Goal: Task Accomplishment & Management: Manage account settings

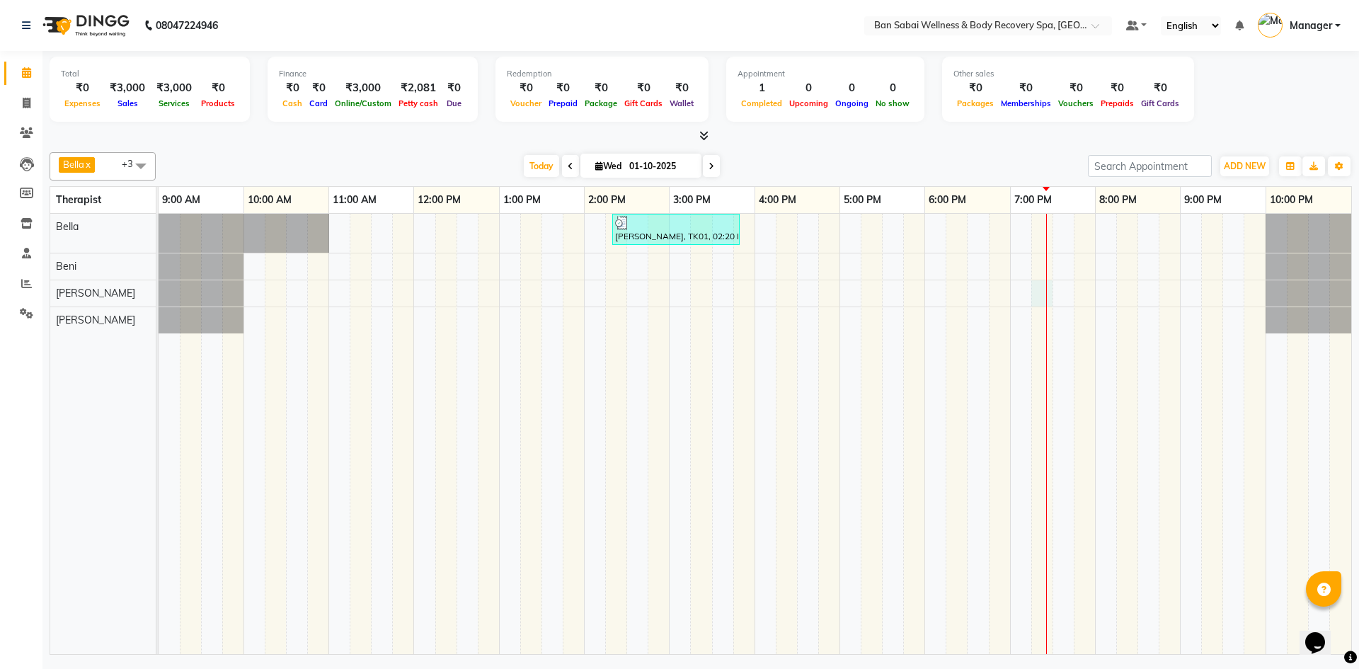
click at [1049, 302] on div "[PERSON_NAME], TK01, 02:20 PM-03:50 PM, Swedish Massage (Medium Pressure)-90min" at bounding box center [755, 434] width 1193 height 440
select select "89080"
select select "1155"
select select "tentative"
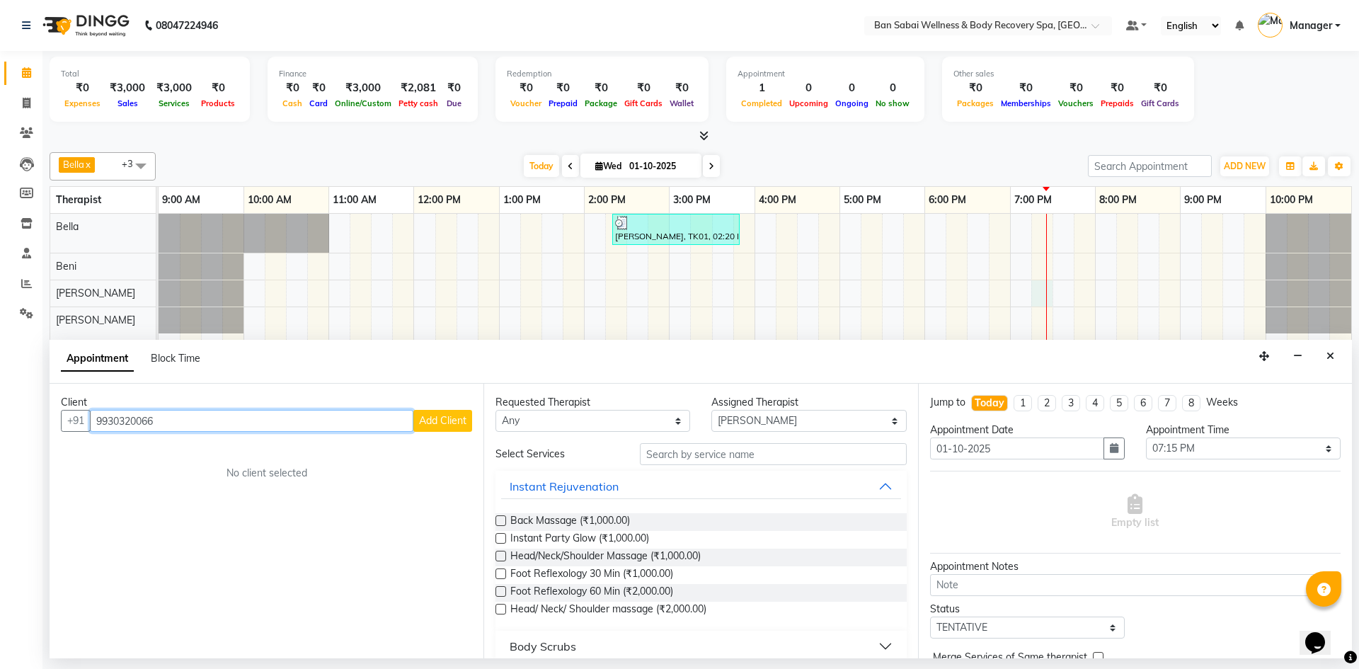
type input "9930320066"
click at [456, 423] on span "Add Client" at bounding box center [442, 420] width 47 height 13
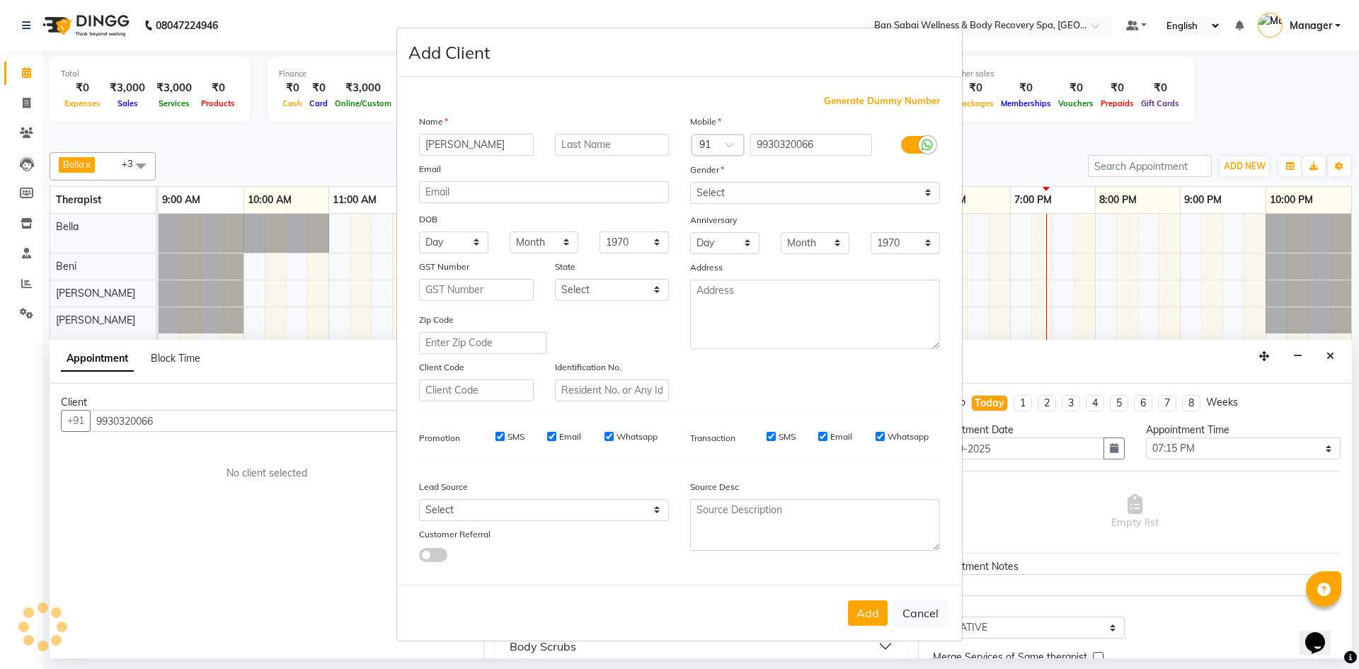
type input "Devang"
type input "Shratt"
click at [499, 438] on input "SMS" at bounding box center [500, 436] width 9 height 9
checkbox input "false"
click at [556, 435] on input "Email" at bounding box center [551, 436] width 9 height 9
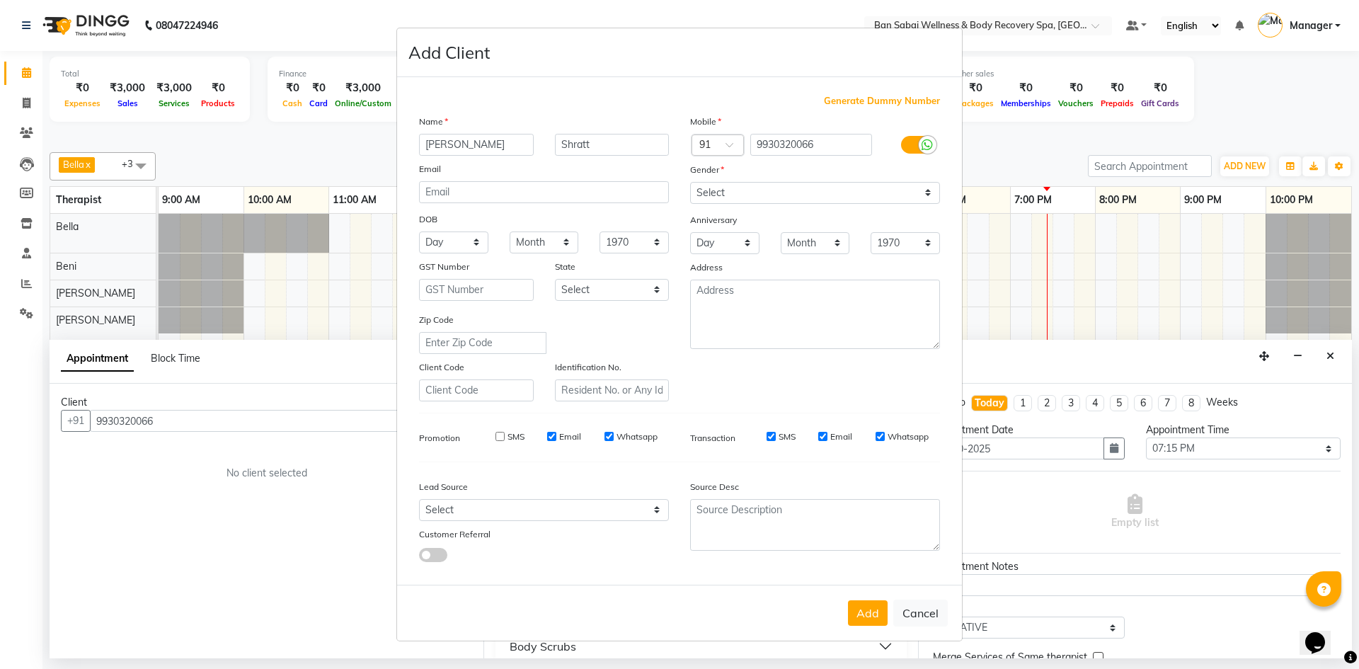
checkbox input "false"
click at [611, 437] on input "Whatsapp" at bounding box center [609, 436] width 9 height 9
checkbox input "false"
click at [660, 284] on select "Select Andaman and Nicobar Islands Andhra Pradesh Arunachal Pradesh Assam Bihar…" at bounding box center [612, 290] width 115 height 22
click at [659, 287] on select "Select Andaman and Nicobar Islands Andhra Pradesh Arunachal Pradesh Assam Bihar…" at bounding box center [612, 290] width 115 height 22
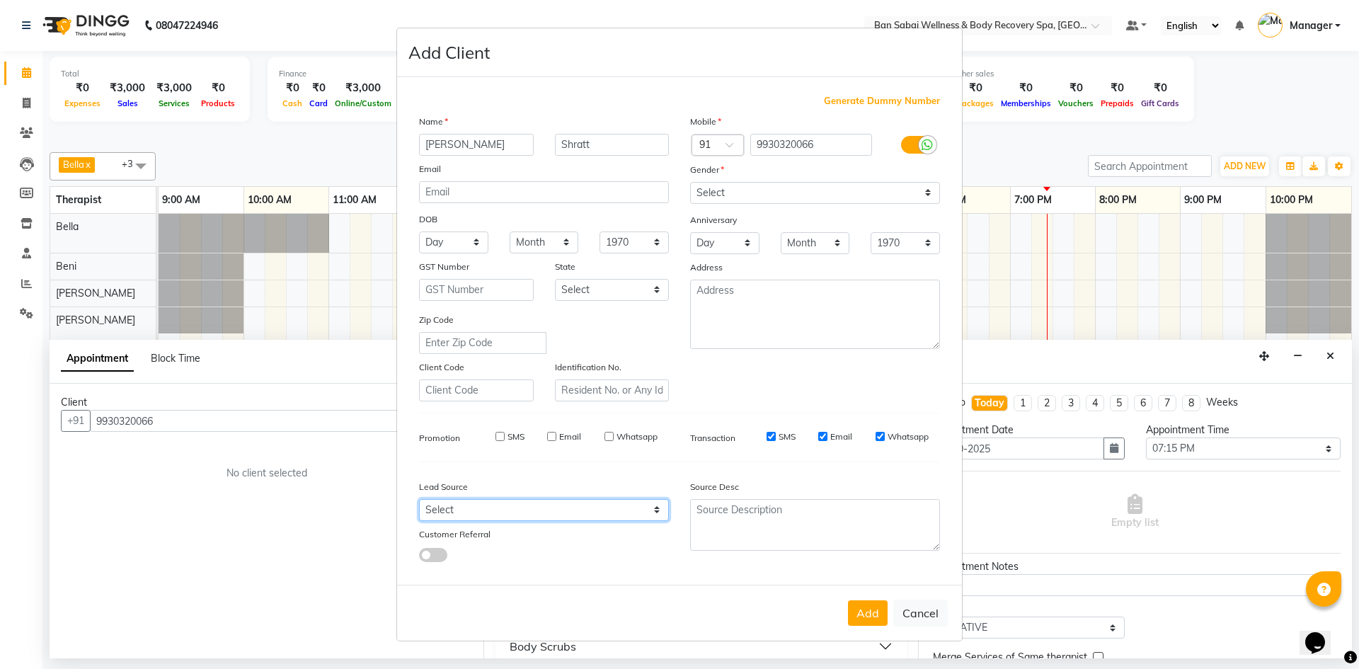
click at [660, 508] on select "Select Walk-in Referral Internet Friend Word of Mouth Advertisement Facebook Ju…" at bounding box center [544, 510] width 250 height 22
select select "56638"
click at [419, 499] on select "Select Walk-in Referral Internet Friend Word of Mouth Advertisement Facebook Ju…" at bounding box center [544, 510] width 250 height 22
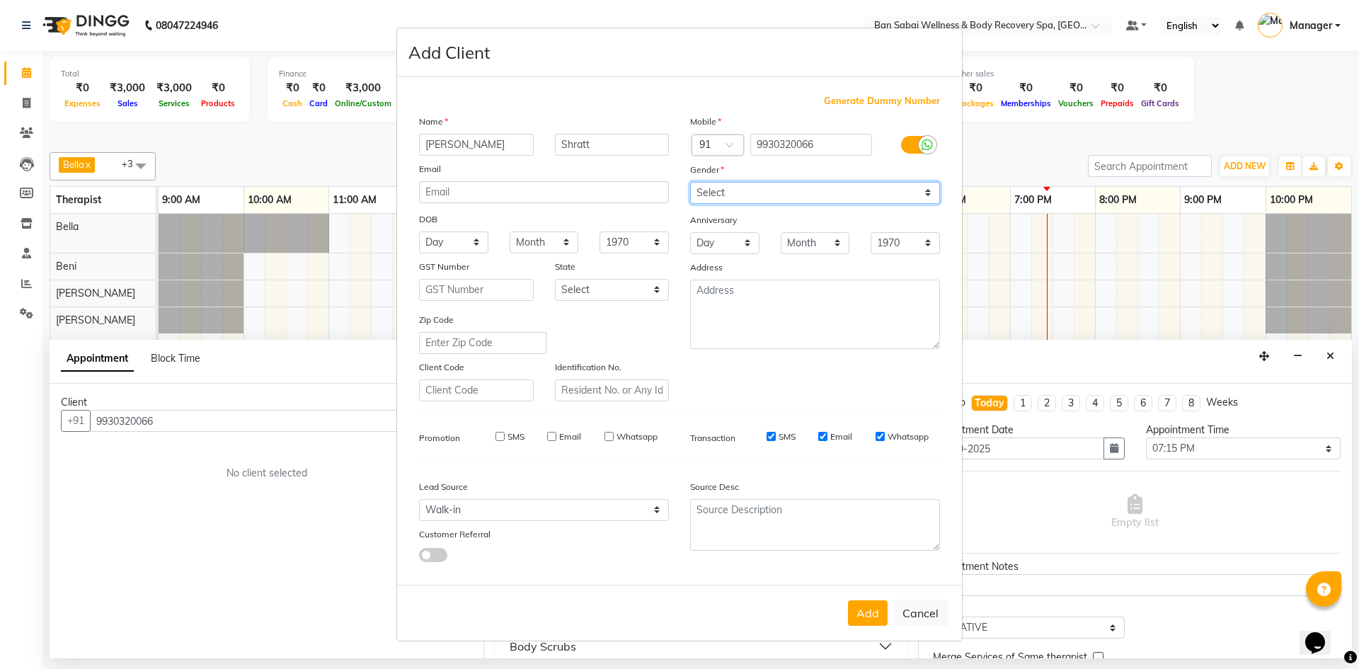
click at [931, 189] on select "Select Male Female Other Prefer Not To Say" at bounding box center [815, 193] width 250 height 22
select select "male"
click at [690, 182] on select "Select Male Female Other Prefer Not To Say" at bounding box center [815, 193] width 250 height 22
click at [865, 607] on button "Add" at bounding box center [868, 612] width 40 height 25
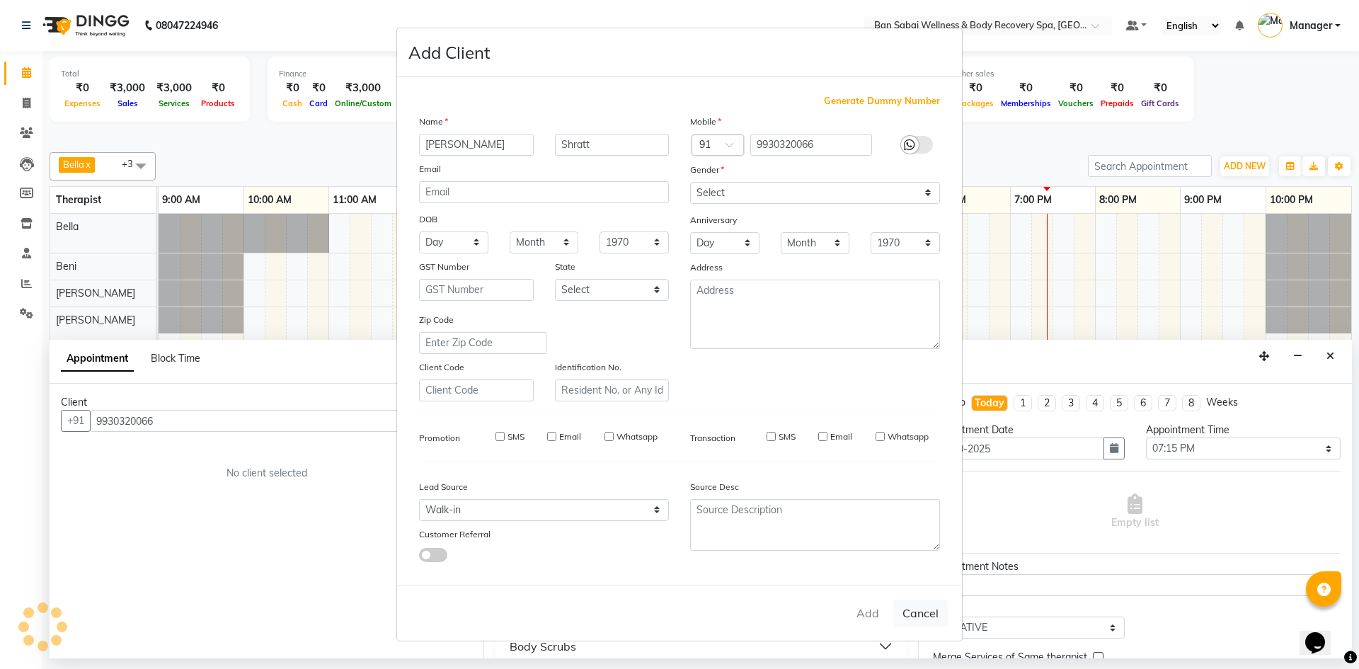
select select
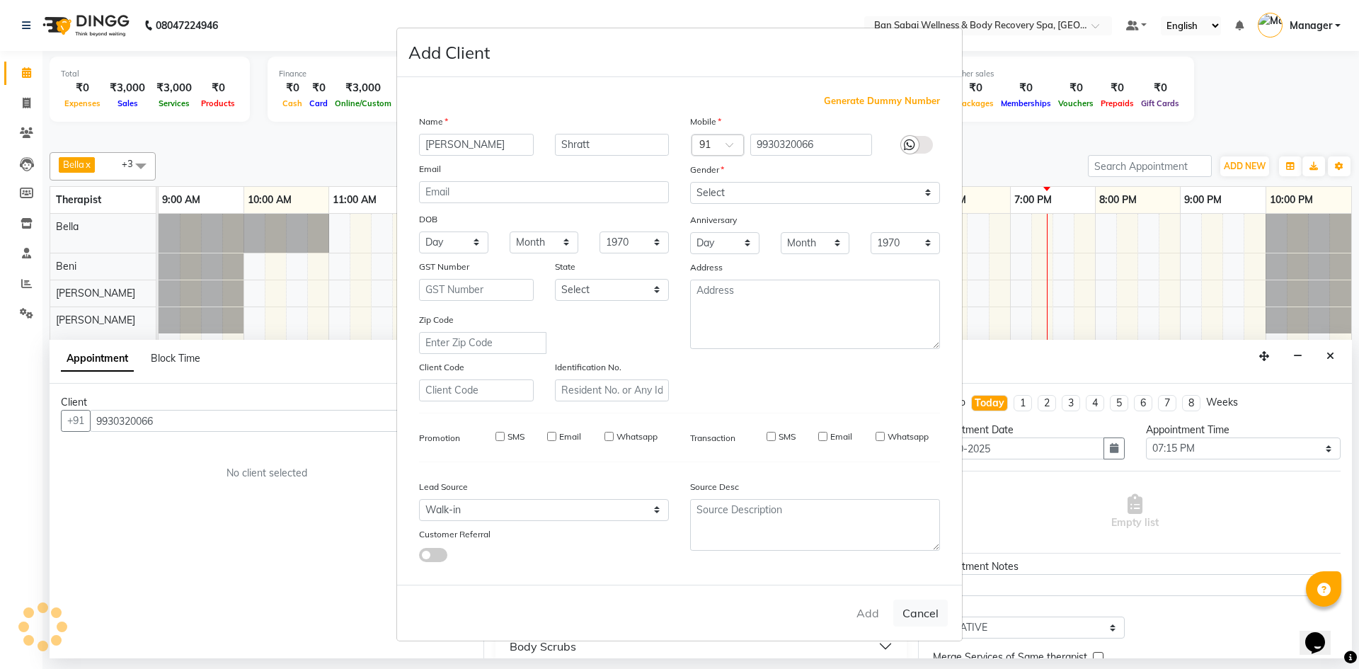
select select
checkbox input "false"
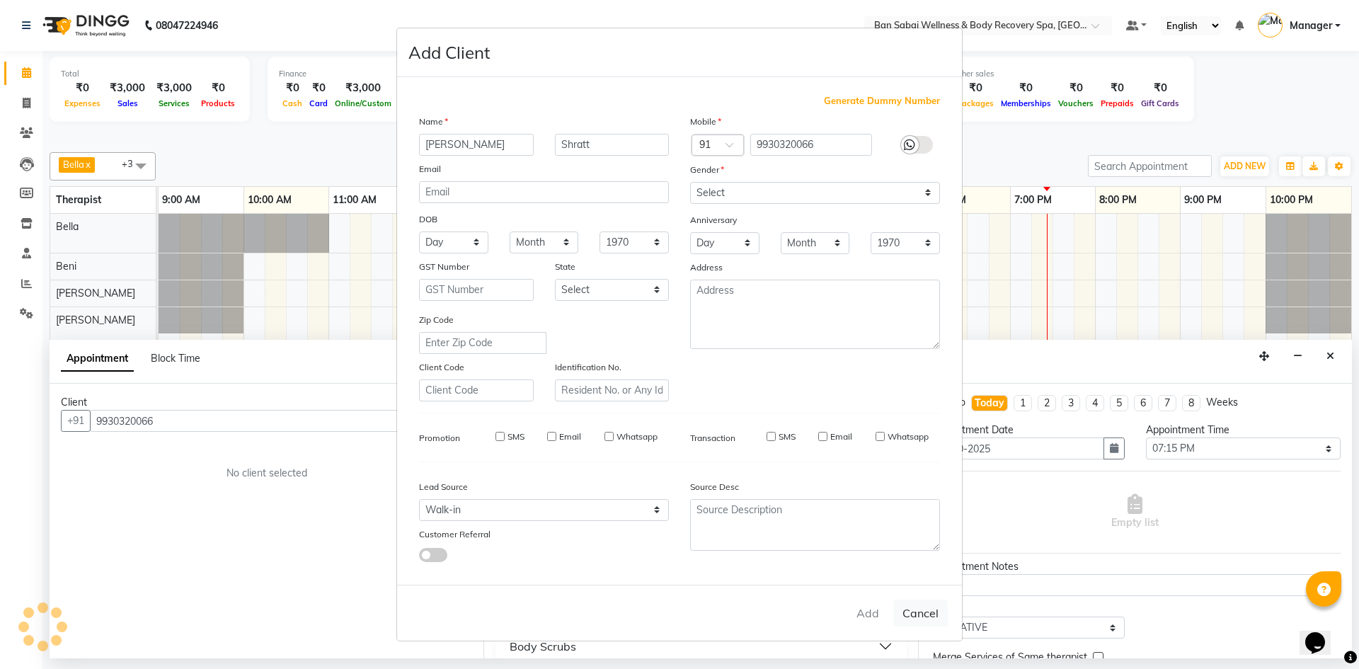
checkbox input "false"
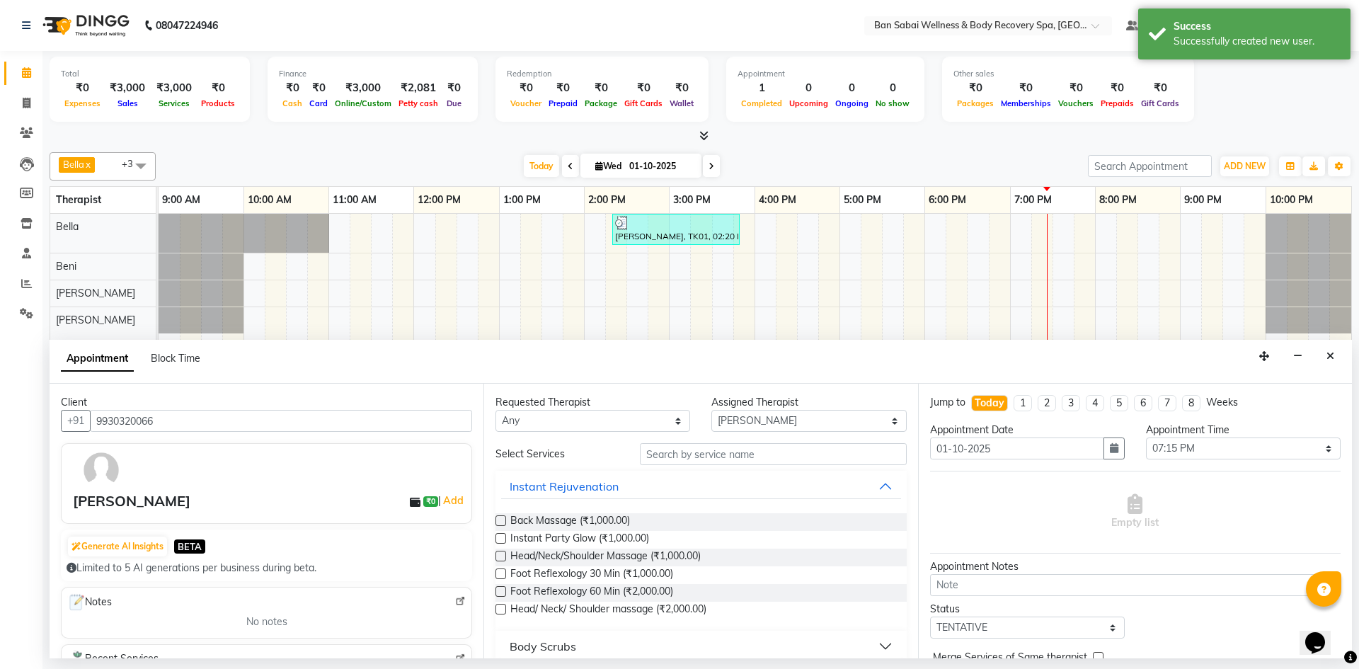
click at [503, 576] on label at bounding box center [501, 573] width 11 height 11
click at [503, 576] on input "checkbox" at bounding box center [500, 575] width 9 height 9
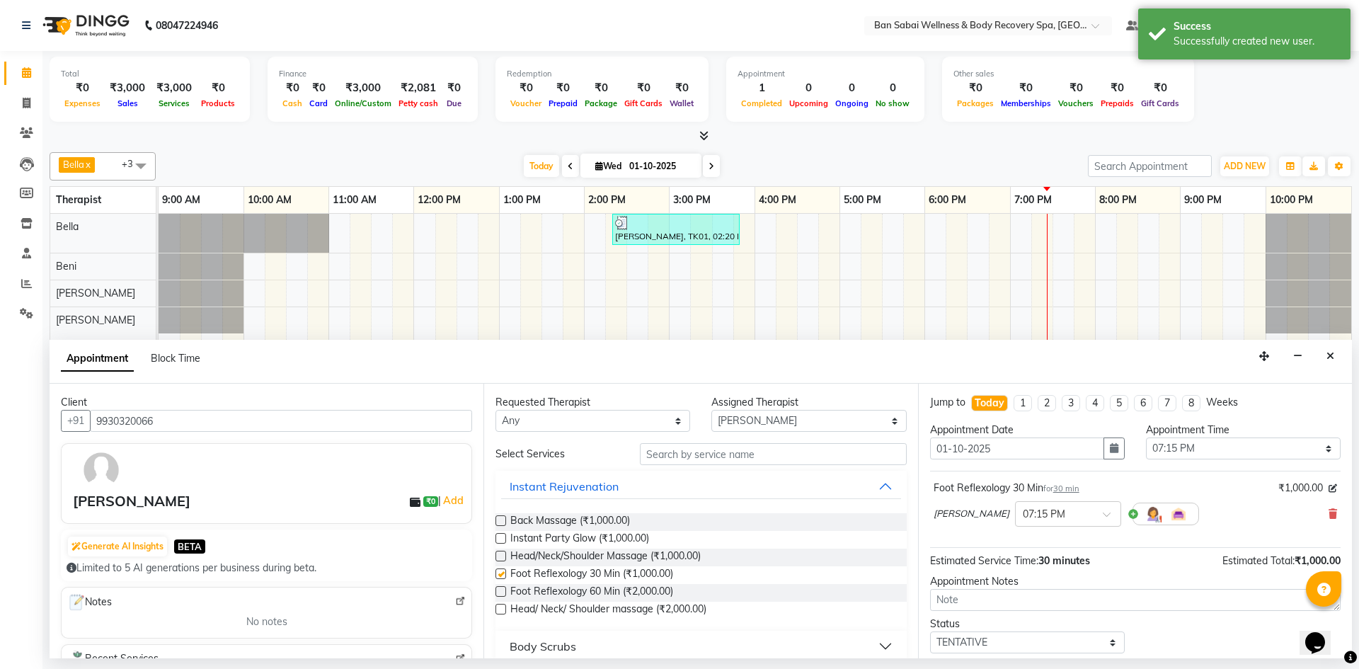
checkbox input "false"
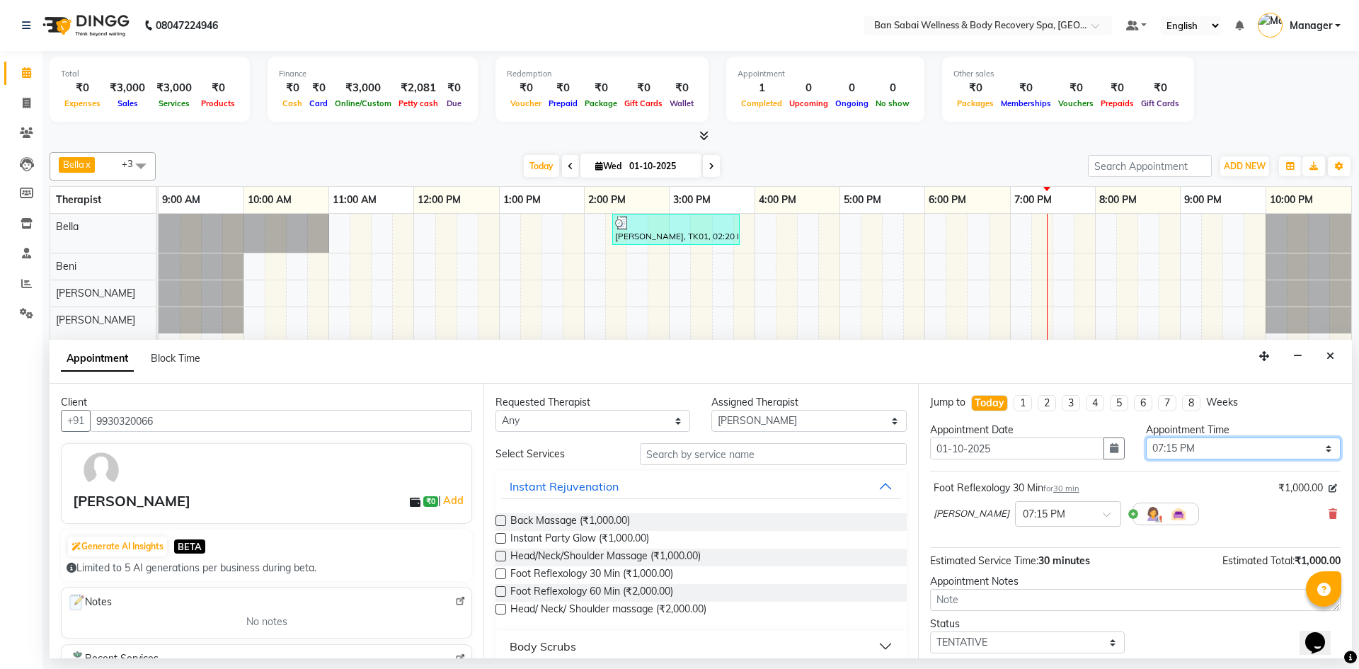
click at [1321, 440] on select "Select 10:00 AM 10:05 AM 10:10 AM 10:15 AM 10:20 AM 10:25 AM 10:30 AM 10:35 AM …" at bounding box center [1243, 448] width 195 height 22
select select "1170"
click at [1146, 437] on select "Select 10:00 AM 10:05 AM 10:10 AM 10:15 AM 10:20 AM 10:25 AM 10:30 AM 10:35 AM …" at bounding box center [1243, 448] width 195 height 22
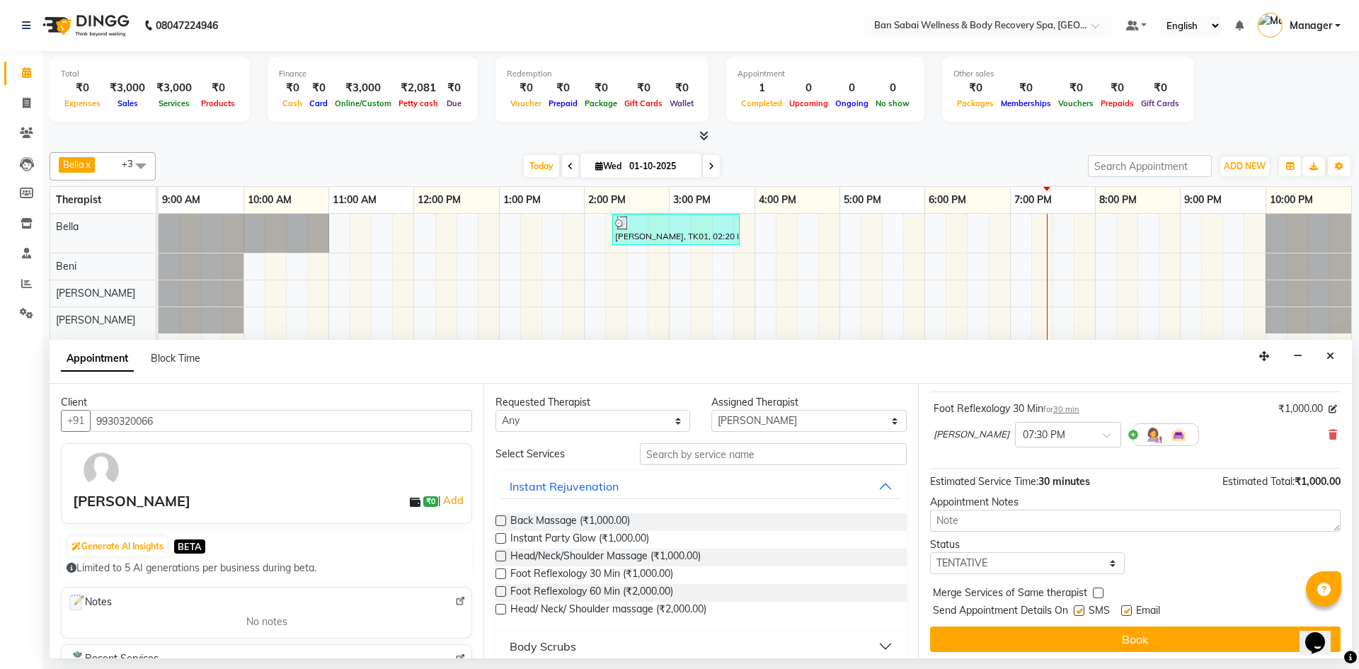
scroll to position [84, 0]
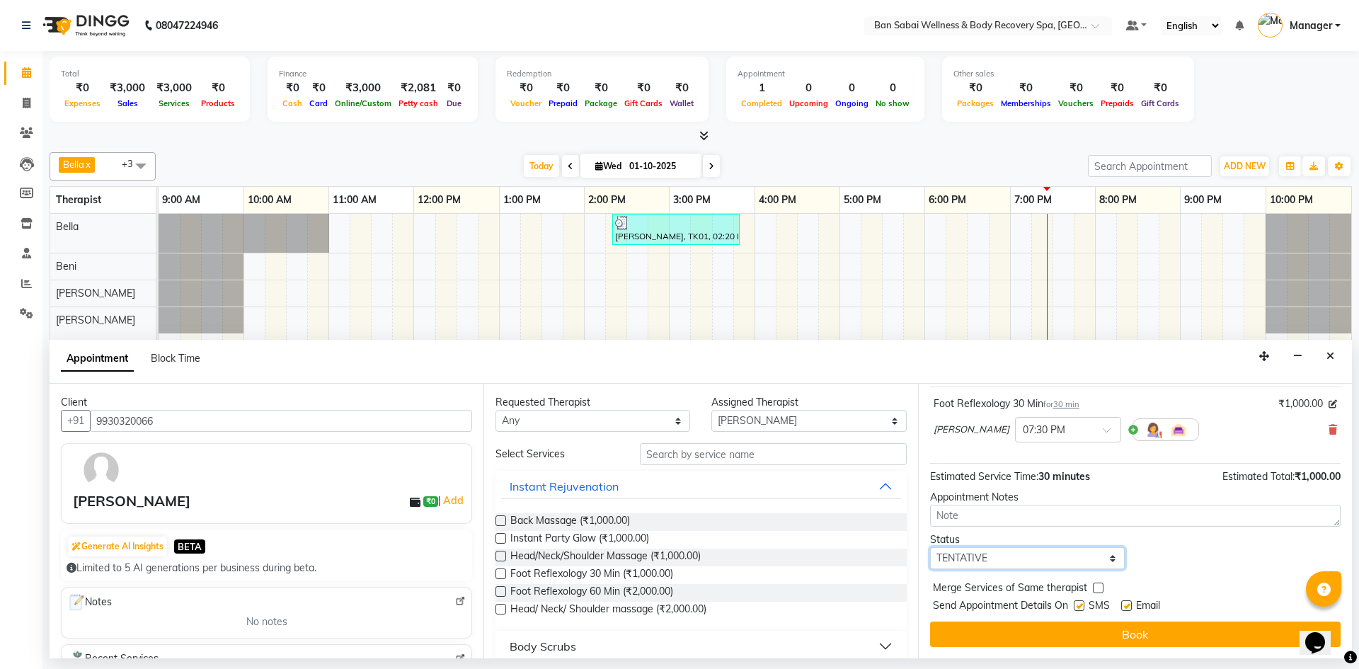
click at [1109, 559] on select "Select TENTATIVE CONFIRM CHECK-IN UPCOMING" at bounding box center [1027, 558] width 195 height 22
select select "check-in"
click at [930, 547] on select "Select TENTATIVE CONFIRM CHECK-IN UPCOMING" at bounding box center [1027, 558] width 195 height 22
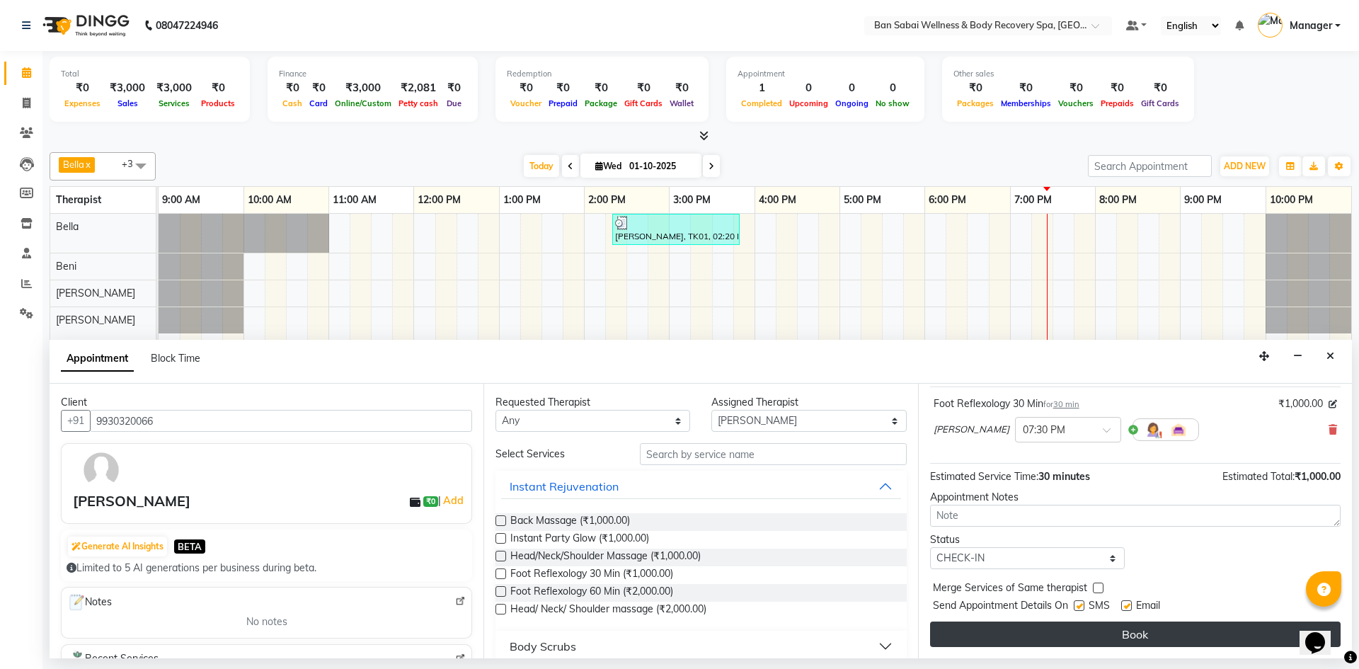
click at [1156, 631] on button "Book" at bounding box center [1135, 634] width 411 height 25
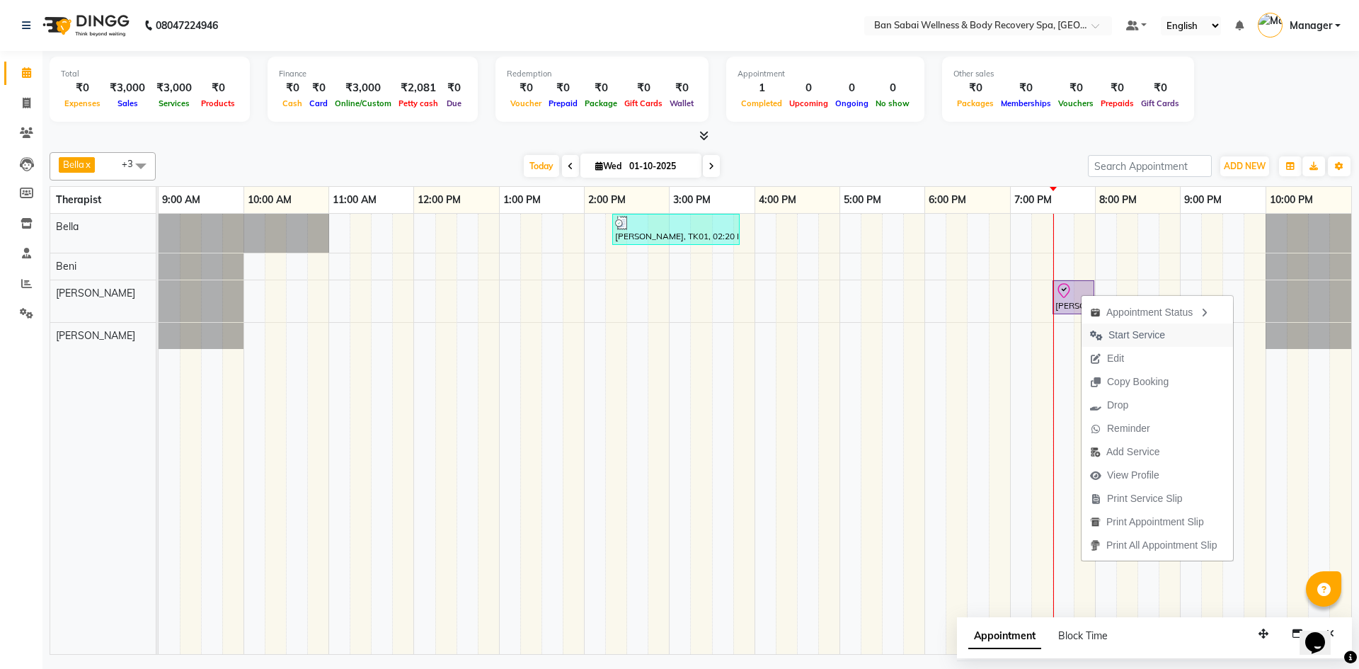
click at [1199, 331] on button "Start Service" at bounding box center [1157, 335] width 151 height 23
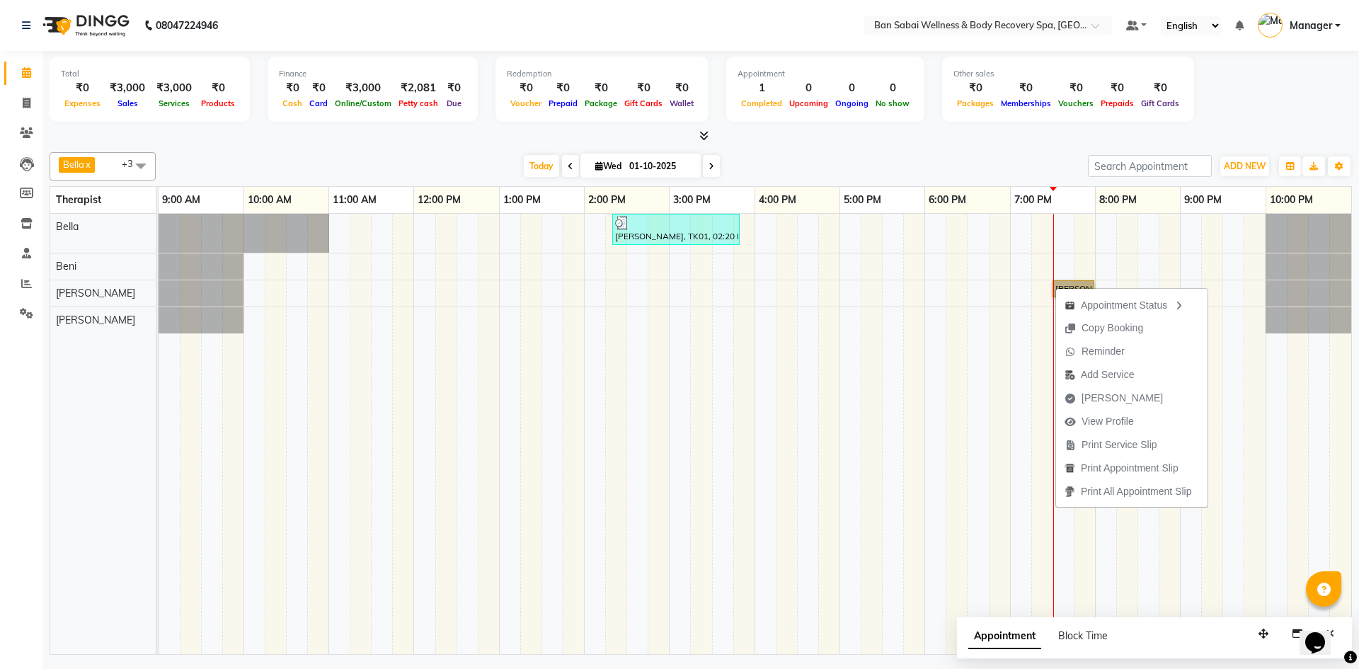
click at [1005, 403] on td at bounding box center [999, 434] width 21 height 440
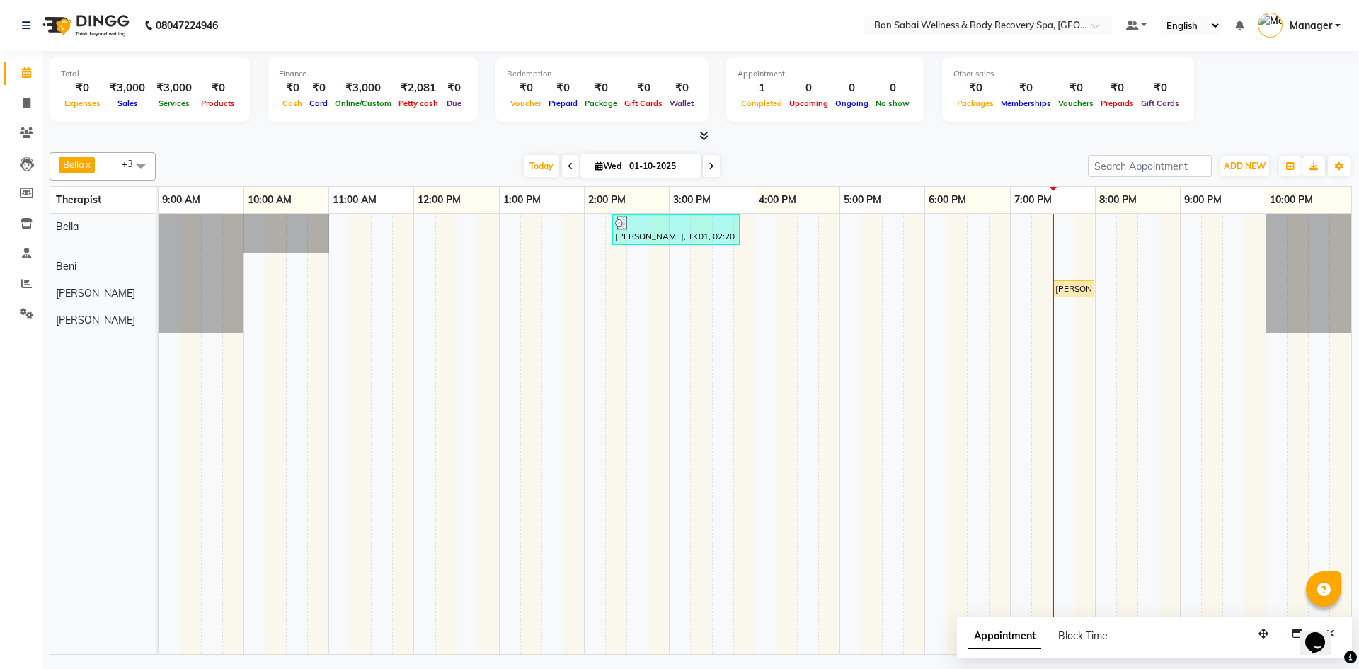
drag, startPoint x: 1026, startPoint y: 417, endPoint x: 1129, endPoint y: 505, distance: 135.6
click at [1129, 505] on td at bounding box center [1127, 434] width 21 height 440
click at [704, 140] on icon at bounding box center [703, 135] width 9 height 11
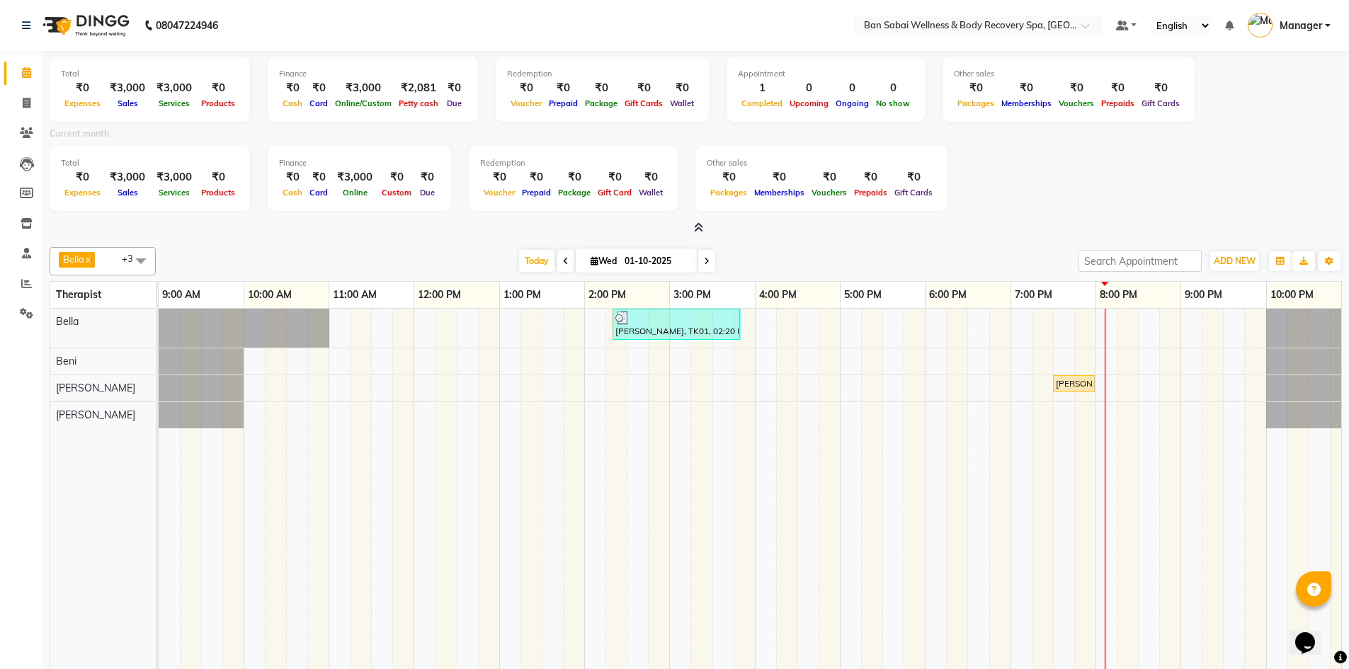
click at [700, 229] on icon at bounding box center [698, 227] width 9 height 11
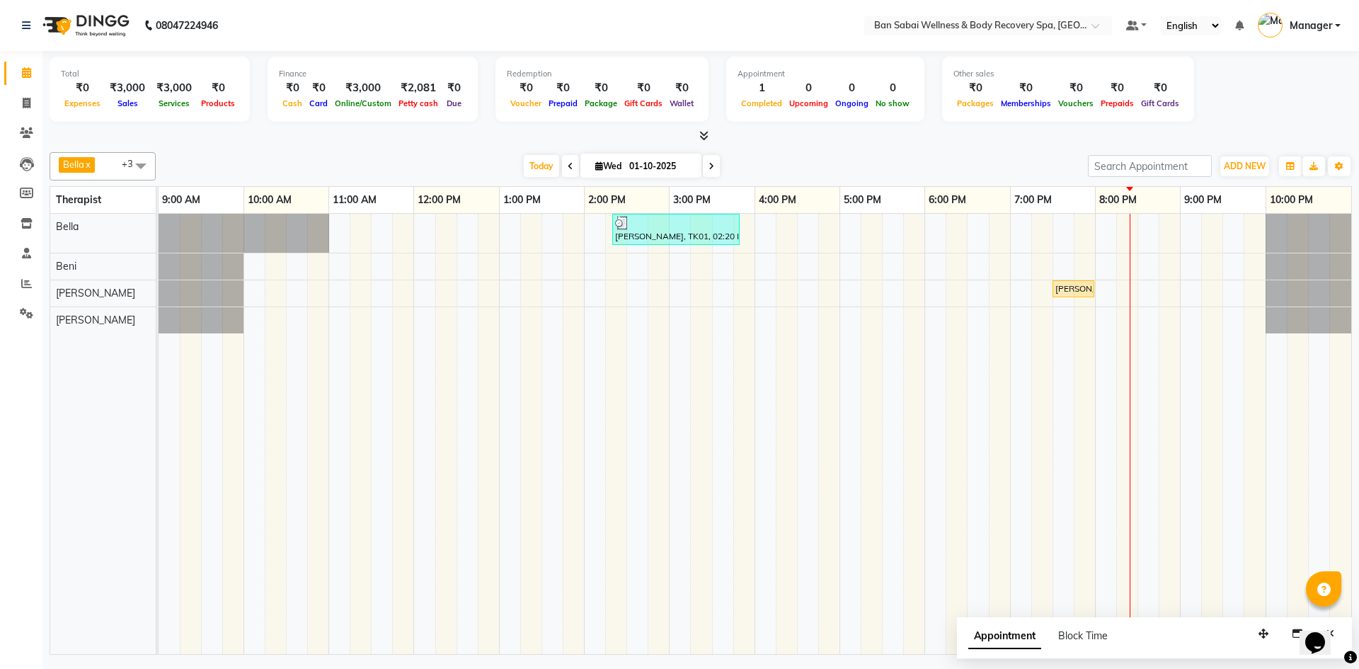
click at [705, 139] on icon at bounding box center [703, 135] width 9 height 11
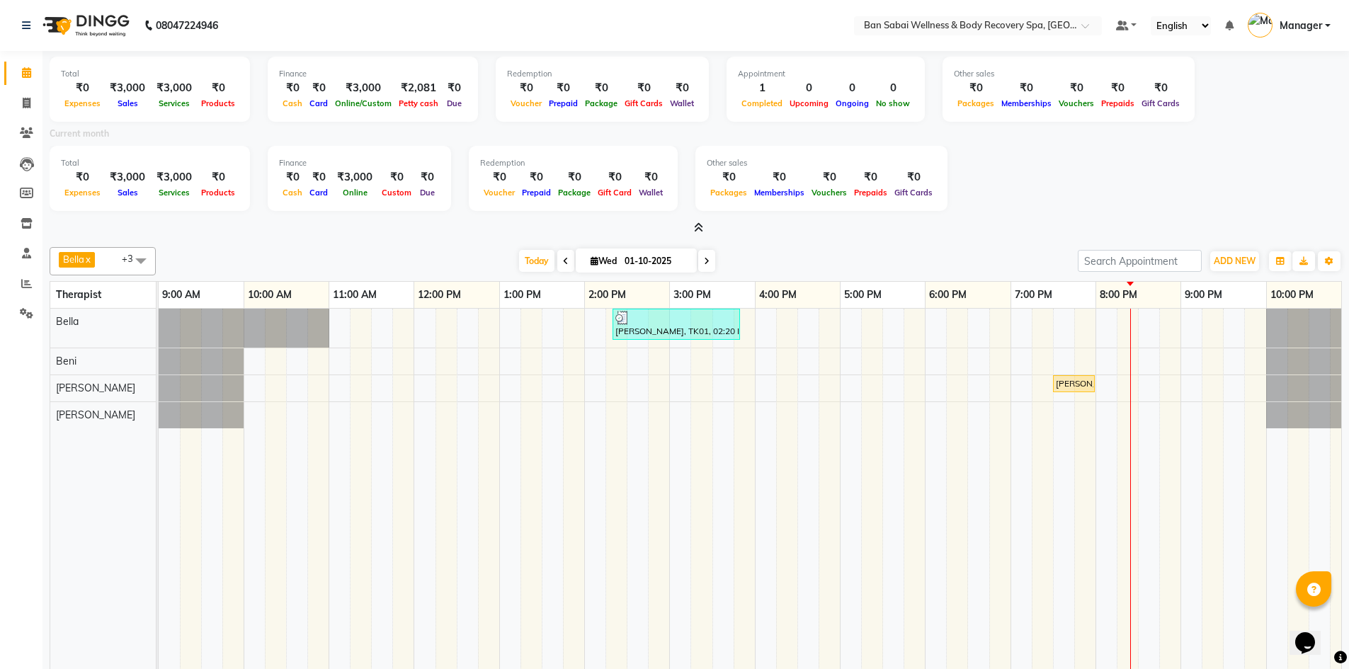
click at [699, 228] on icon at bounding box center [698, 227] width 9 height 11
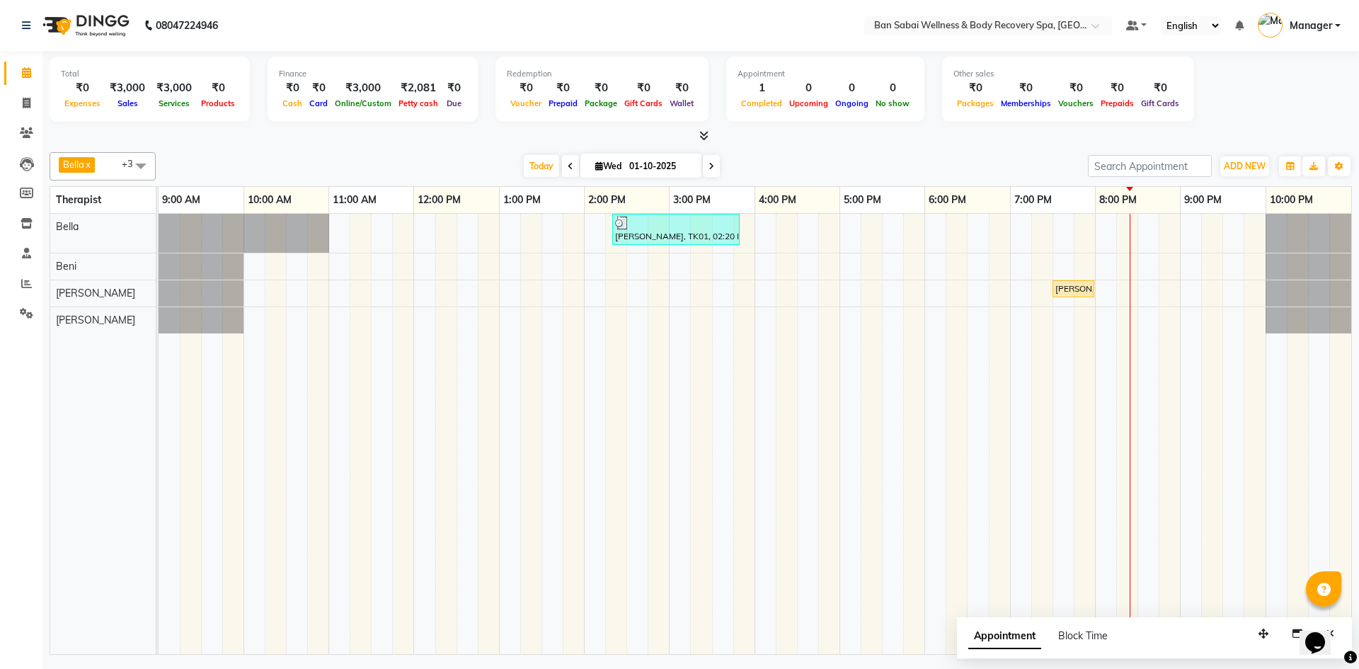
click at [705, 136] on icon at bounding box center [703, 135] width 9 height 11
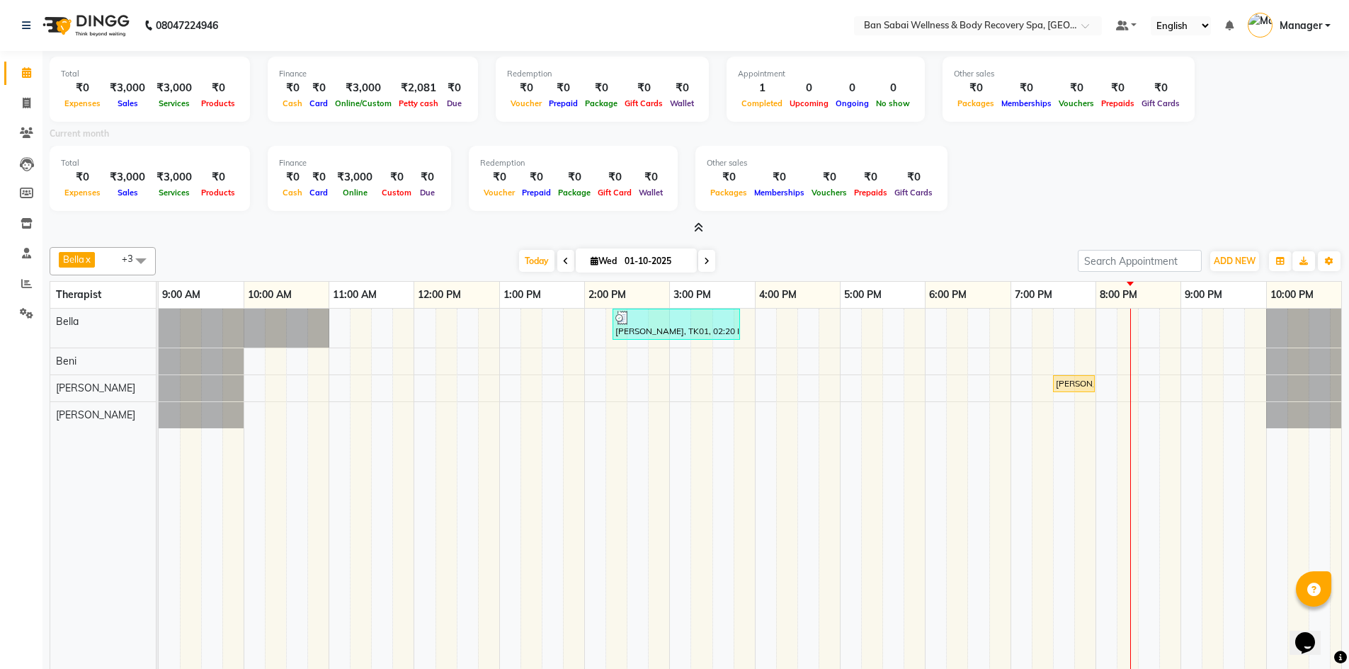
click at [703, 227] on icon at bounding box center [698, 227] width 9 height 11
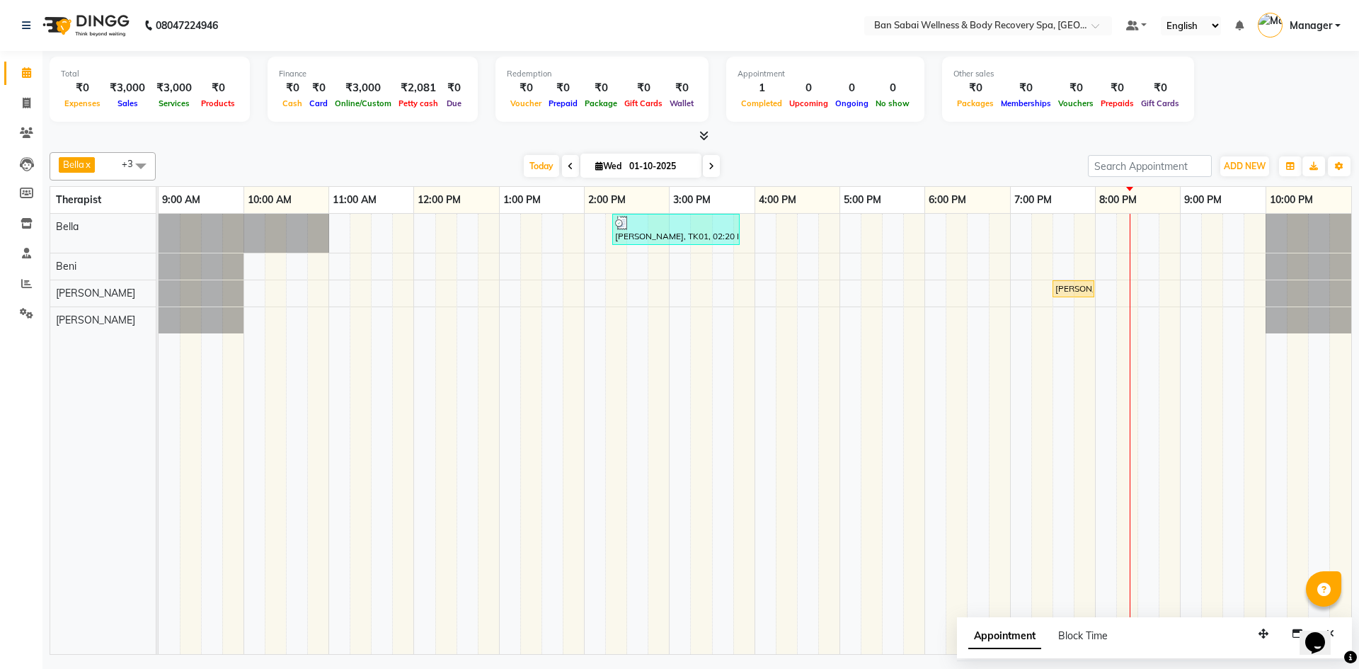
click at [705, 135] on icon at bounding box center [703, 135] width 9 height 11
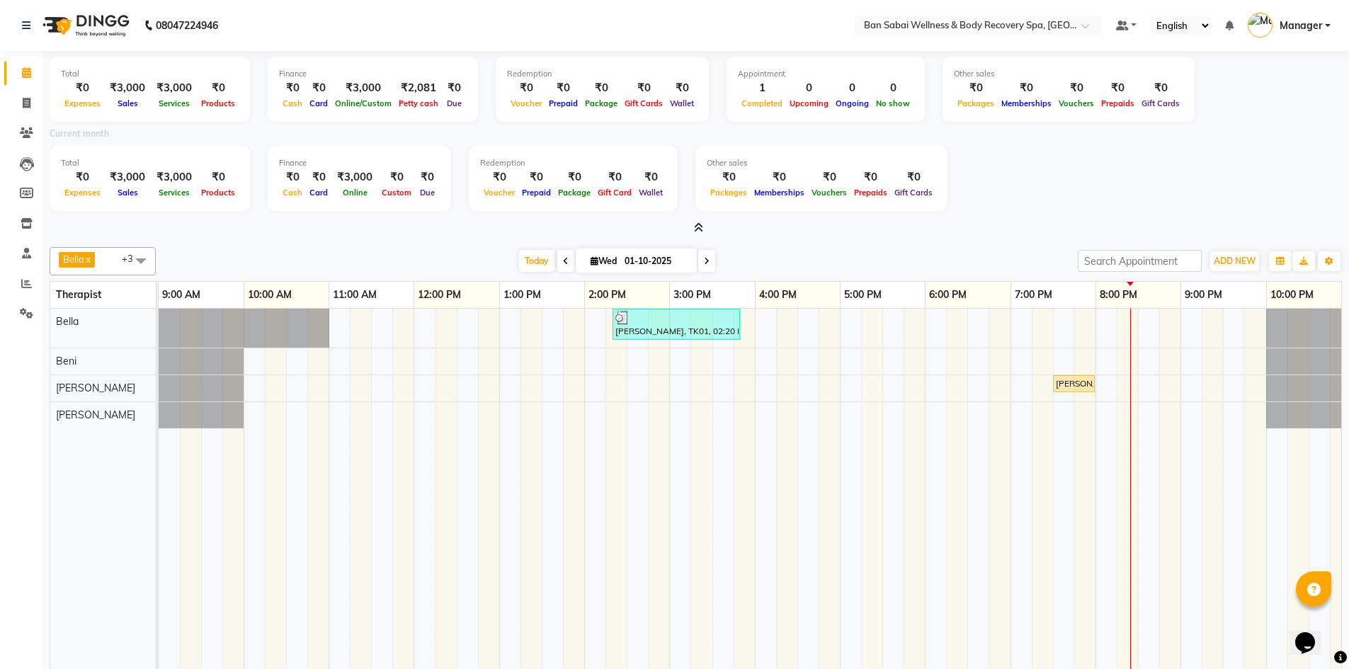
click at [697, 230] on icon at bounding box center [698, 227] width 9 height 11
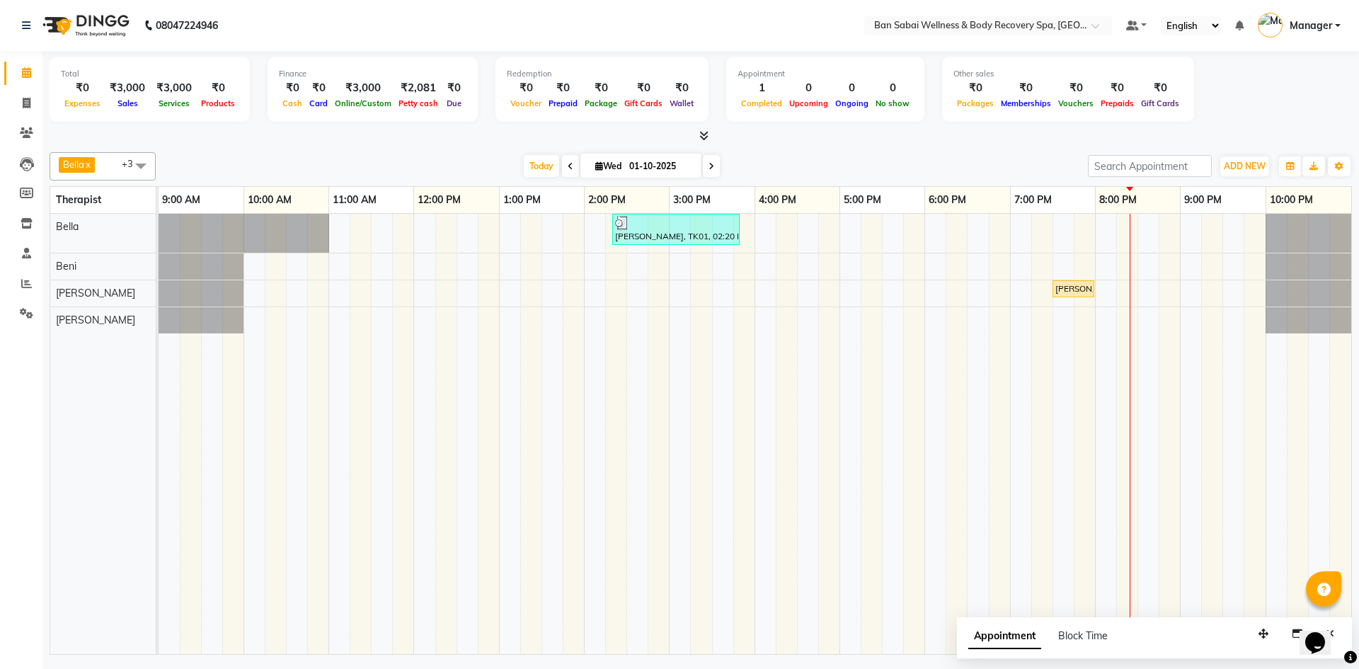
click at [702, 139] on icon at bounding box center [703, 135] width 9 height 11
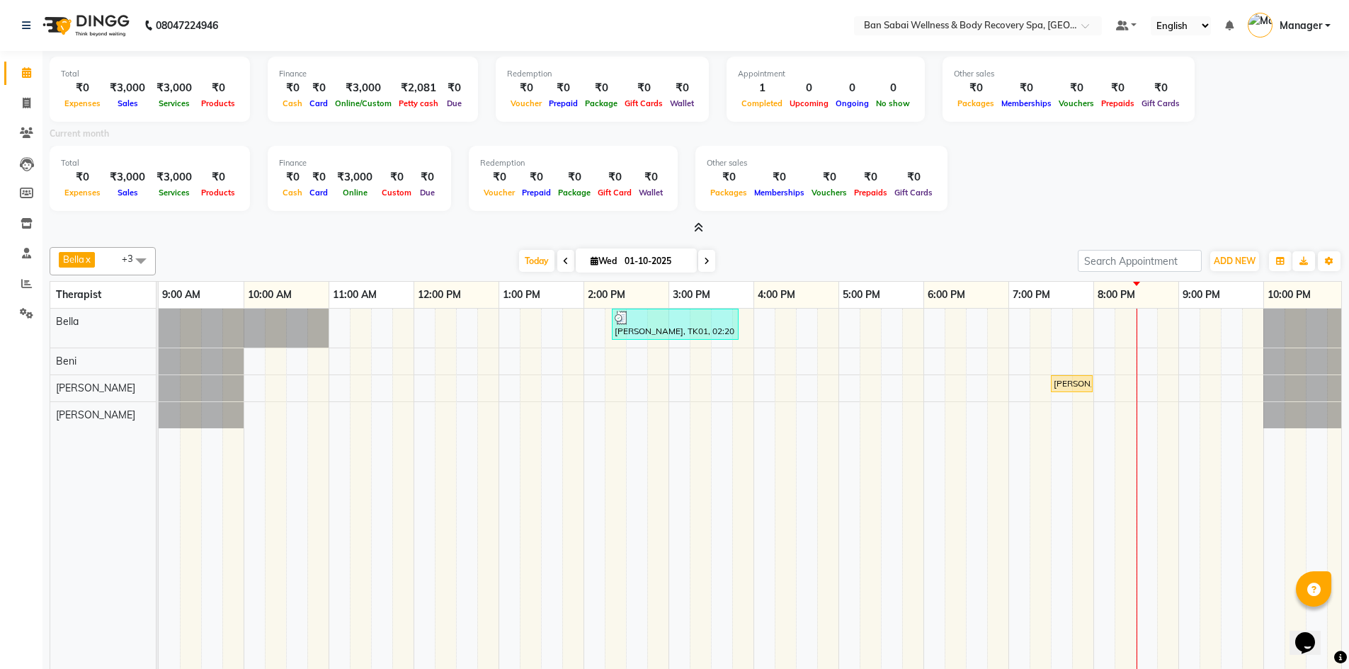
click at [696, 222] on icon at bounding box center [698, 227] width 9 height 11
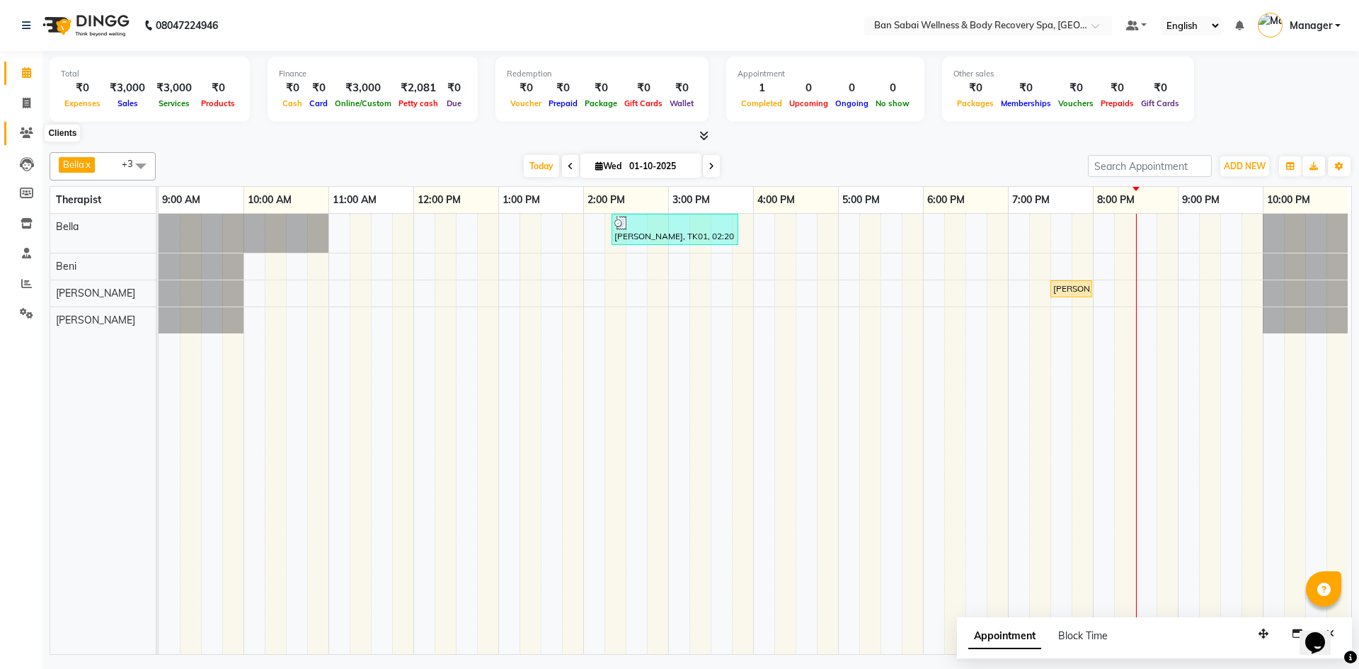
click at [26, 132] on icon at bounding box center [26, 132] width 13 height 11
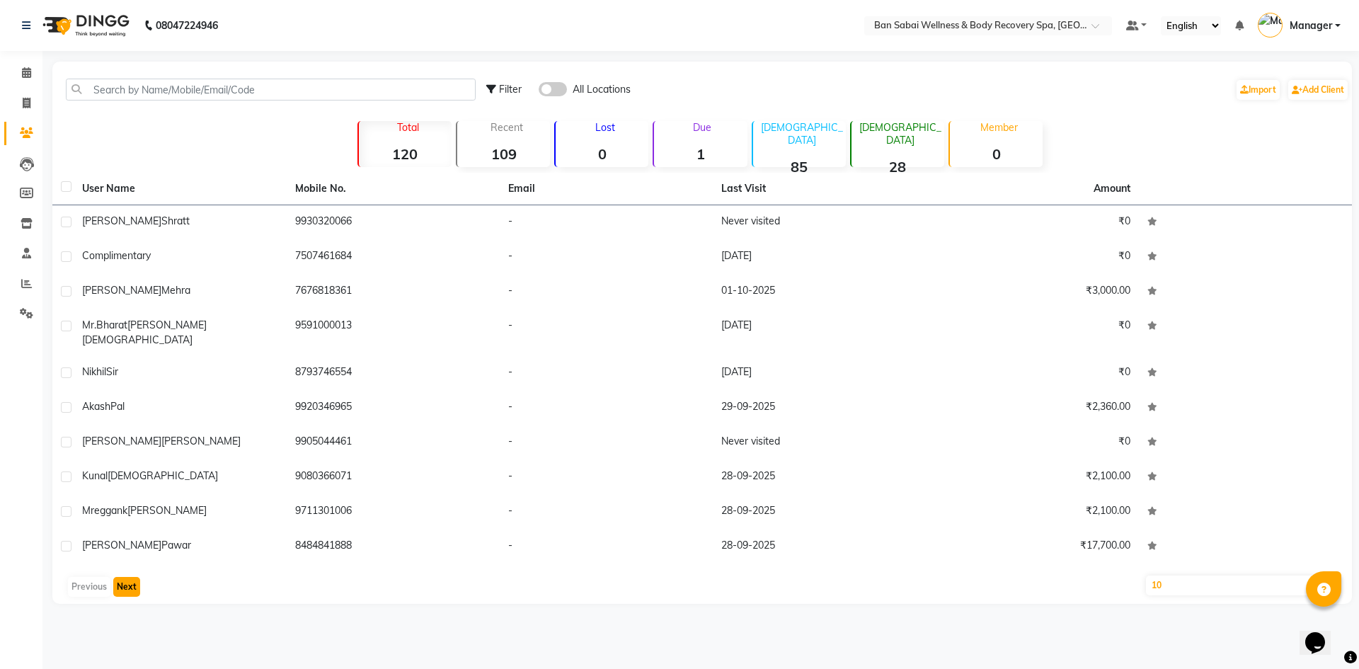
click at [130, 577] on button "Next" at bounding box center [126, 587] width 27 height 20
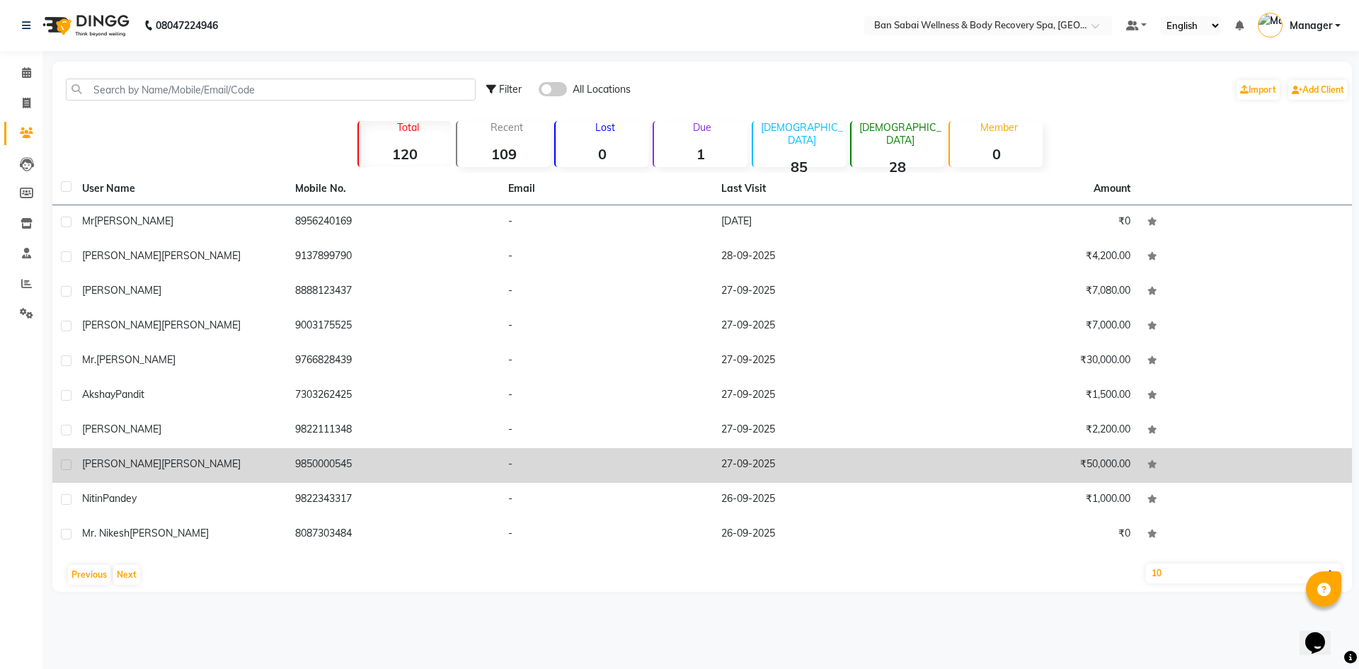
click at [143, 466] on div "Manan Rathi" at bounding box center [180, 464] width 196 height 15
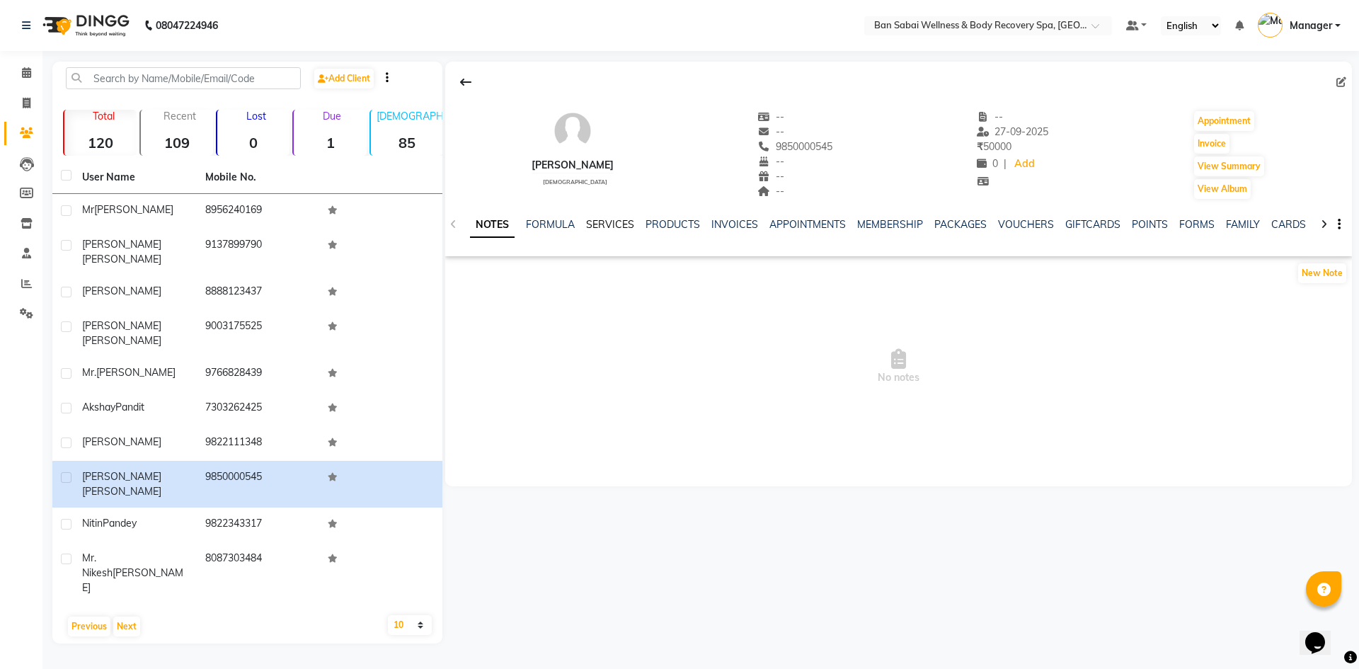
click at [614, 227] on link "SERVICES" at bounding box center [610, 224] width 48 height 13
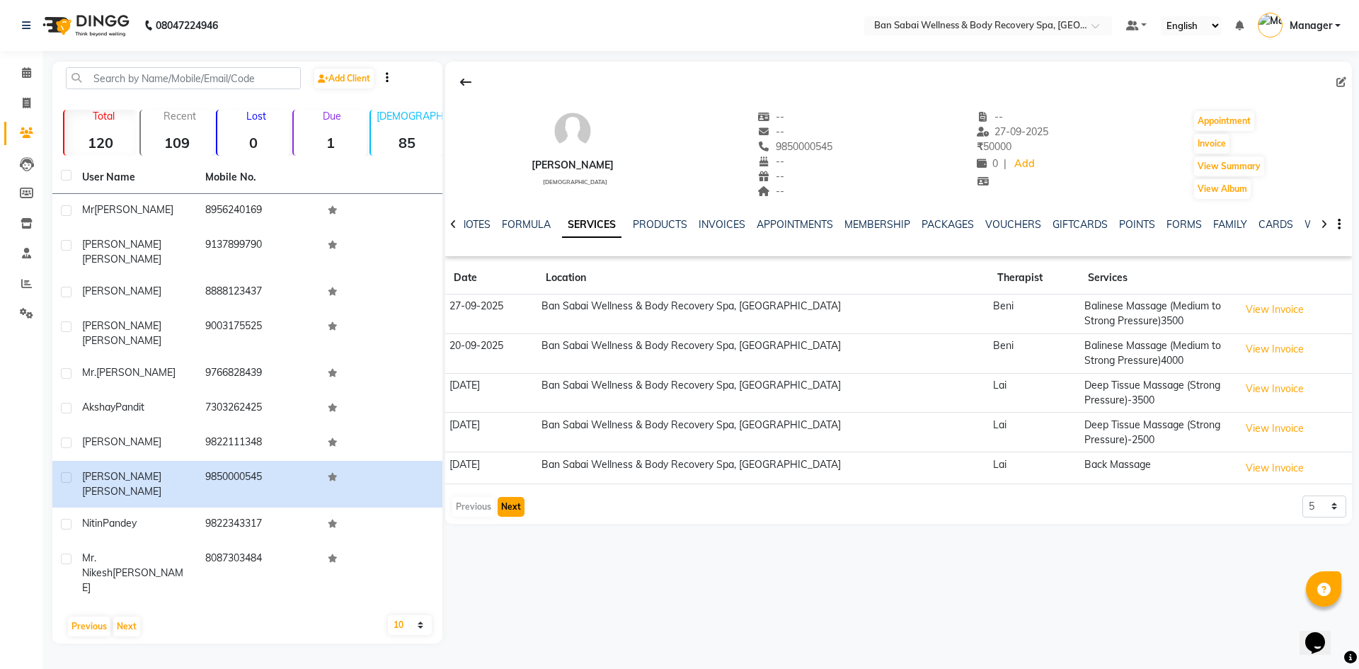
click at [514, 510] on button "Next" at bounding box center [511, 507] width 27 height 20
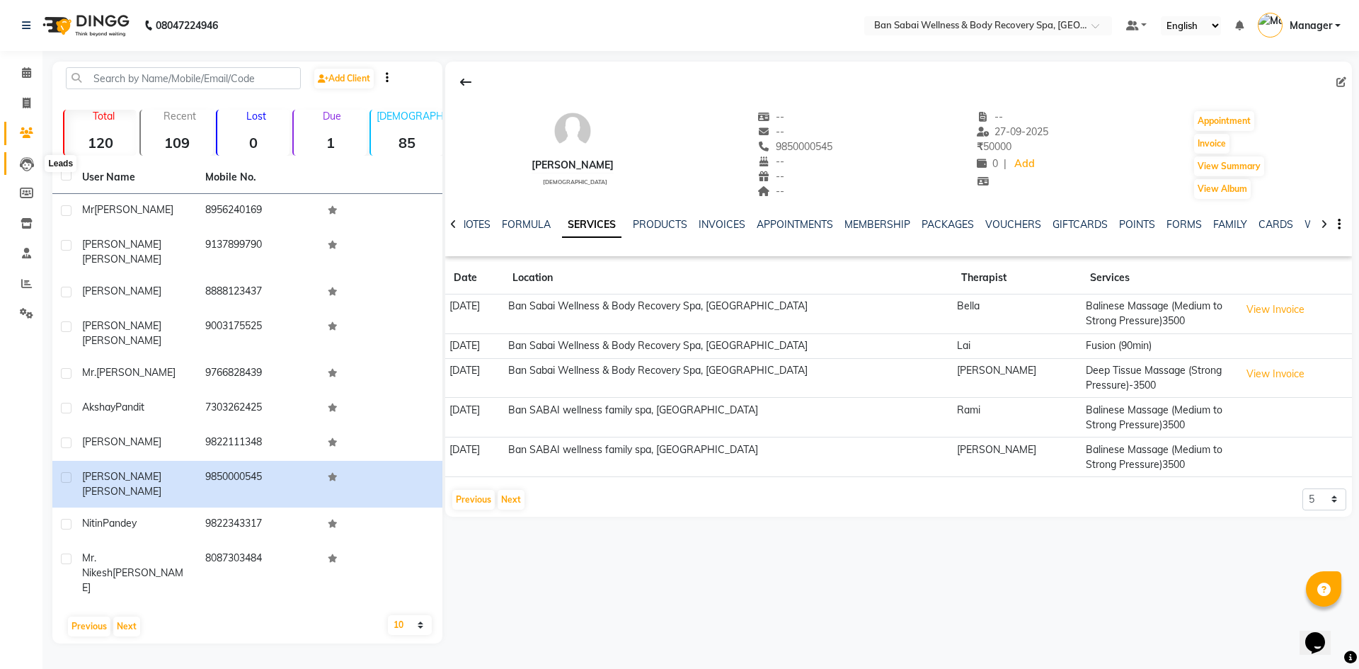
click at [23, 164] on icon at bounding box center [27, 164] width 14 height 14
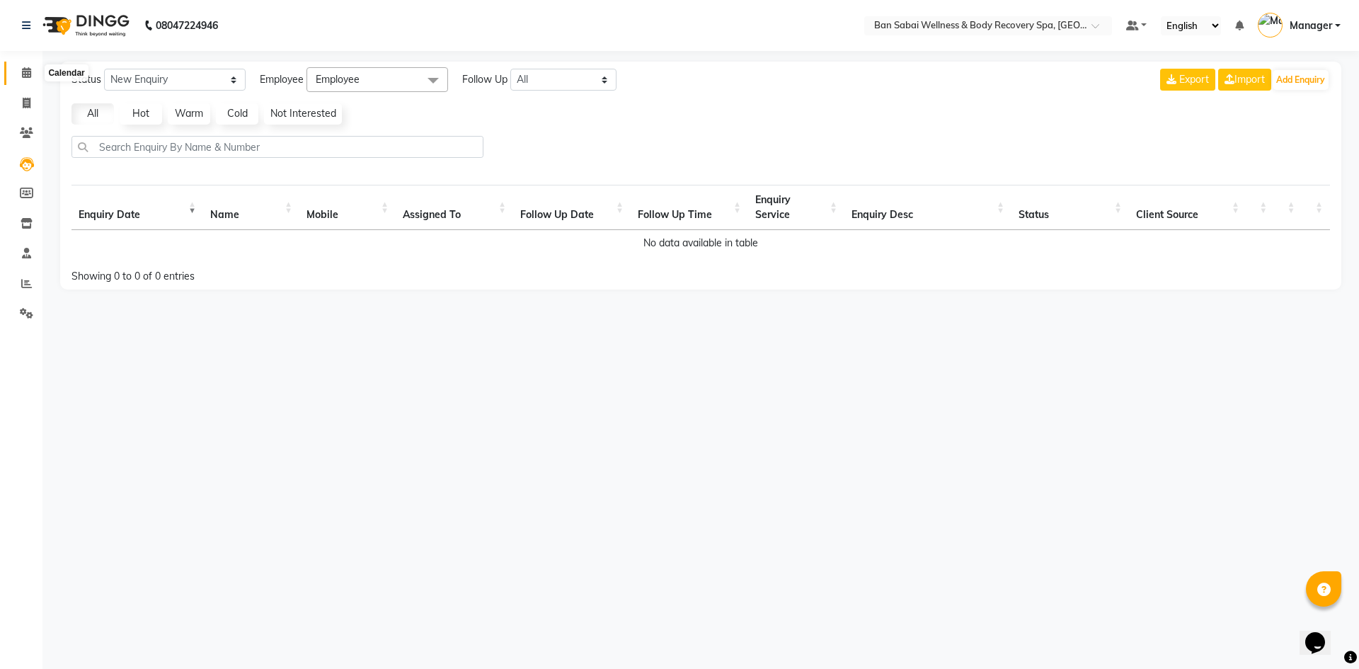
click at [28, 72] on icon at bounding box center [26, 72] width 9 height 11
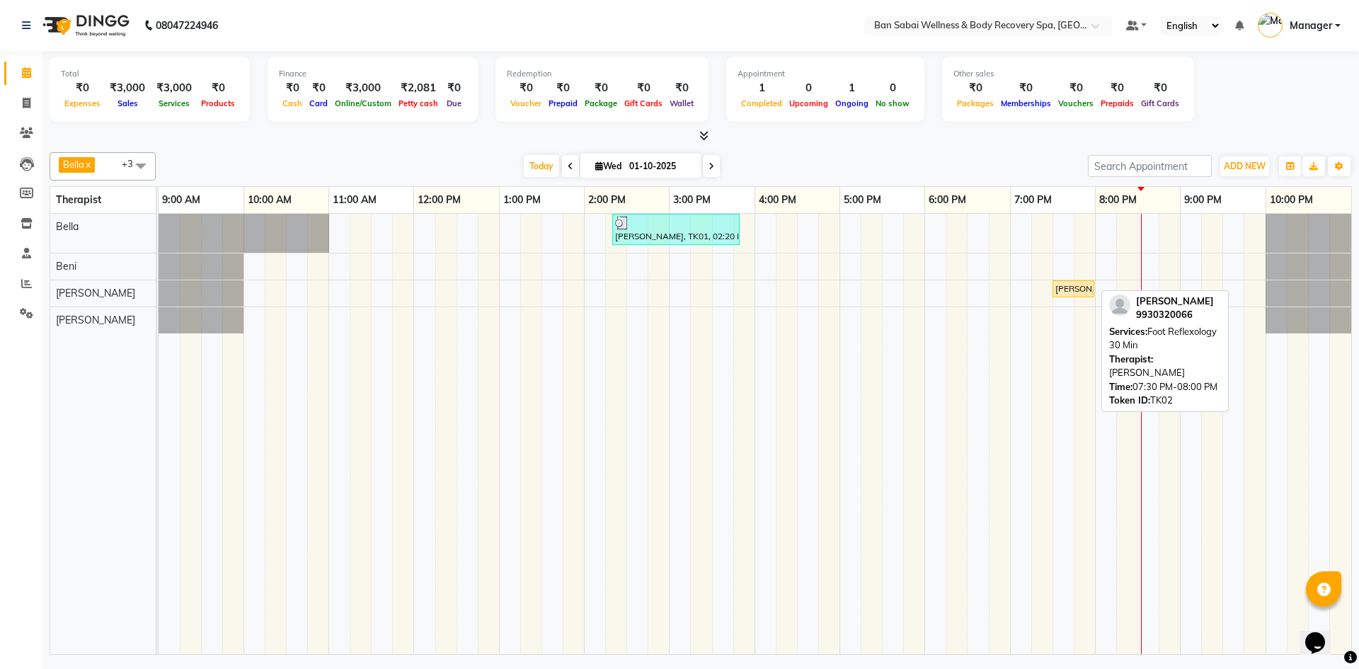
click at [1081, 292] on div "[PERSON_NAME], TK02, 07:30 PM-08:00 PM, Foot Reflexology 30 Min" at bounding box center [1073, 288] width 39 height 13
select select "1"
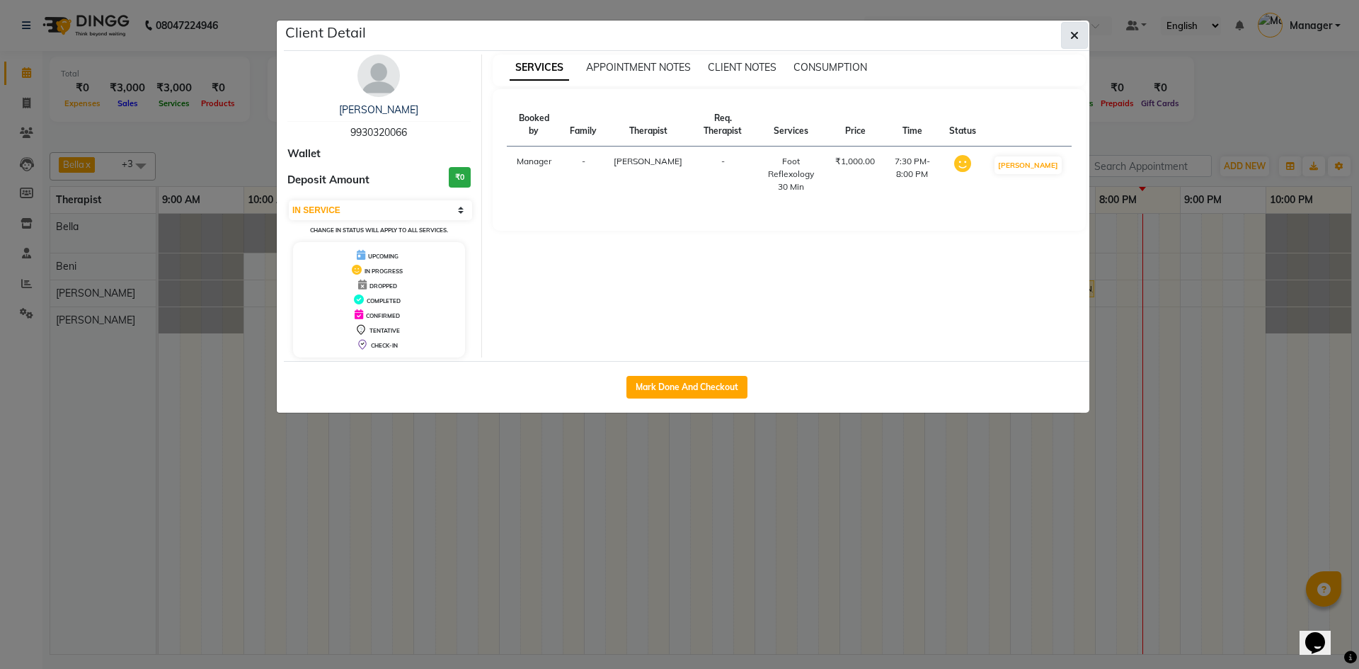
click at [1070, 35] on icon "button" at bounding box center [1074, 35] width 8 height 11
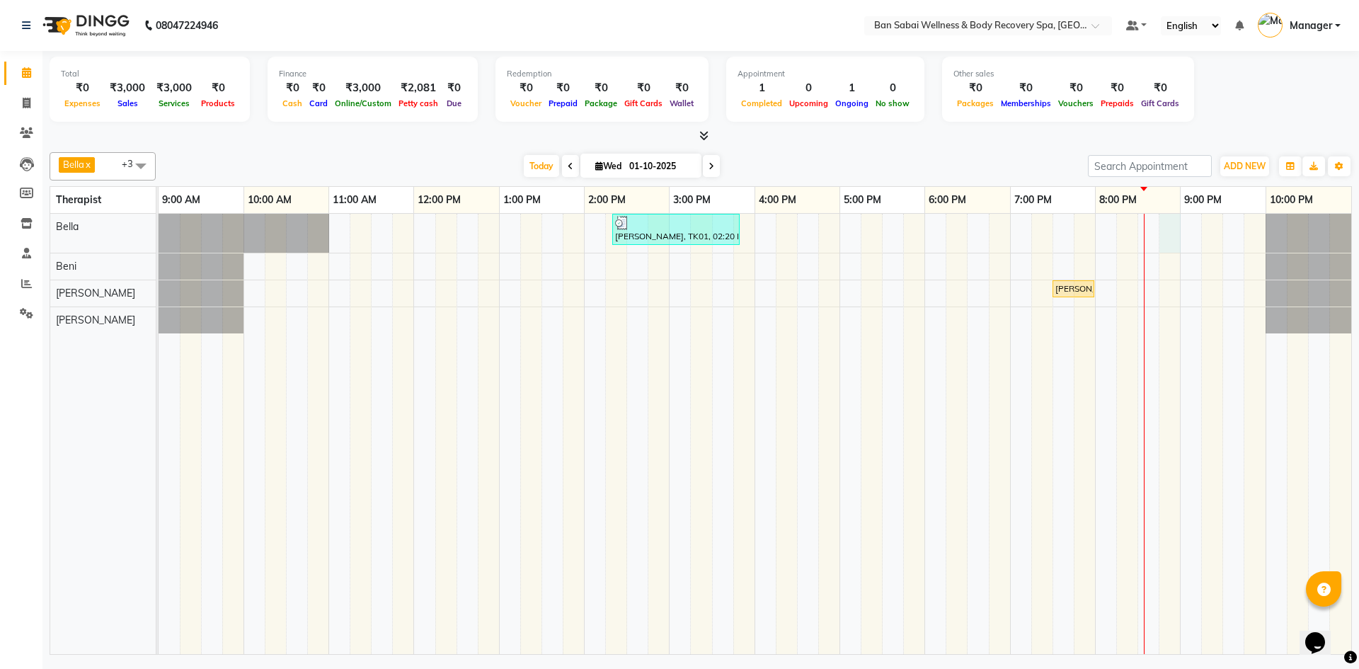
click at [1165, 225] on div "Amkur Mehra, TK01, 02:20 PM-03:50 PM, Swedish Massage (Medium Pressure)-90min D…" at bounding box center [755, 434] width 1193 height 440
select select "88795"
select select "1245"
select select "tentative"
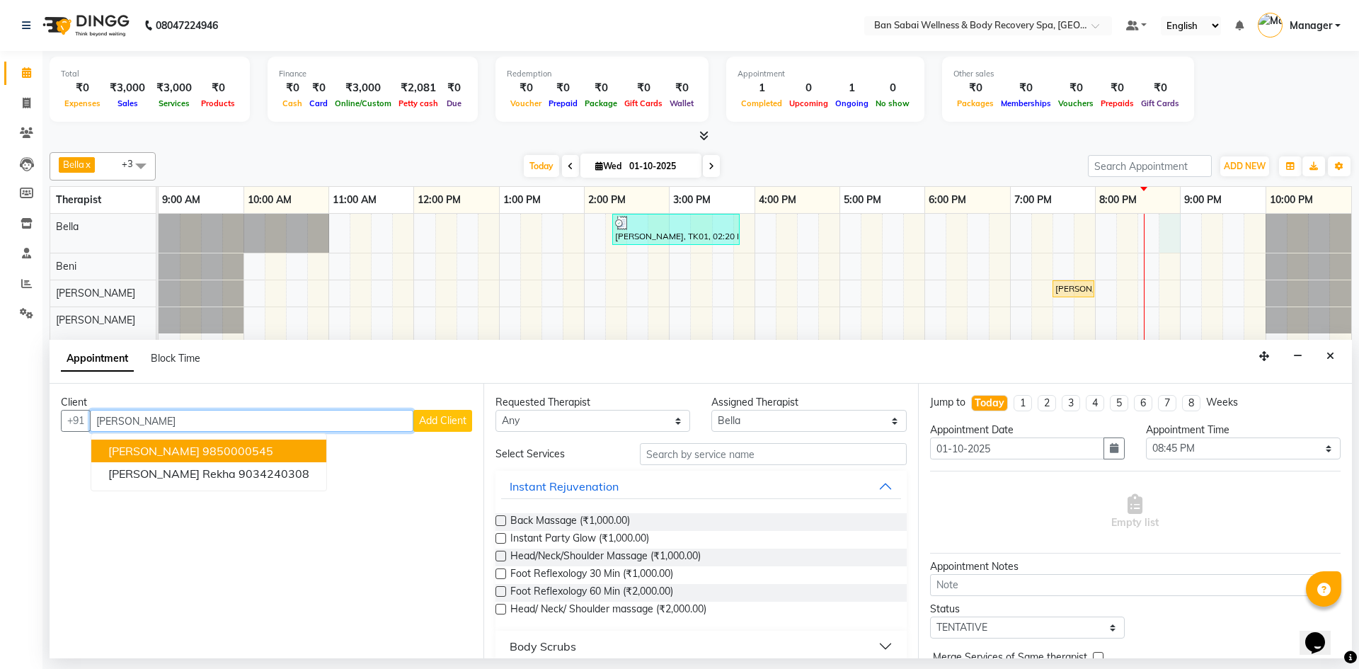
click at [202, 449] on ngb-highlight "9850000545" at bounding box center [237, 451] width 71 height 14
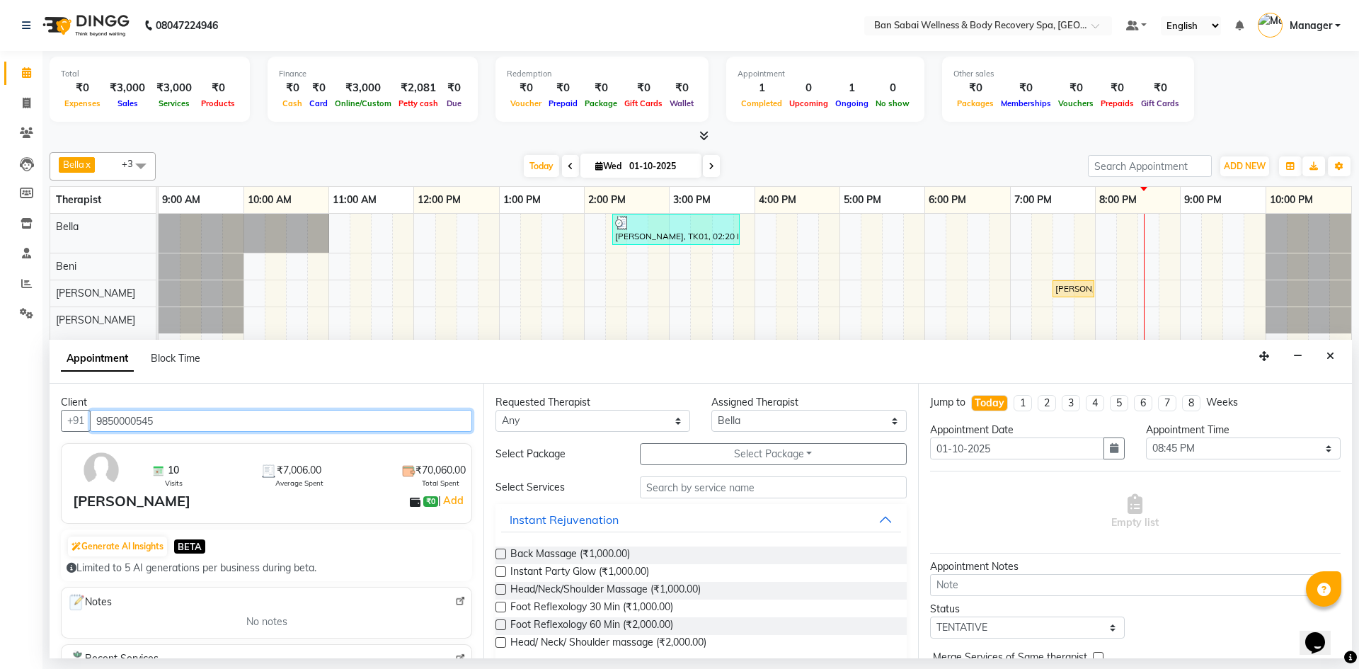
type input "9850000545"
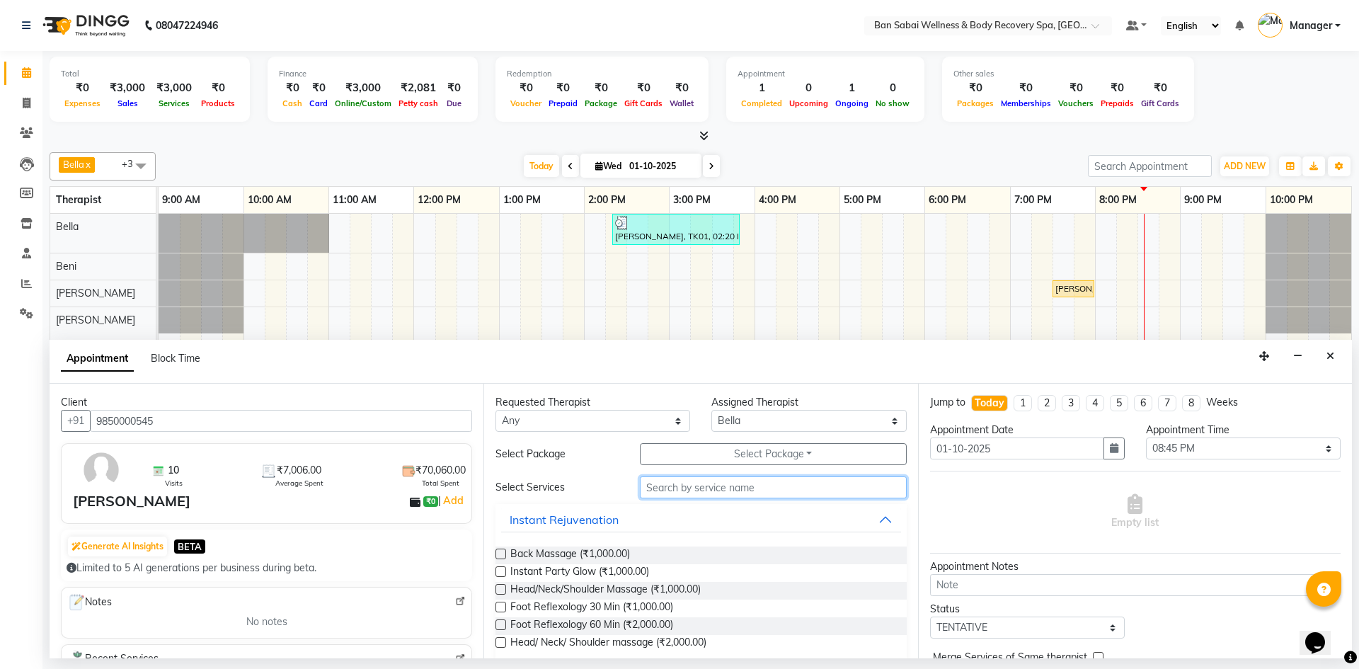
click at [687, 486] on input "text" at bounding box center [773, 487] width 267 height 22
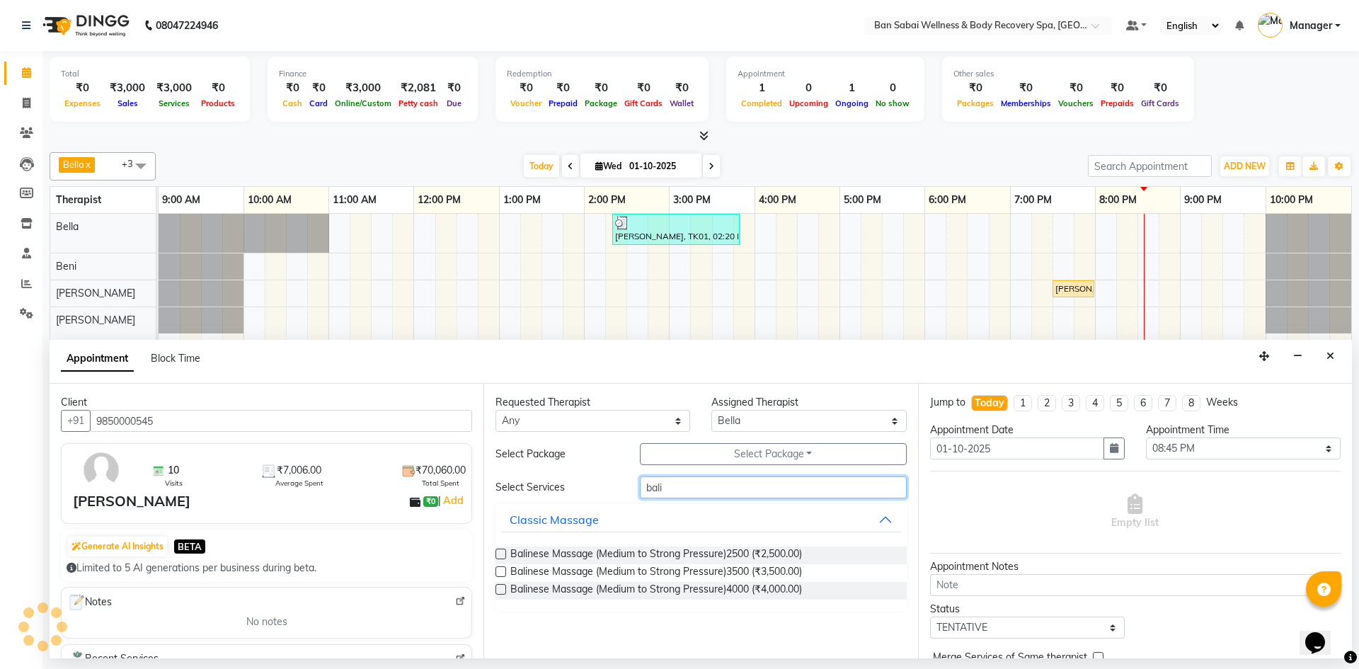
type input "bali"
click at [503, 551] on label at bounding box center [501, 554] width 11 height 11
click at [503, 551] on input "checkbox" at bounding box center [500, 555] width 9 height 9
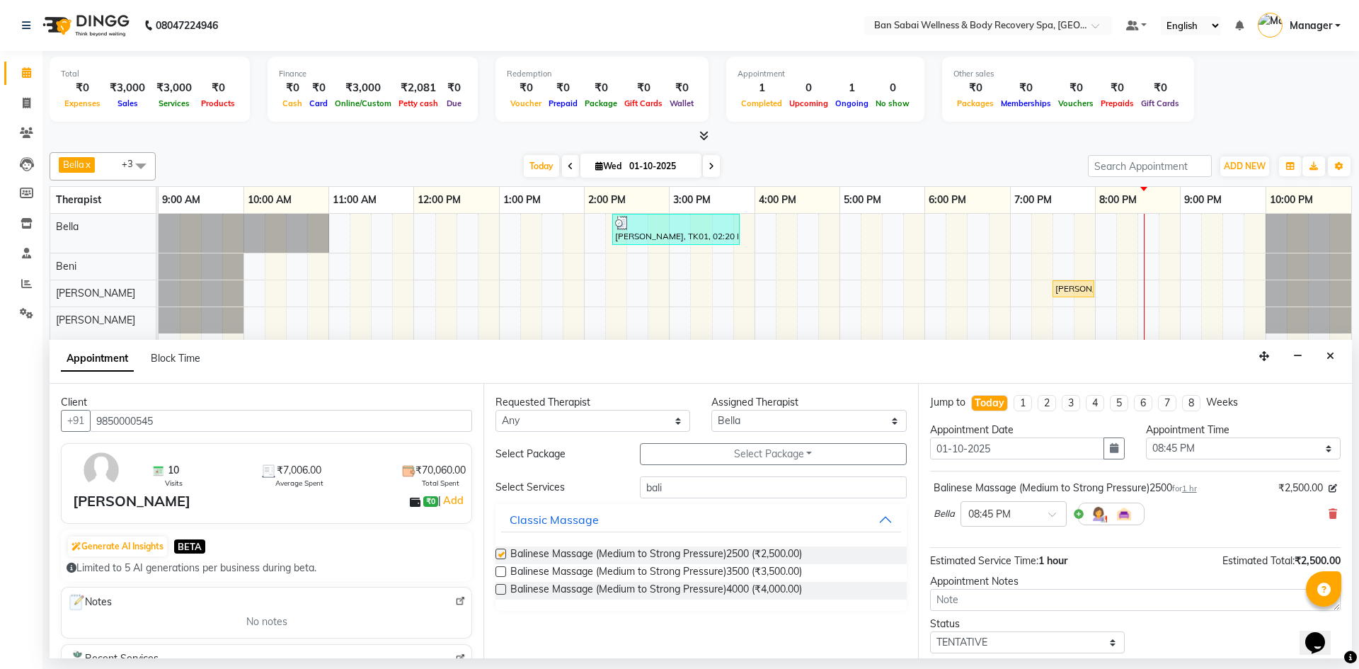
checkbox input "false"
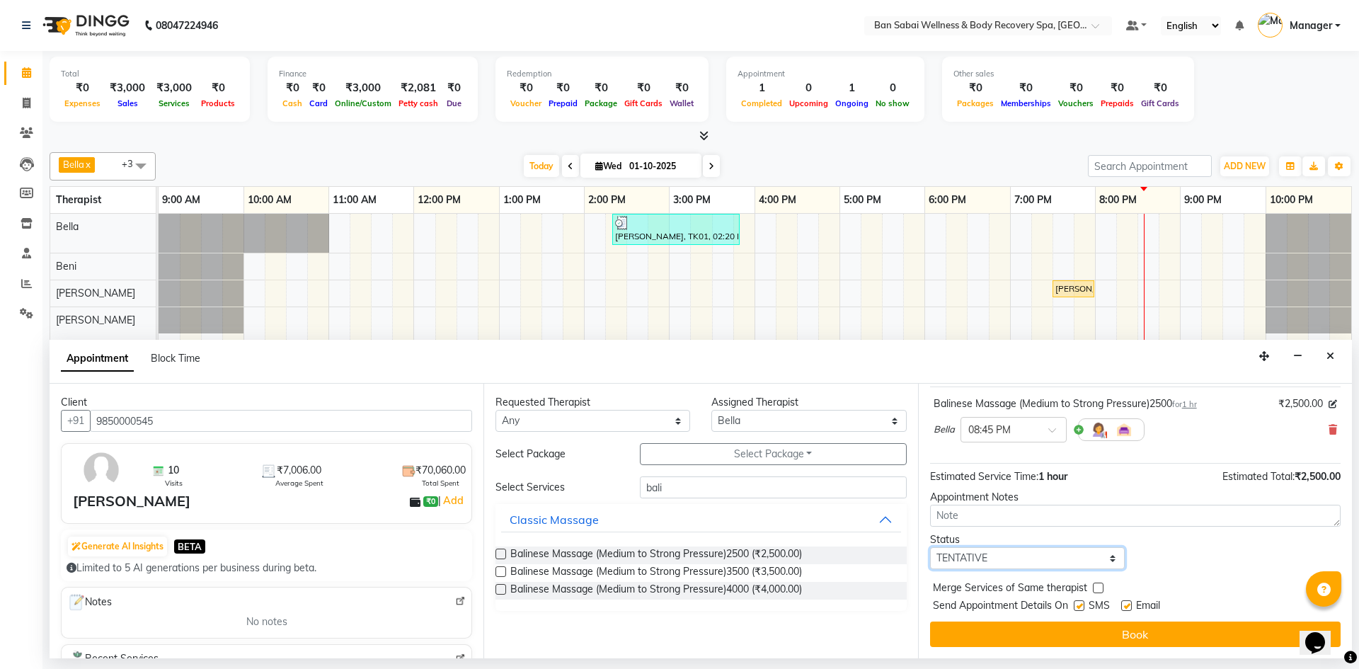
click at [1032, 553] on select "Select TENTATIVE CONFIRM CHECK-IN UPCOMING" at bounding box center [1027, 558] width 195 height 22
select select "upcoming"
click at [930, 547] on select "Select TENTATIVE CONFIRM CHECK-IN UPCOMING" at bounding box center [1027, 558] width 195 height 22
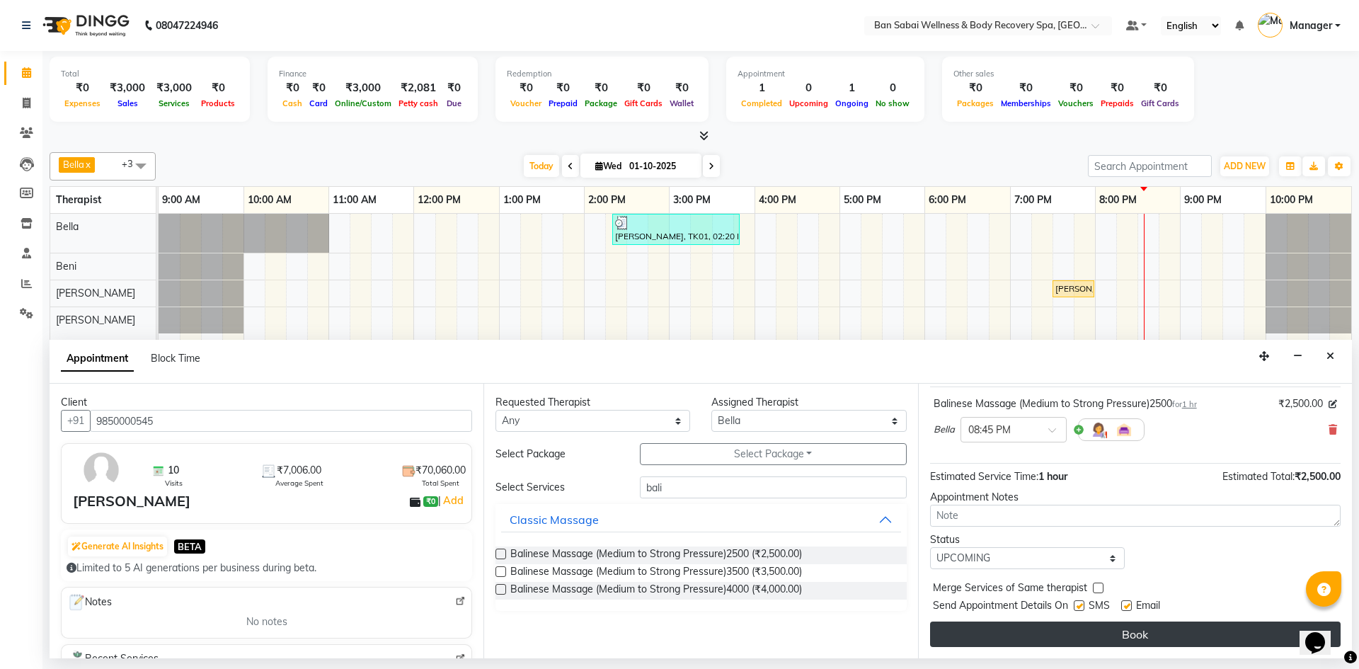
click at [1064, 634] on button "Book" at bounding box center [1135, 634] width 411 height 25
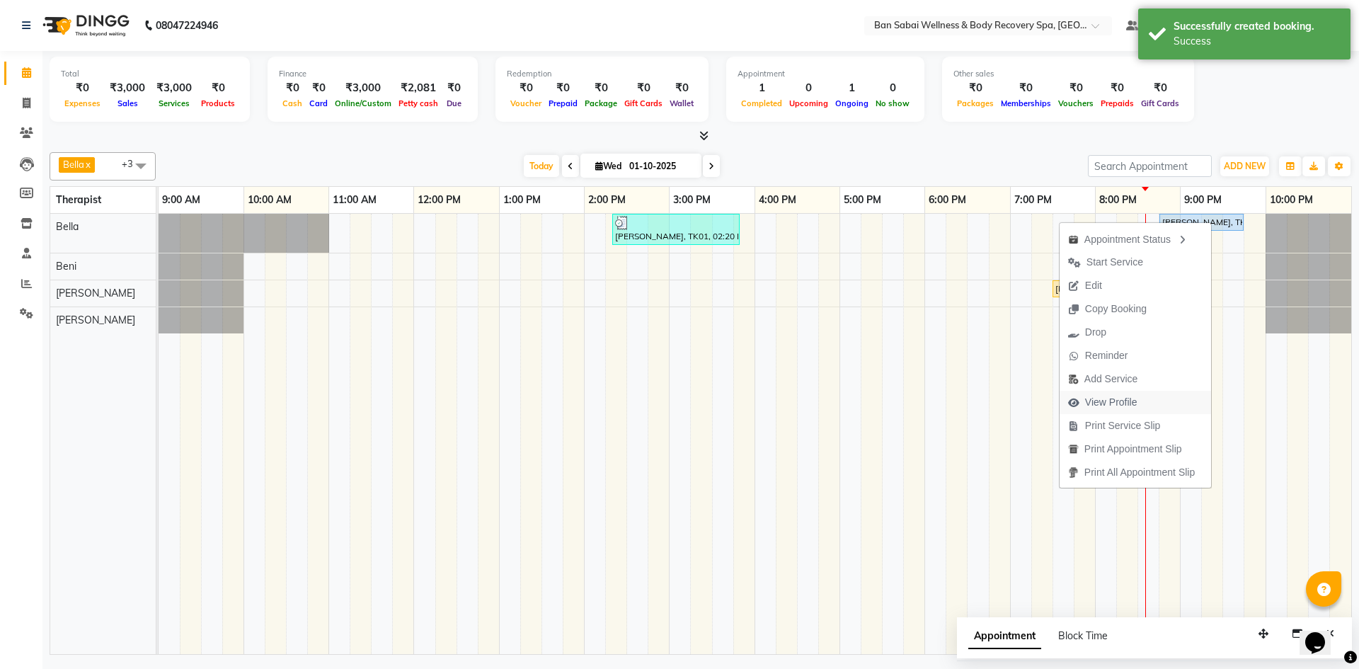
click at [1100, 398] on span "View Profile" at bounding box center [1111, 402] width 52 height 15
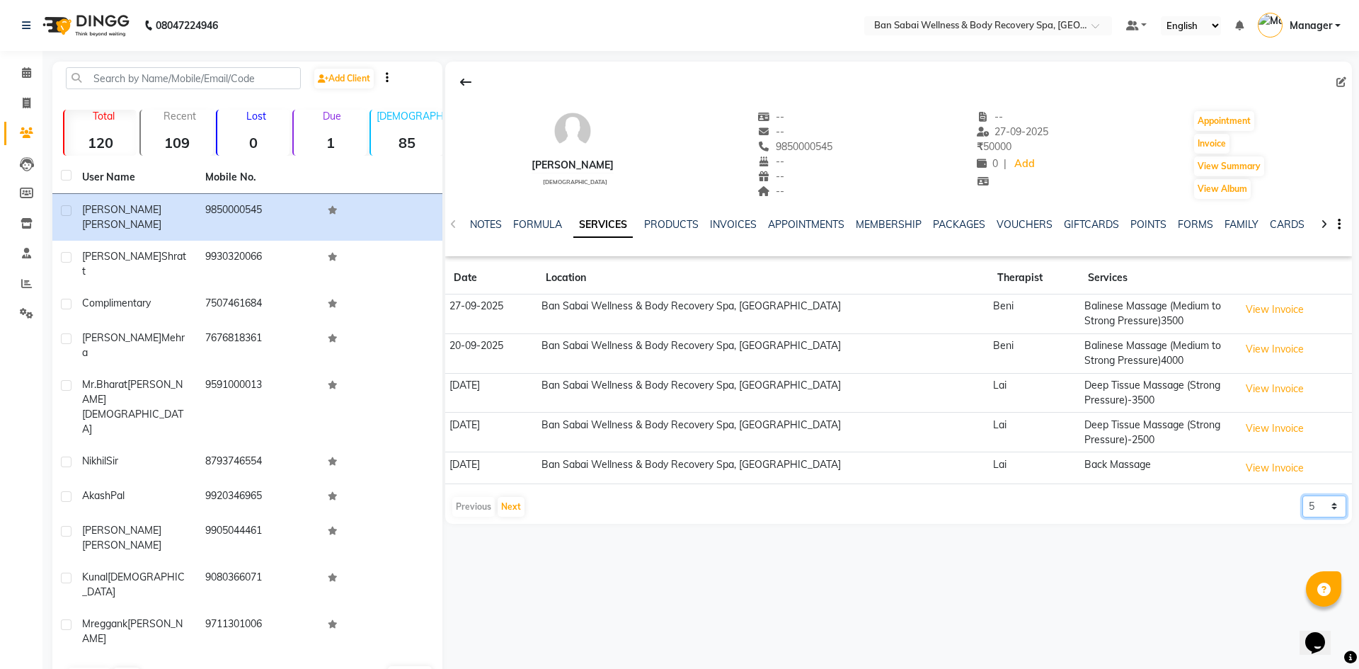
click at [1314, 505] on select "5 10 50 100 500" at bounding box center [1325, 507] width 44 height 22
select select "10"
click at [1303, 496] on select "5 10 50 100 500" at bounding box center [1325, 507] width 44 height 22
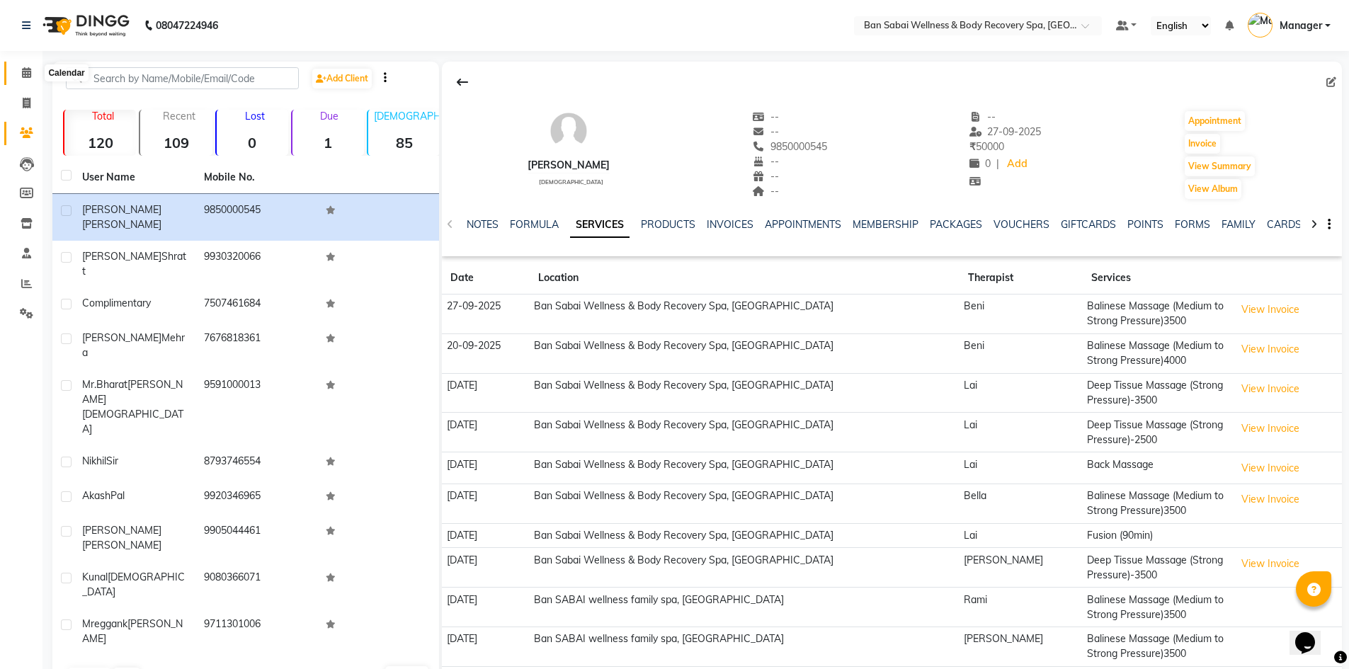
click at [26, 73] on icon at bounding box center [26, 72] width 9 height 11
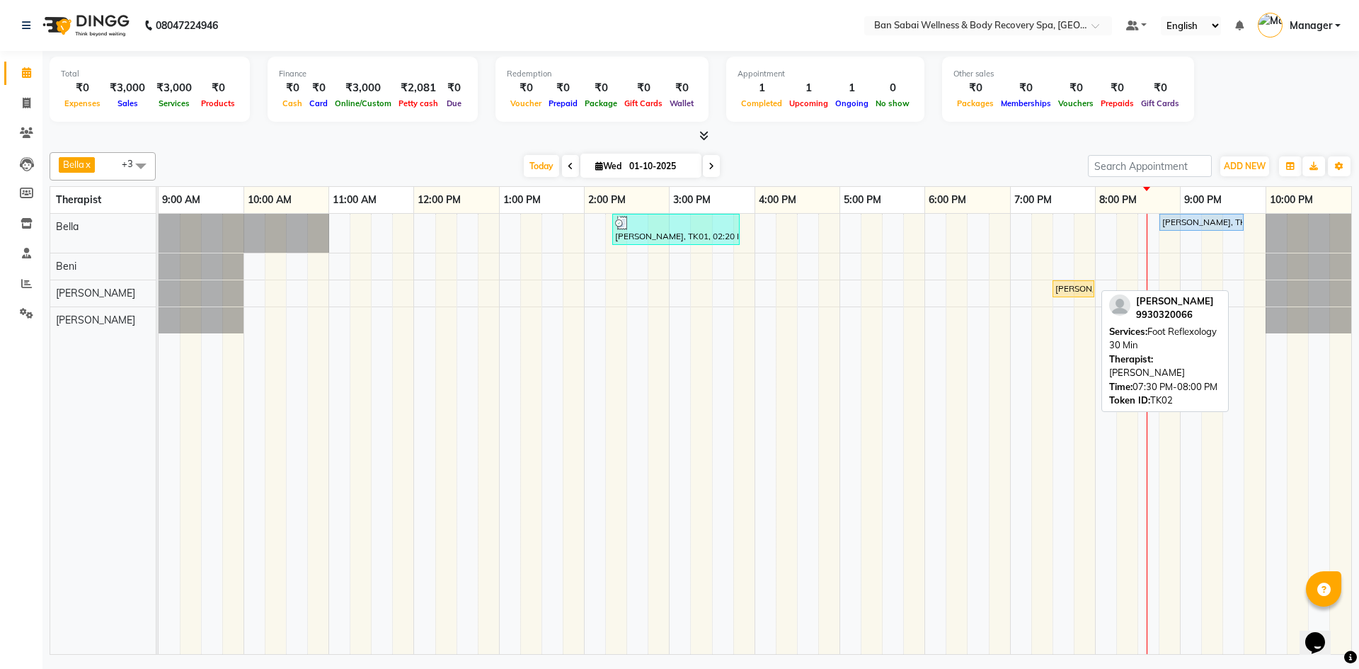
click at [1069, 285] on div "[PERSON_NAME], TK02, 07:30 PM-08:00 PM, Foot Reflexology 30 Min" at bounding box center [1073, 288] width 39 height 13
select select "1"
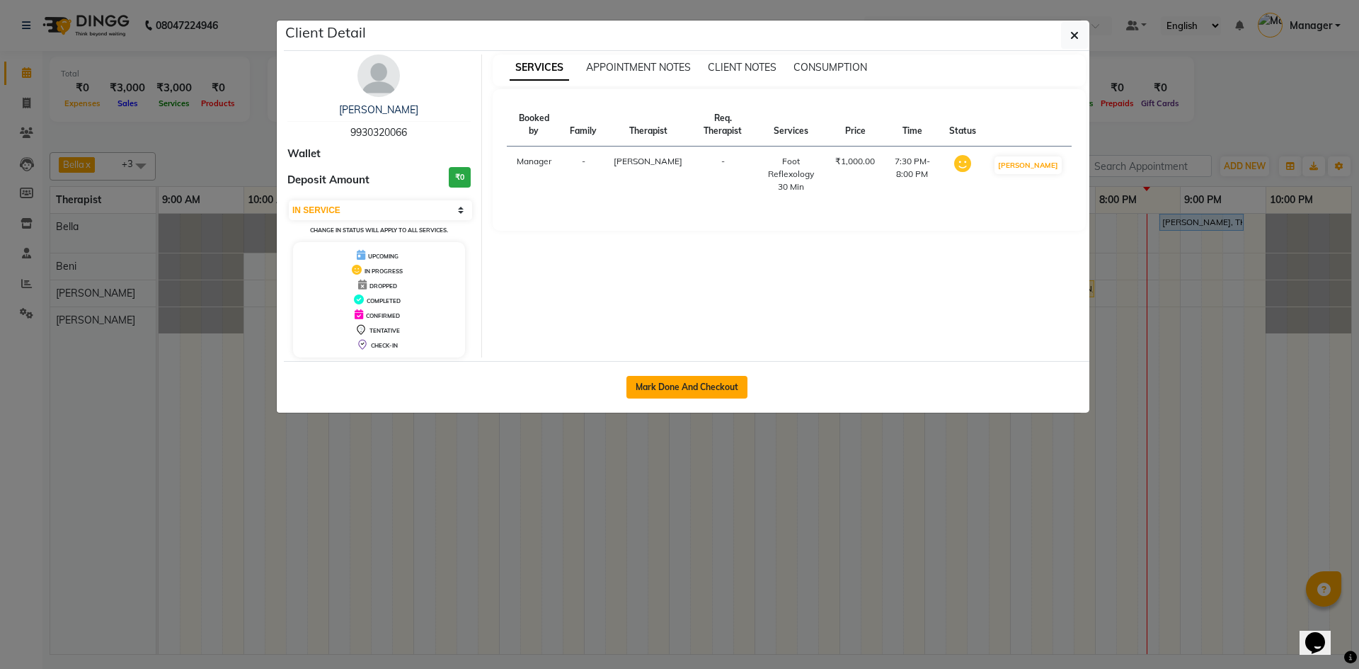
click at [697, 391] on button "Mark Done And Checkout" at bounding box center [687, 387] width 121 height 23
select select "8743"
select select "service"
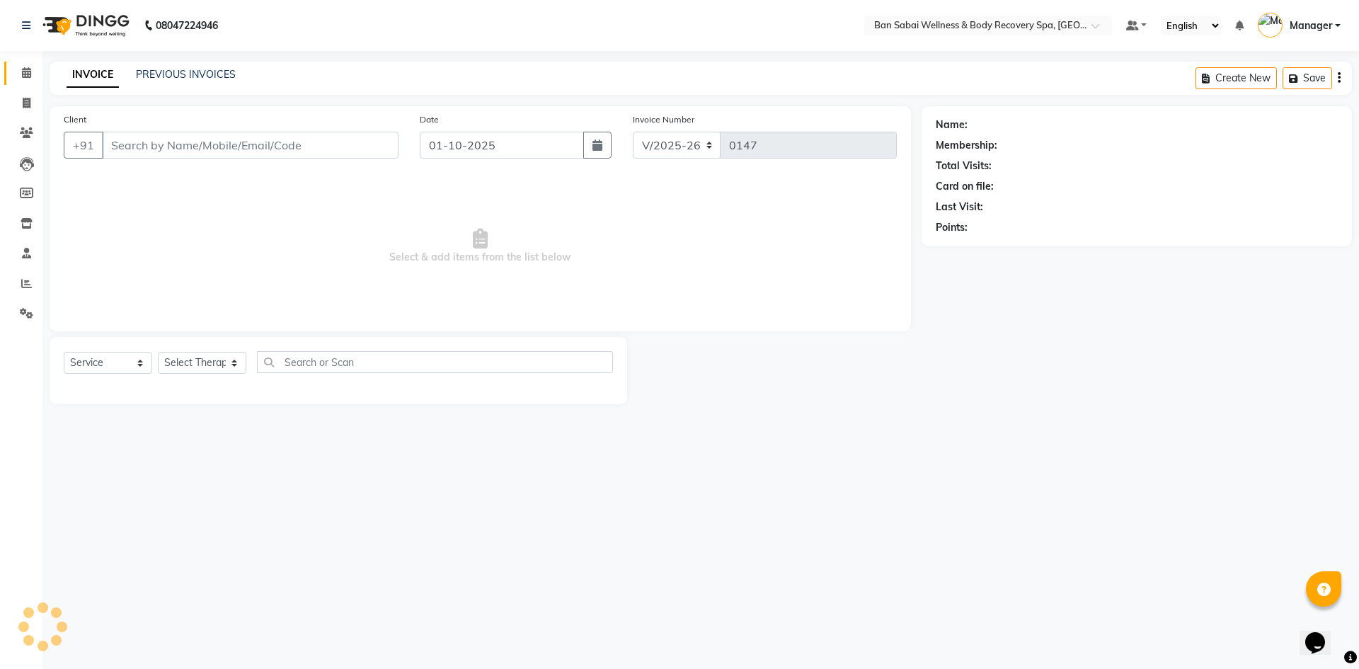
type input "9930320066"
select select "89080"
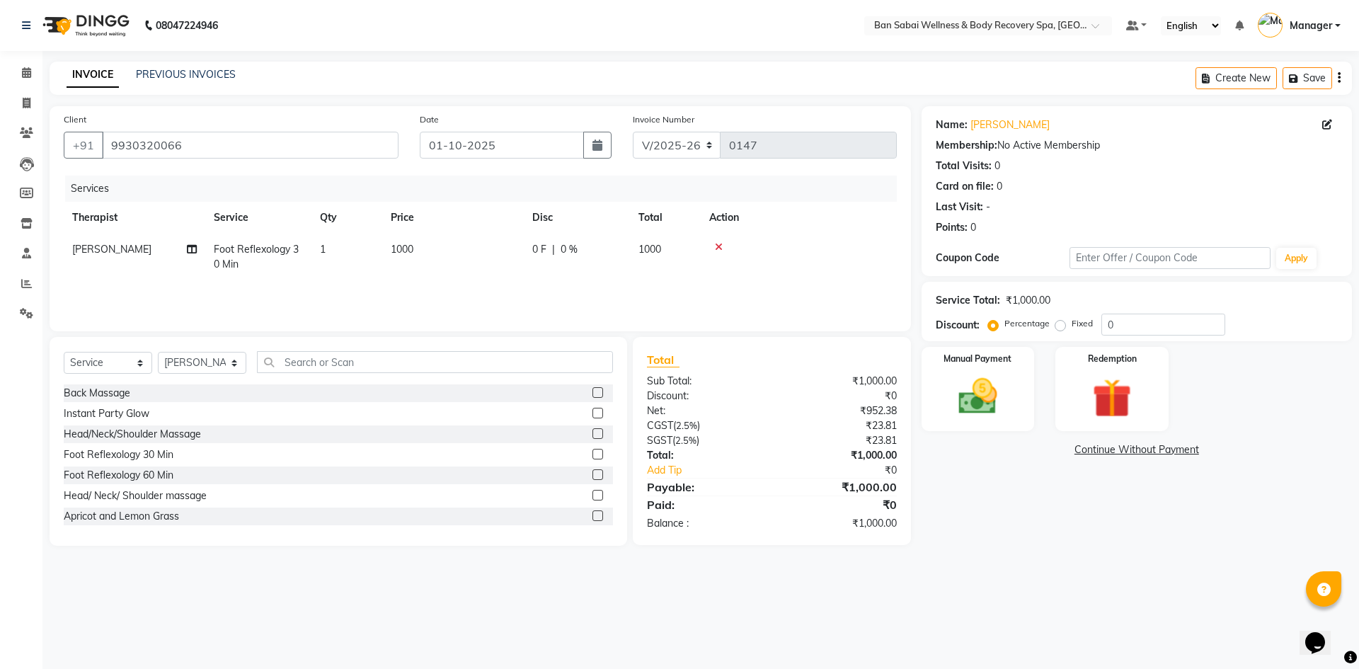
click at [404, 244] on span "1000" at bounding box center [402, 249] width 23 height 13
select select "89080"
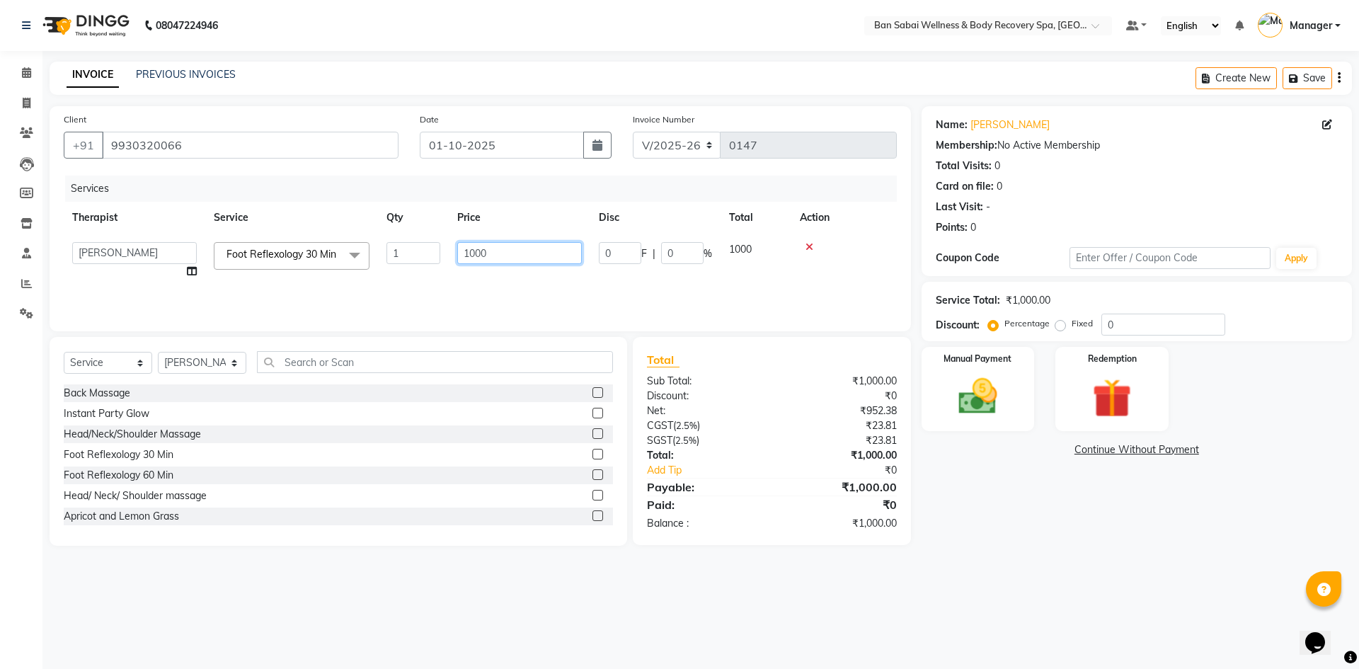
click at [474, 256] on input "1000" at bounding box center [519, 253] width 125 height 22
type input "1050"
click at [585, 306] on div "Services Therapist Service Qty Price Disc Total Action Bella Beni Lucy Manager …" at bounding box center [480, 247] width 833 height 142
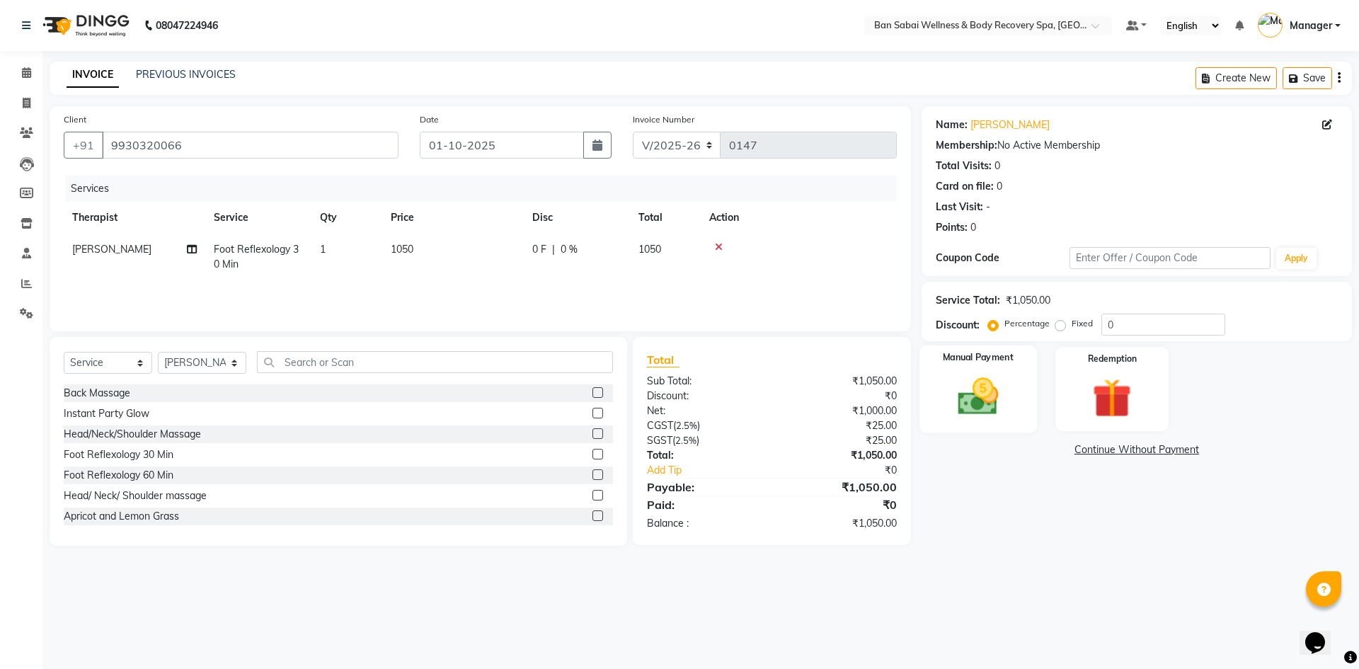
click at [981, 390] on img at bounding box center [978, 396] width 66 height 47
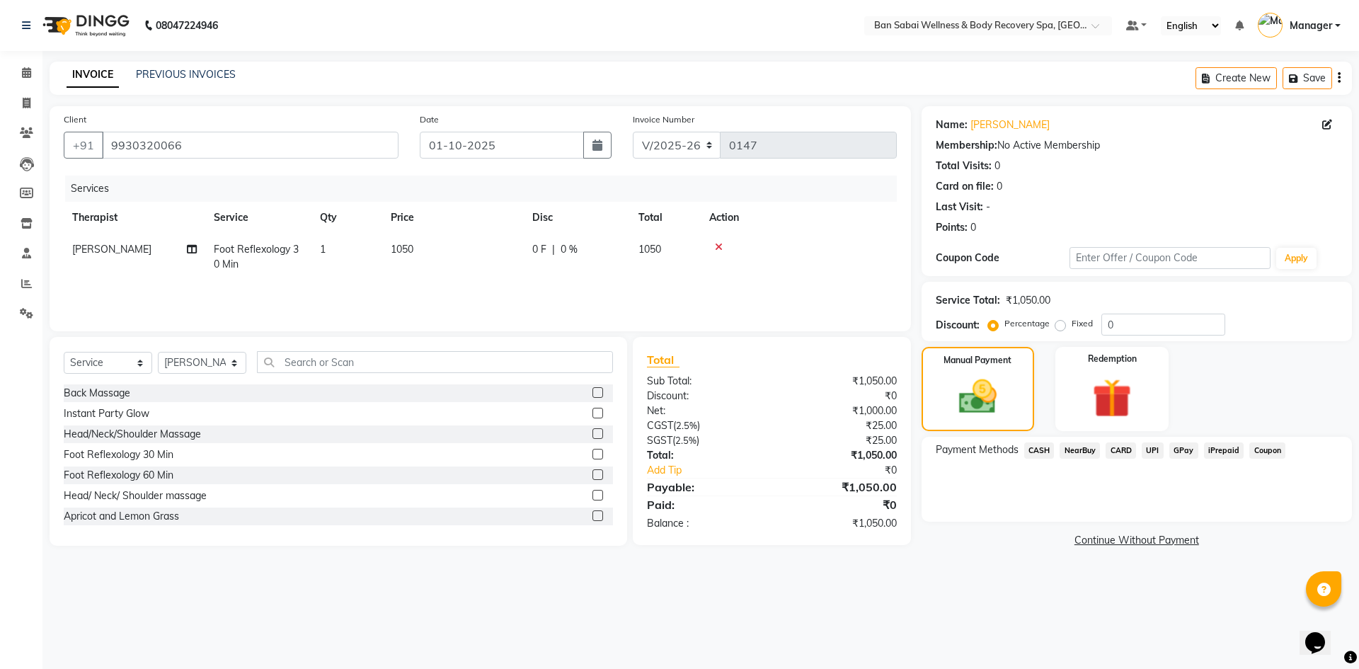
click at [1177, 454] on span "GPay" at bounding box center [1183, 450] width 29 height 16
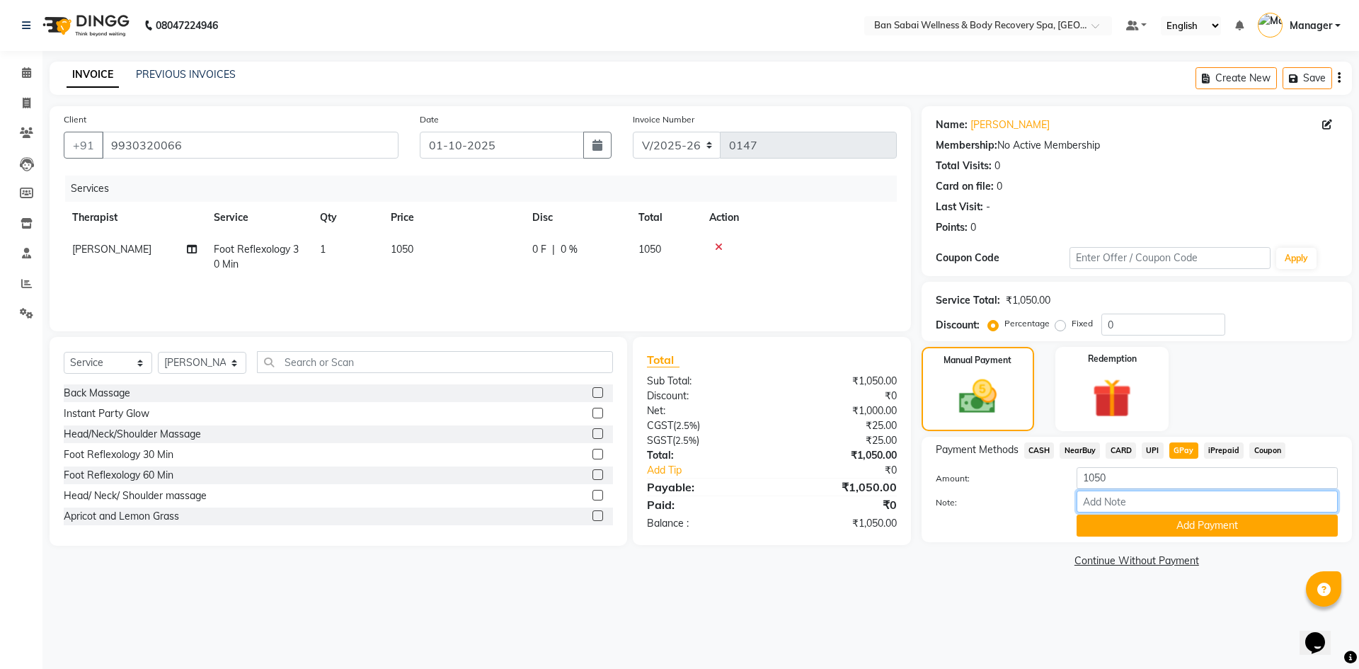
click at [1172, 498] on input "Note:" at bounding box center [1207, 502] width 261 height 22
type input "kalyani nagar scanner"
click at [1184, 522] on button "Add Payment" at bounding box center [1207, 526] width 261 height 22
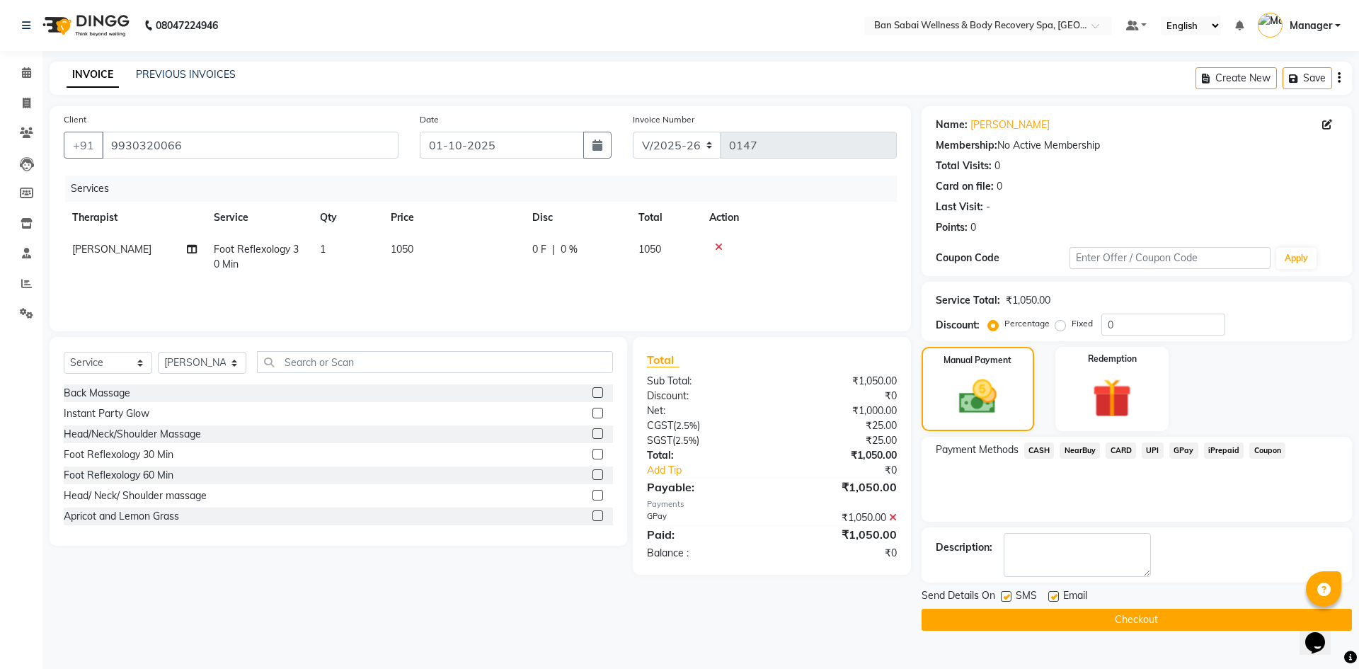
click at [1065, 619] on button "Checkout" at bounding box center [1137, 620] width 430 height 22
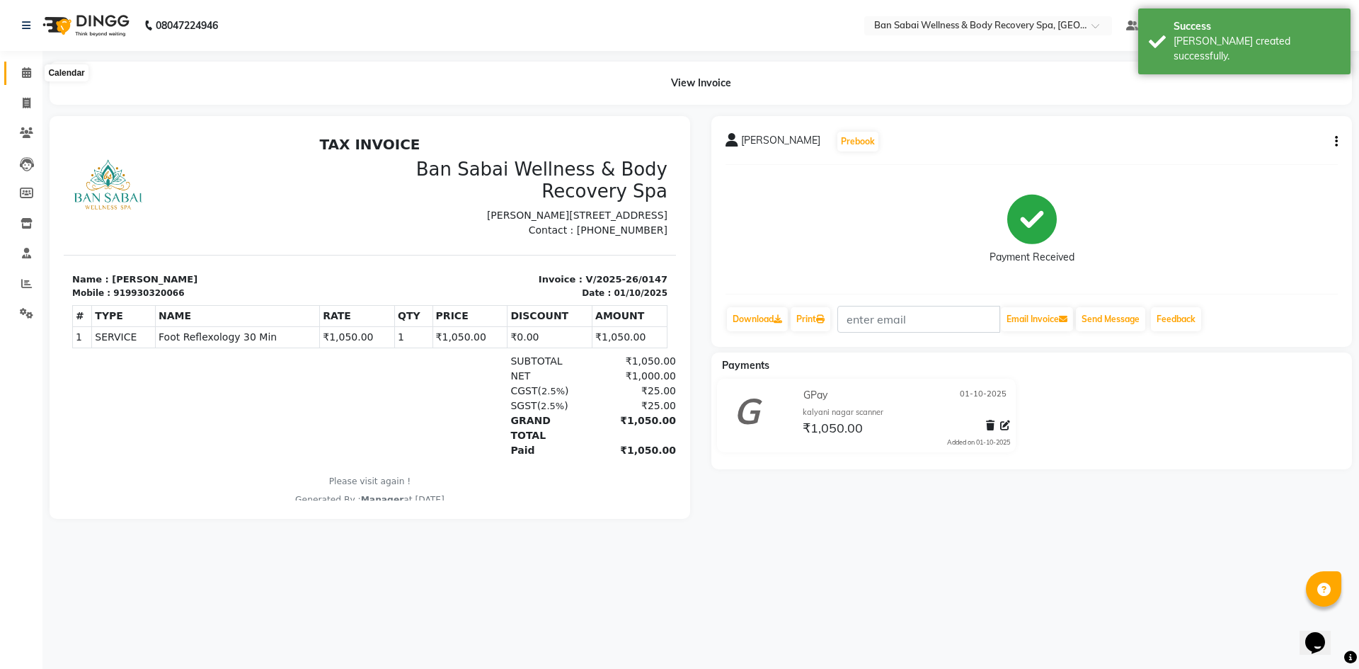
click at [21, 78] on span at bounding box center [26, 73] width 25 height 16
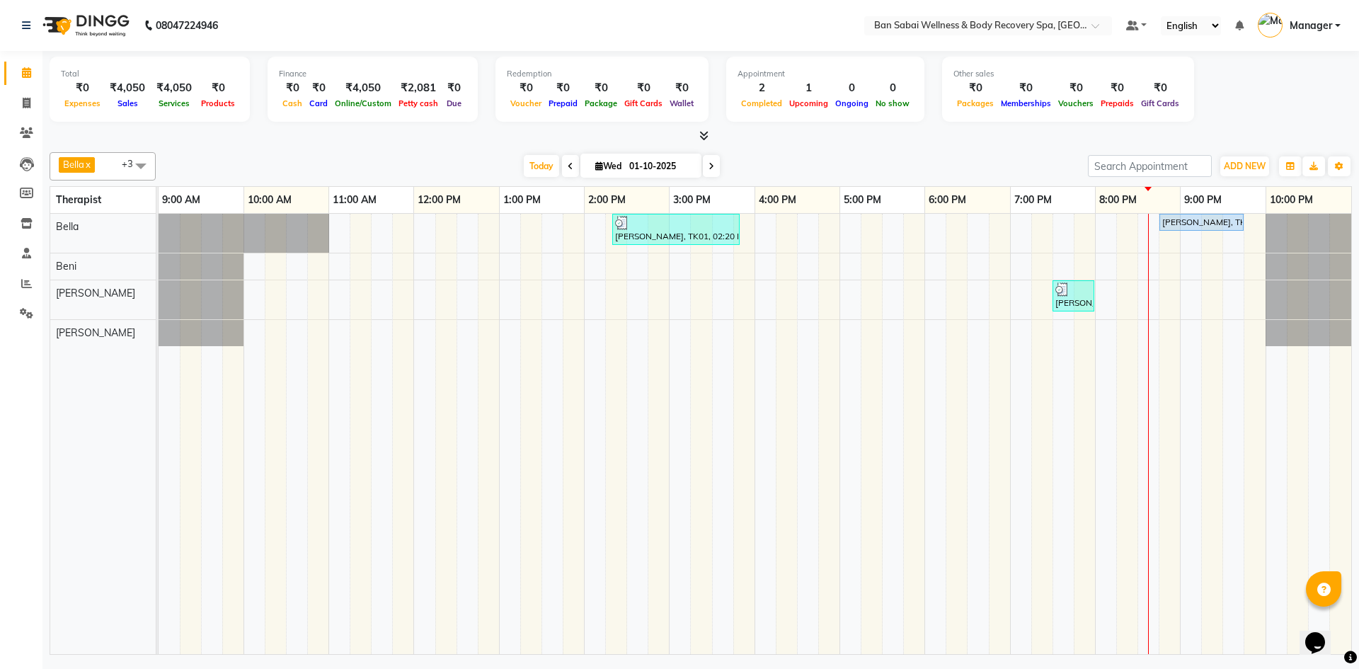
click at [714, 159] on span at bounding box center [711, 166] width 17 height 22
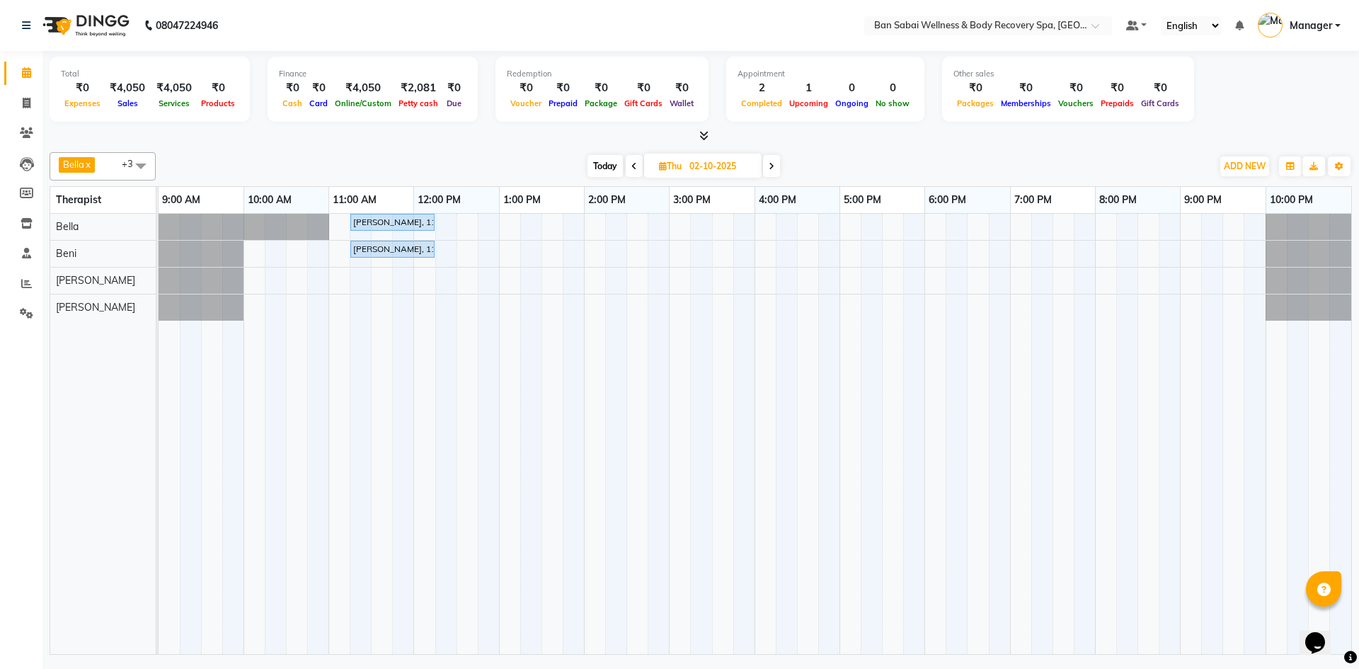
click at [702, 142] on span at bounding box center [701, 136] width 15 height 15
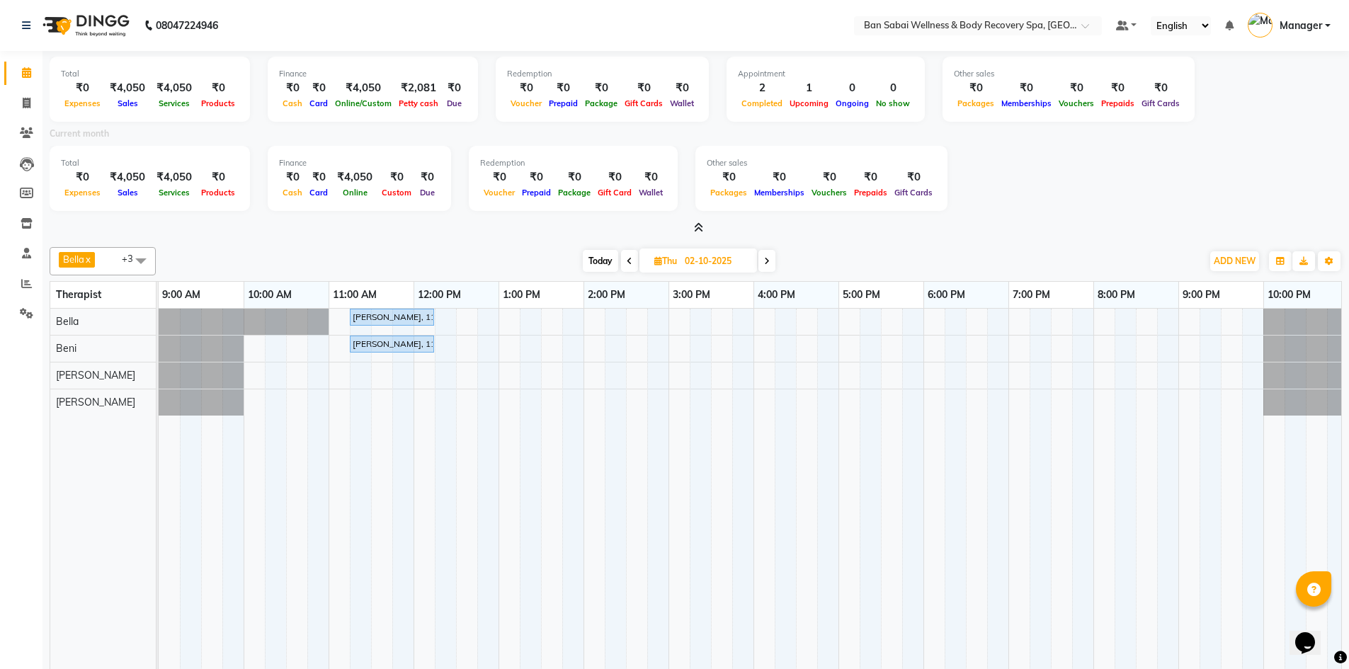
click at [699, 226] on icon at bounding box center [698, 227] width 9 height 11
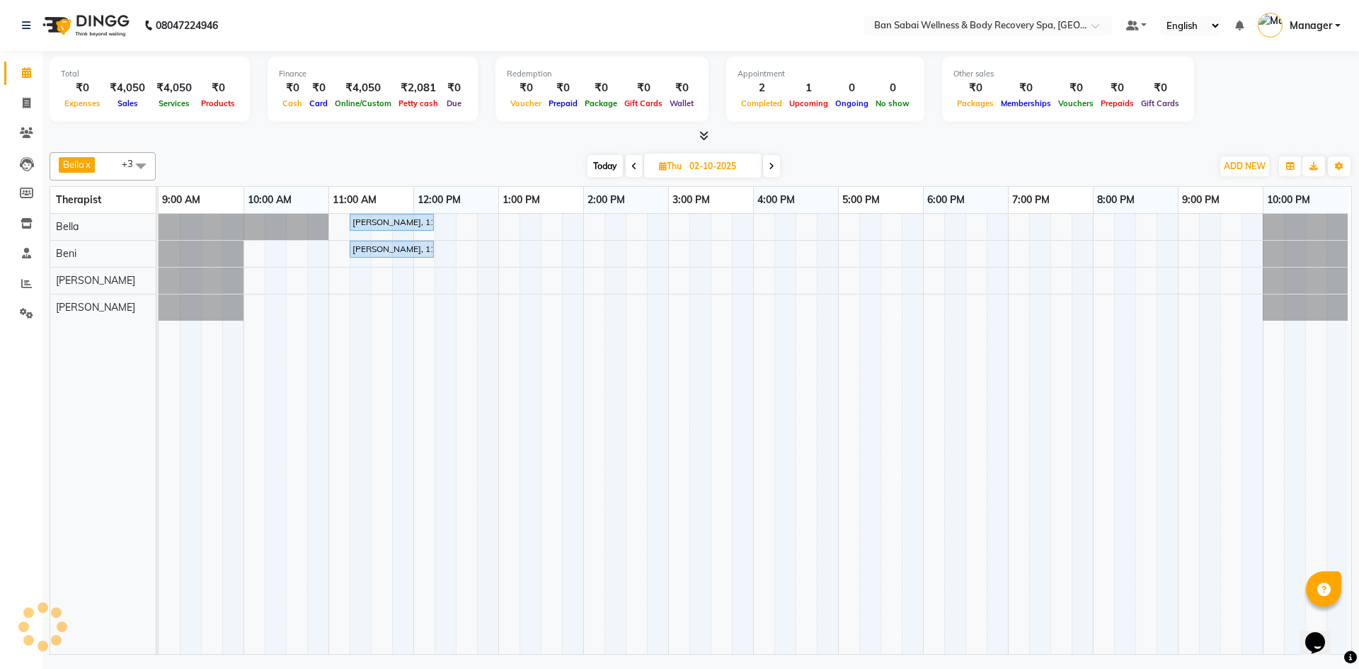
click at [633, 168] on icon at bounding box center [634, 166] width 6 height 8
type input "01-10-2025"
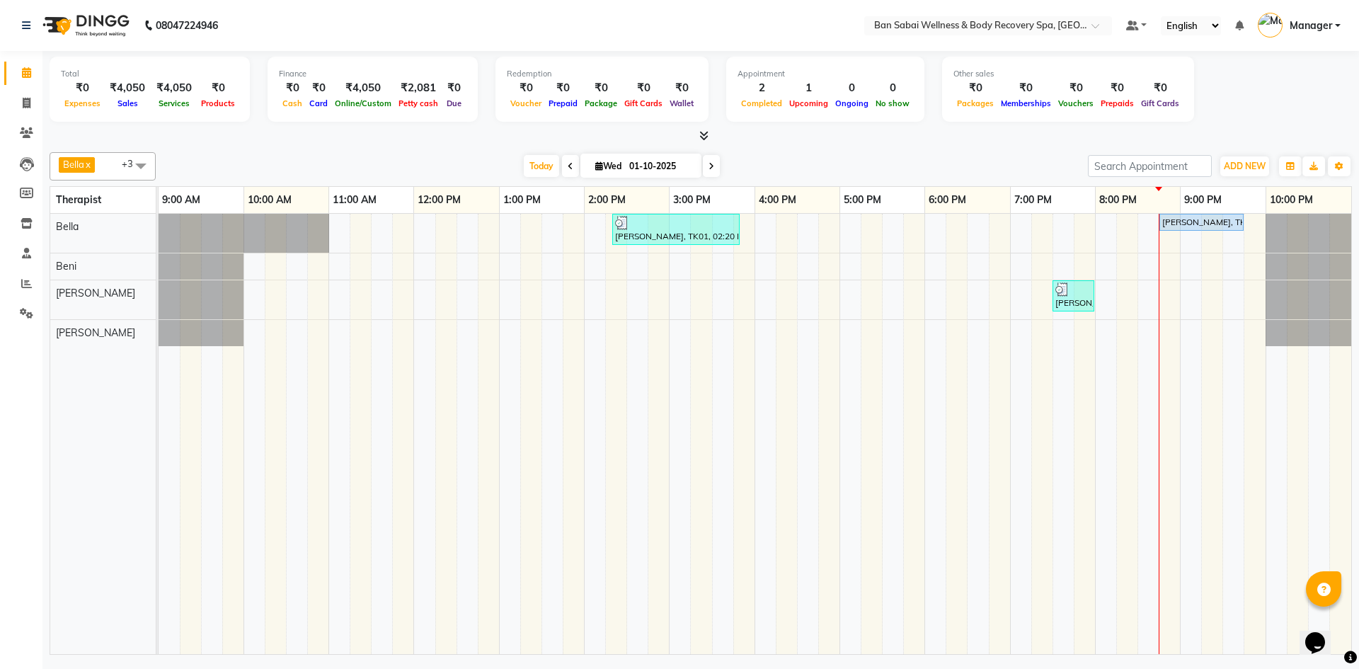
click at [714, 163] on span at bounding box center [711, 166] width 17 height 22
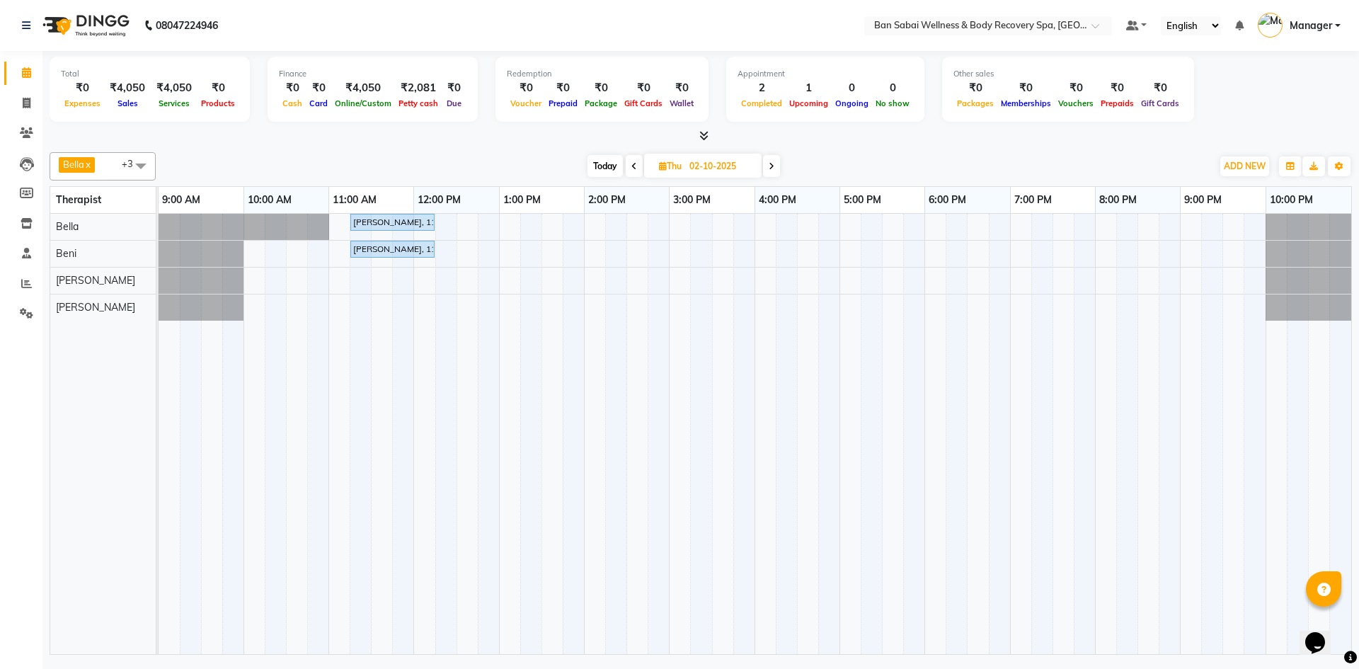
click at [636, 167] on span at bounding box center [634, 166] width 17 height 22
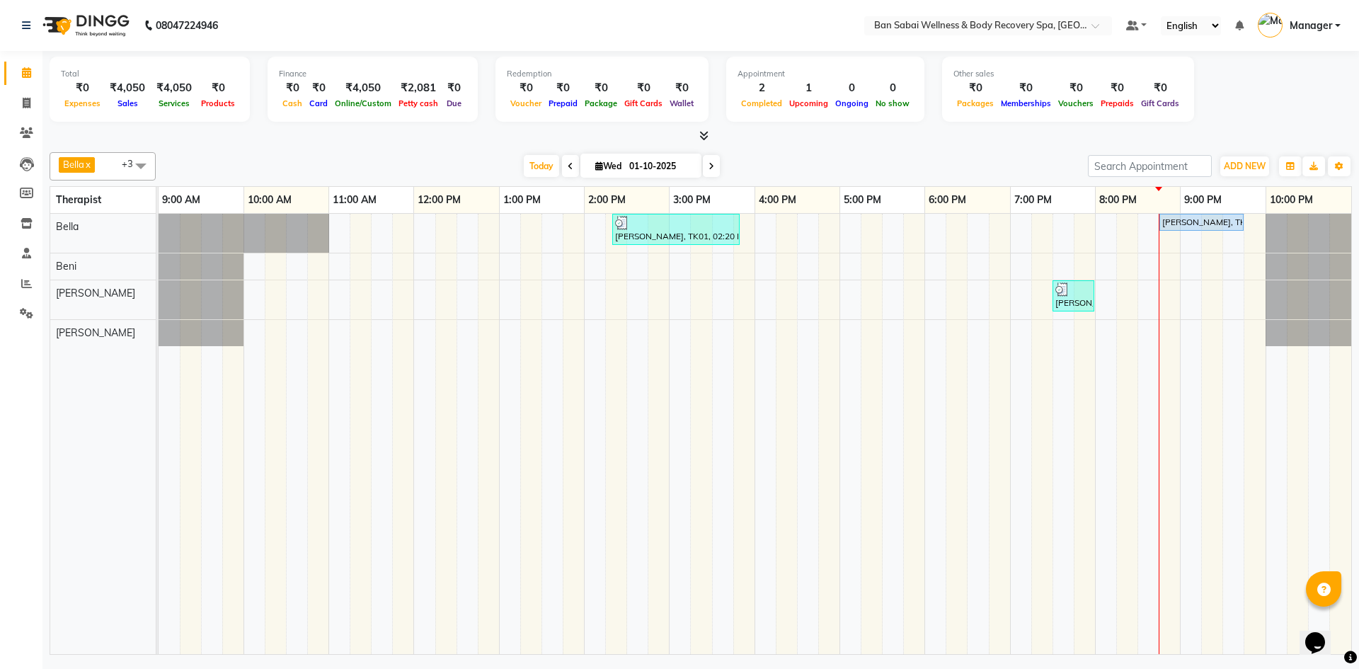
click at [716, 167] on span at bounding box center [711, 166] width 17 height 22
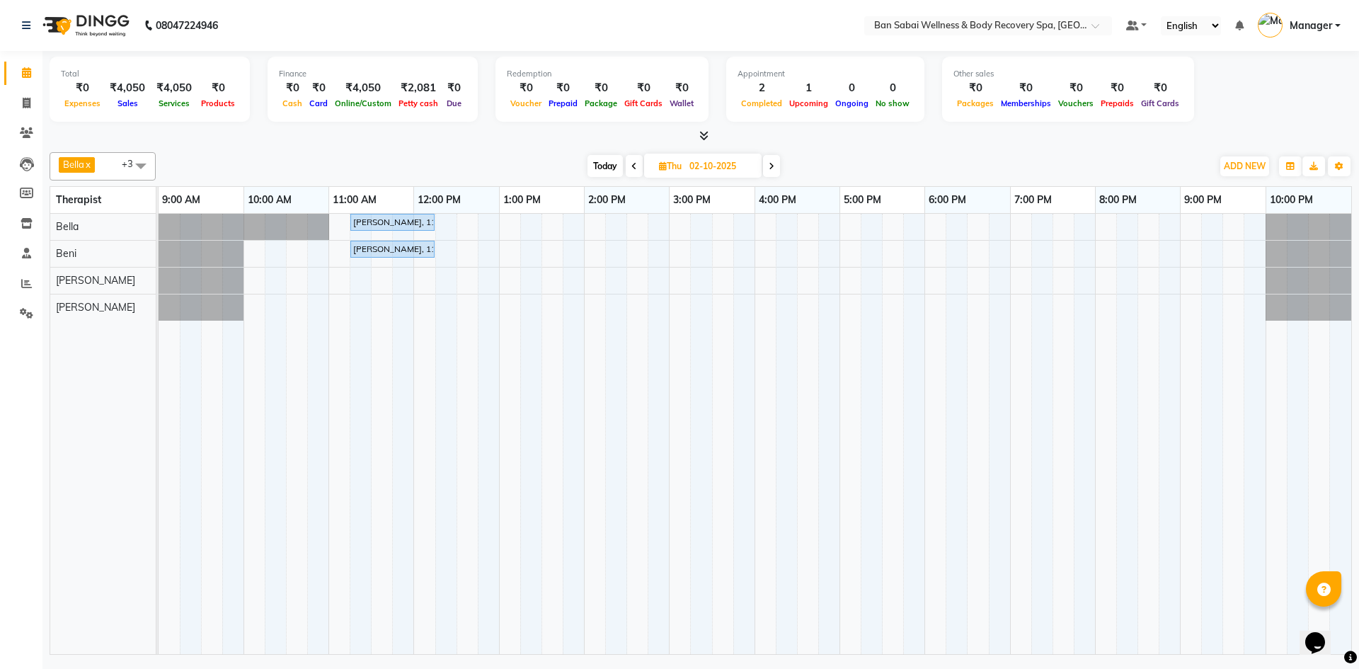
click at [777, 167] on span at bounding box center [771, 166] width 17 height 22
click at [612, 164] on span "Today" at bounding box center [607, 166] width 35 height 22
type input "01-10-2025"
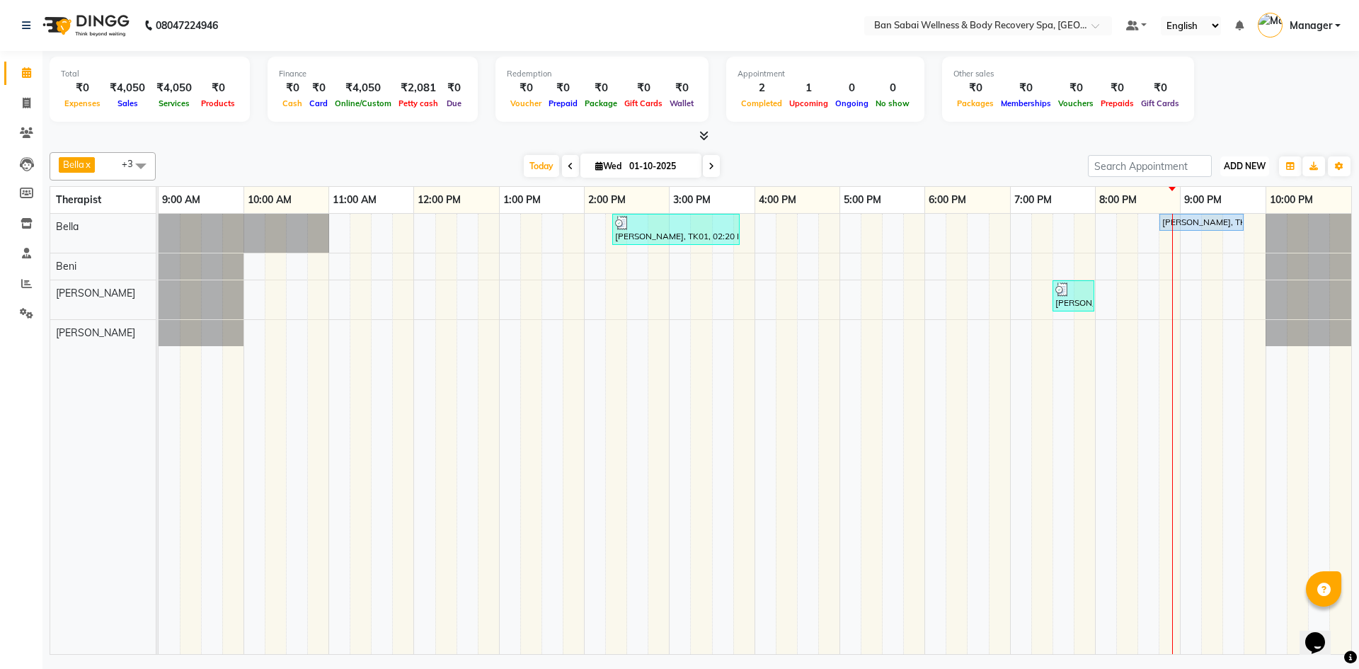
click at [1254, 171] on span "ADD NEW" at bounding box center [1245, 166] width 42 height 11
click at [1221, 230] on link "Add Expense" at bounding box center [1213, 230] width 112 height 18
select select "1"
select select "8034"
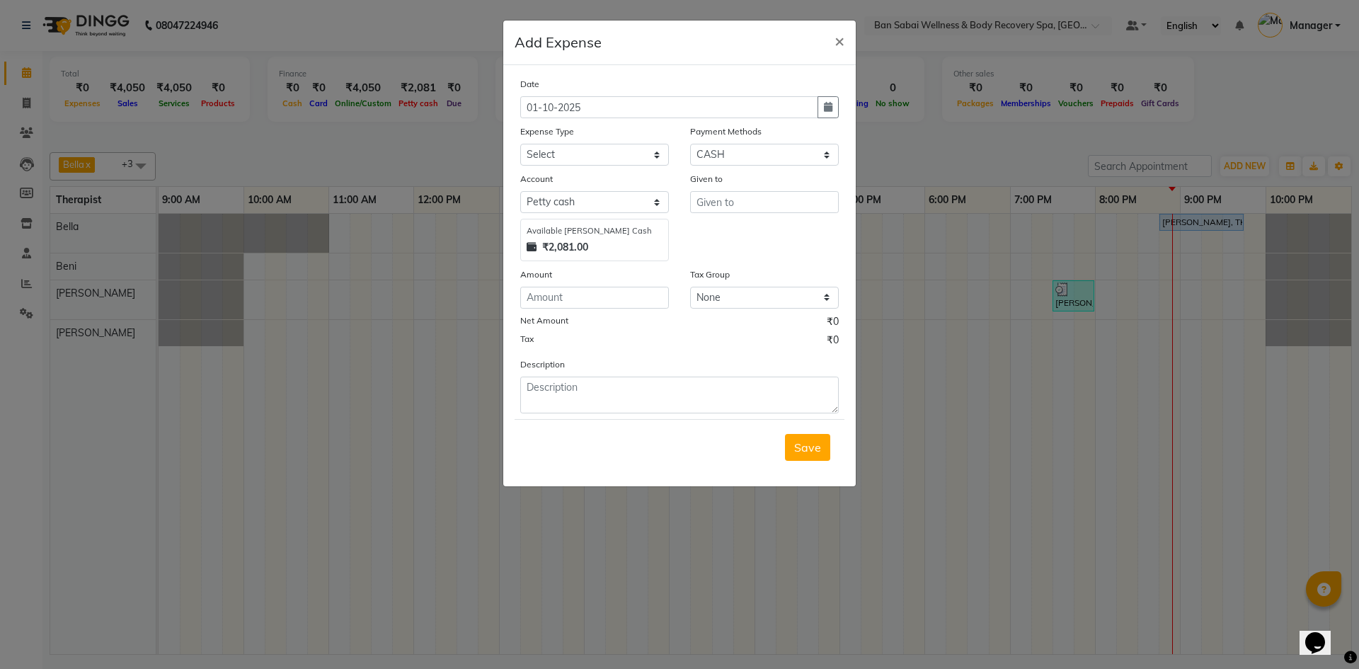
click at [562, 142] on div "Expense Type" at bounding box center [594, 134] width 149 height 20
click at [562, 145] on select "Select Advance Salary Bank charges birthday cake birthday gifts Car maintenance…" at bounding box center [594, 155] width 149 height 22
select select "22188"
click at [520, 144] on select "Select Advance Salary Bank charges birthday cake birthday gifts Car maintenance…" at bounding box center [594, 155] width 149 height 22
click at [733, 203] on input "text" at bounding box center [764, 202] width 149 height 22
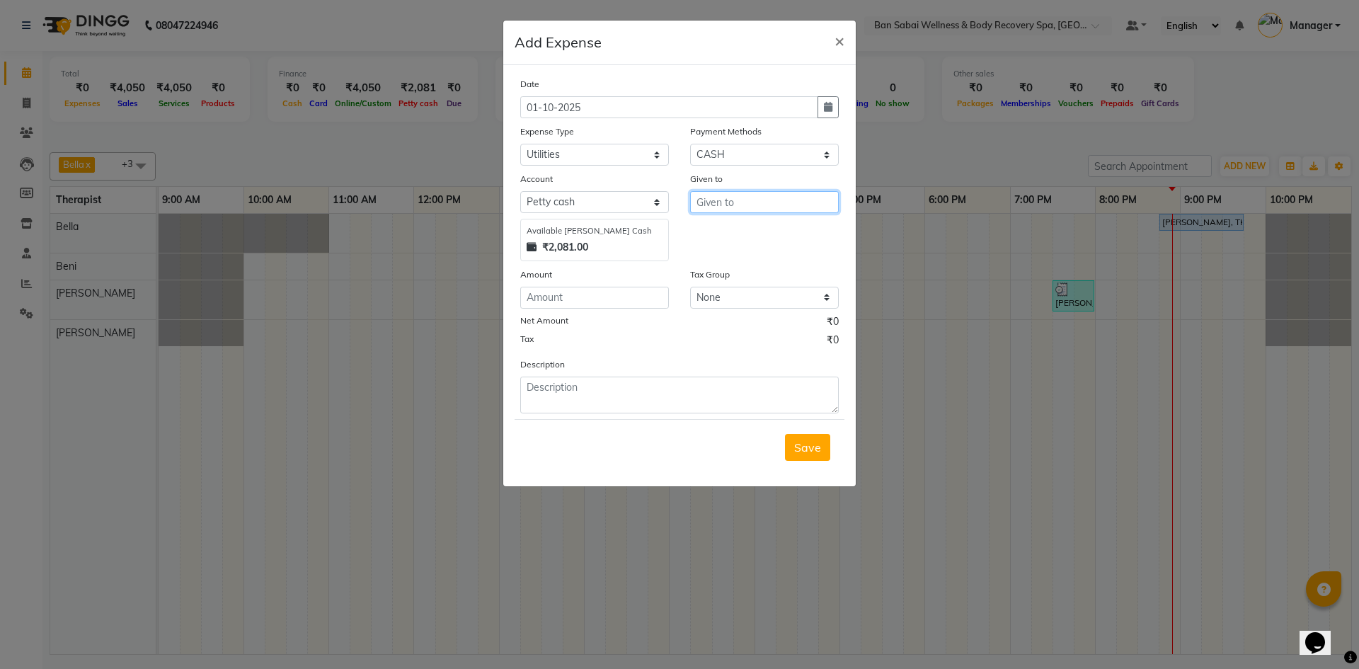
click at [722, 200] on input "text" at bounding box center [764, 202] width 149 height 22
click at [721, 248] on ngb-highlight "M ike" at bounding box center [720, 255] width 25 height 14
type input "[PERSON_NAME]"
click at [558, 304] on input "number" at bounding box center [594, 298] width 149 height 22
type input "30"
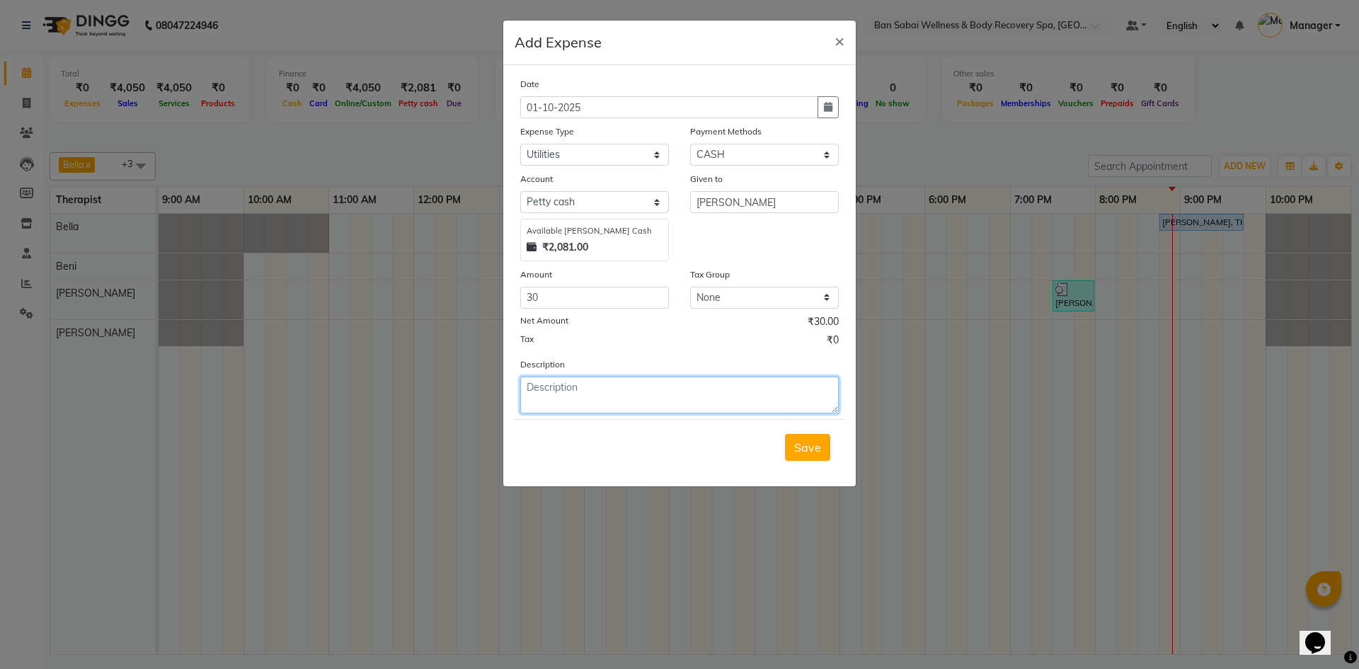
click at [585, 392] on textarea at bounding box center [679, 395] width 319 height 37
type textarea "Matchboxes 3 piece"
click at [794, 446] on button "Save" at bounding box center [807, 447] width 45 height 27
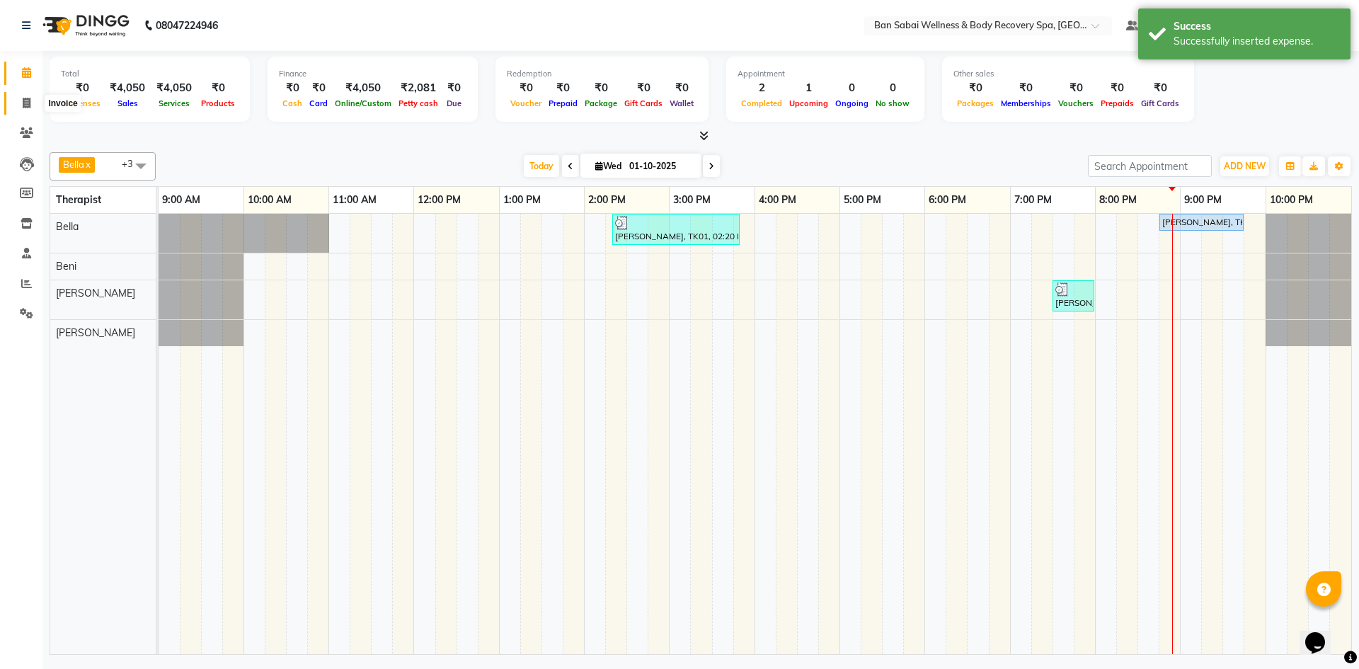
click at [23, 110] on span at bounding box center [26, 104] width 25 height 16
select select "service"
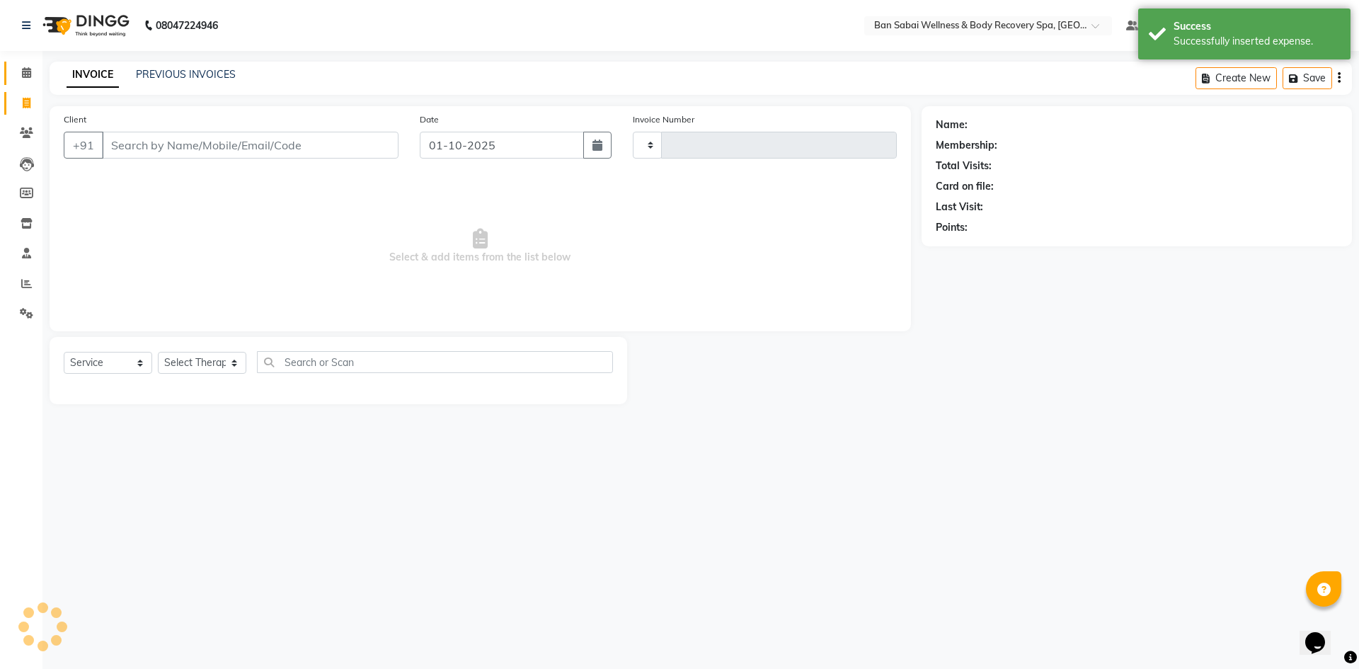
type input "0148"
select select "8743"
click at [31, 74] on icon at bounding box center [26, 72] width 9 height 11
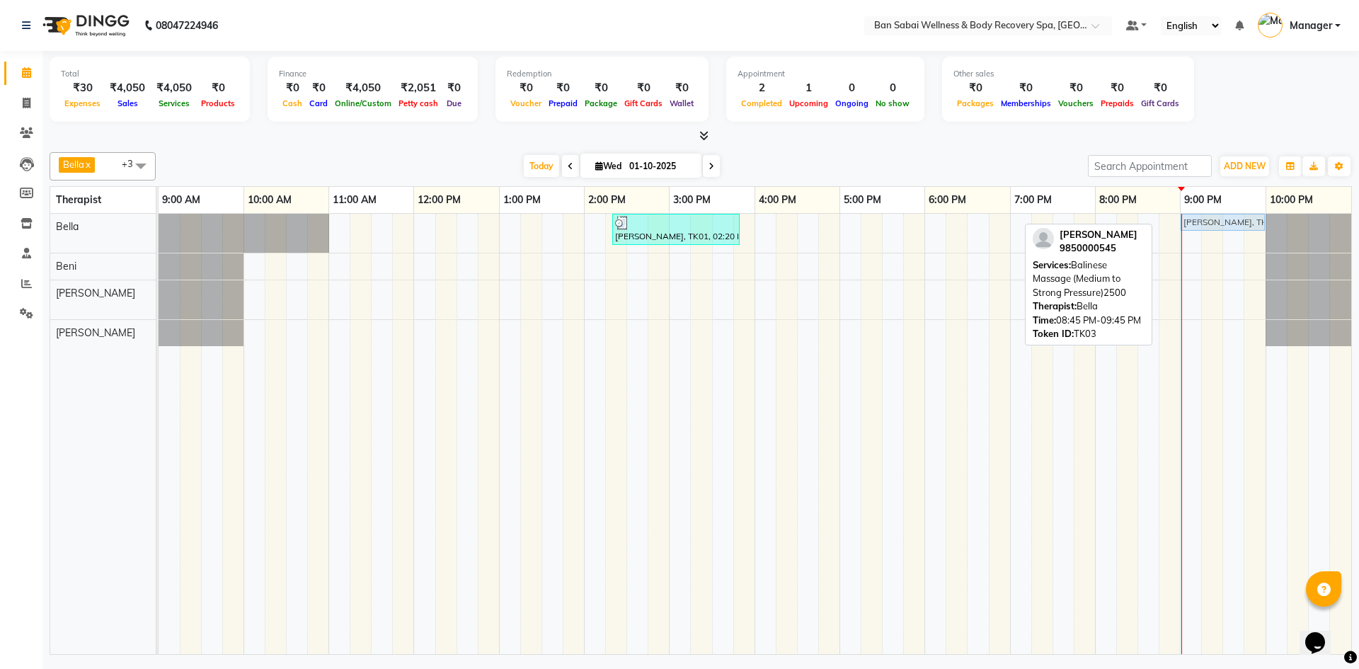
drag, startPoint x: 1204, startPoint y: 219, endPoint x: 1217, endPoint y: 222, distance: 13.2
click at [159, 222] on div "[PERSON_NAME], TK01, 02:20 PM-03:50 PM, Swedish Massage (Medium Pressure)-90min…" at bounding box center [159, 233] width 0 height 39
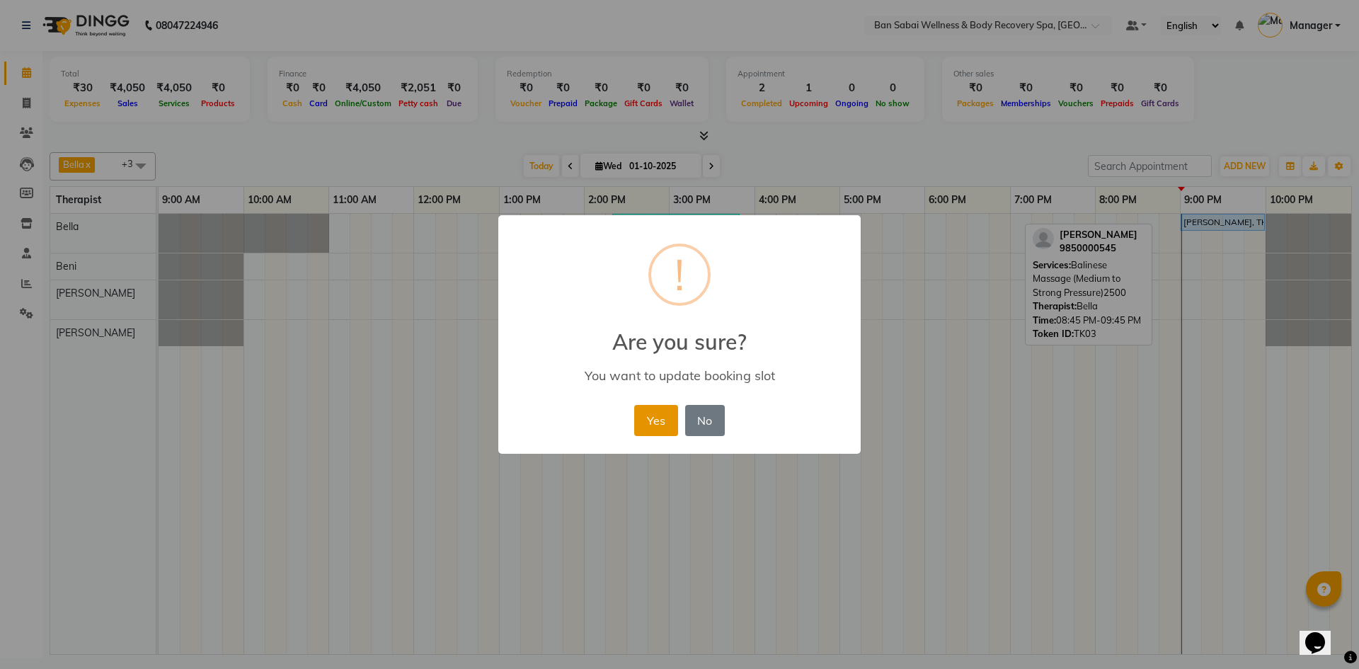
click at [648, 409] on button "Yes" at bounding box center [655, 420] width 43 height 31
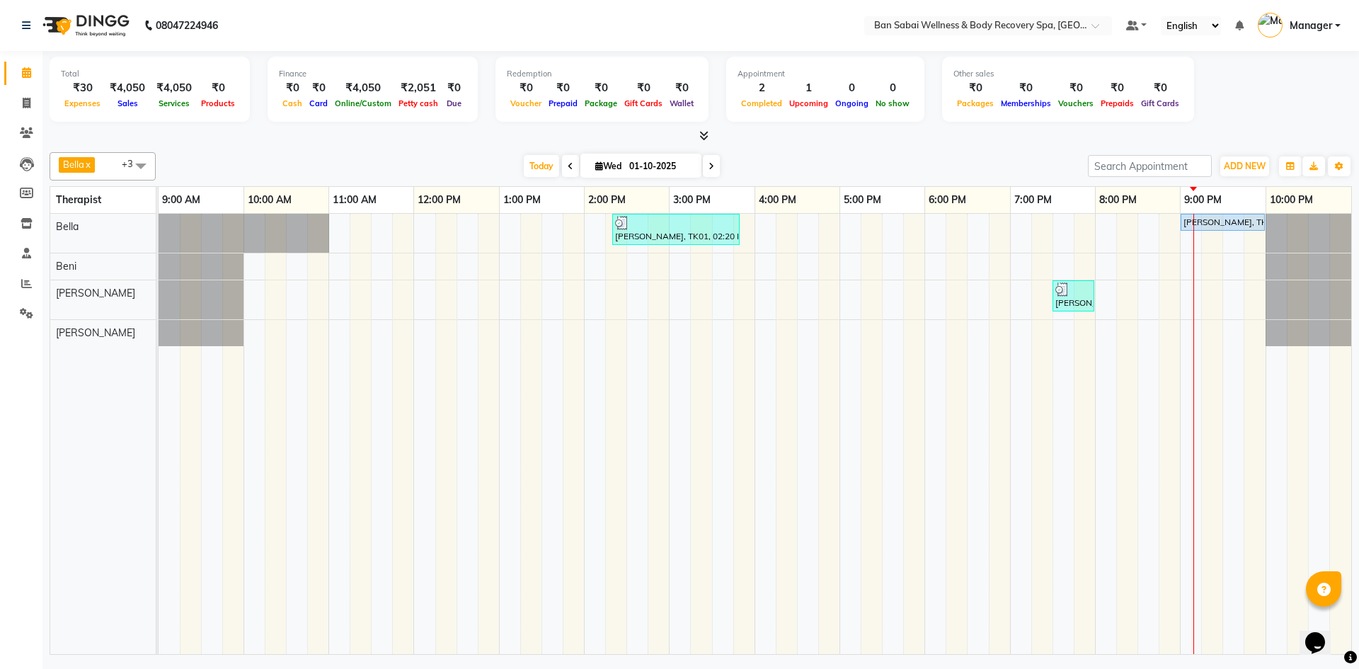
click at [768, 139] on div at bounding box center [701, 136] width 1303 height 15
click at [703, 135] on icon at bounding box center [703, 135] width 9 height 11
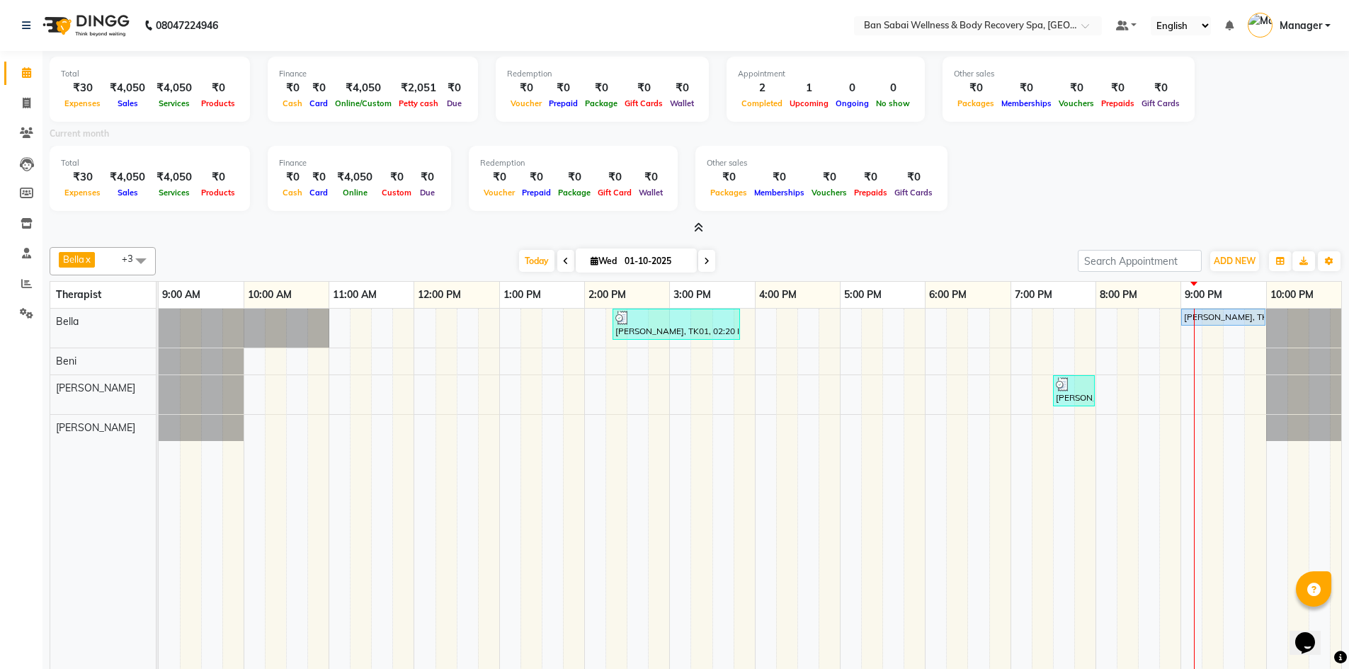
click at [697, 227] on icon at bounding box center [698, 227] width 9 height 11
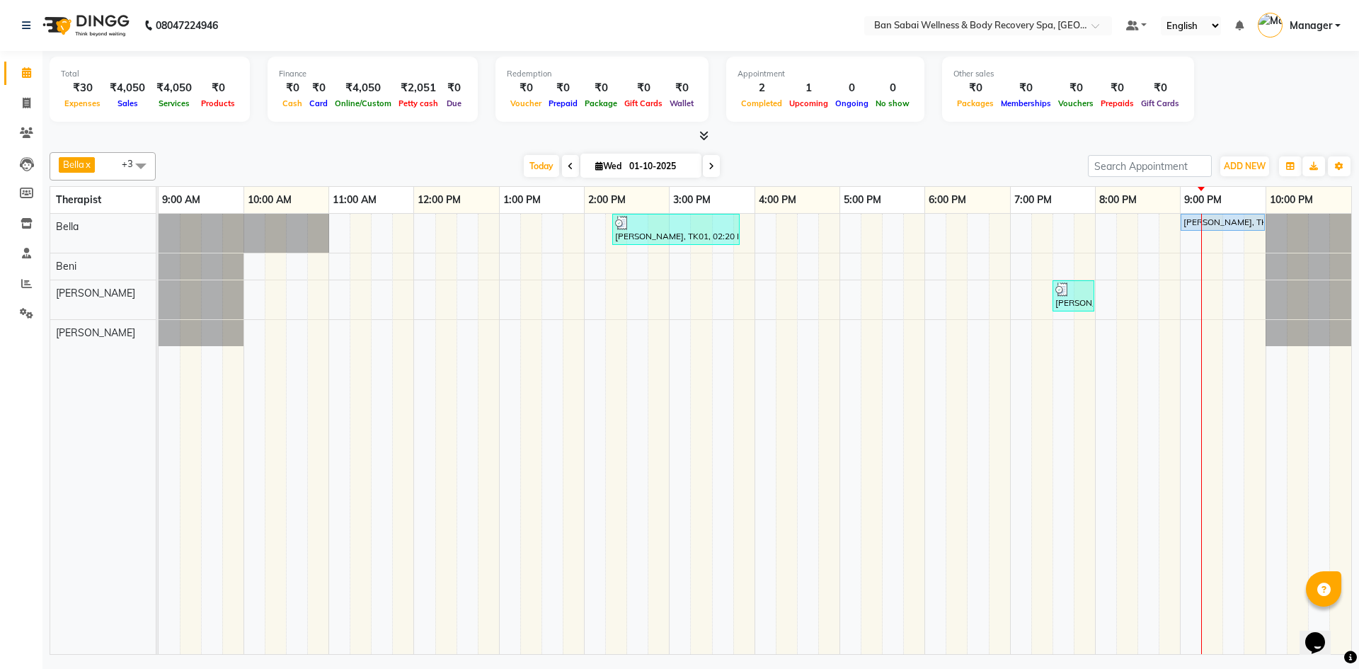
click at [701, 135] on icon at bounding box center [703, 135] width 9 height 11
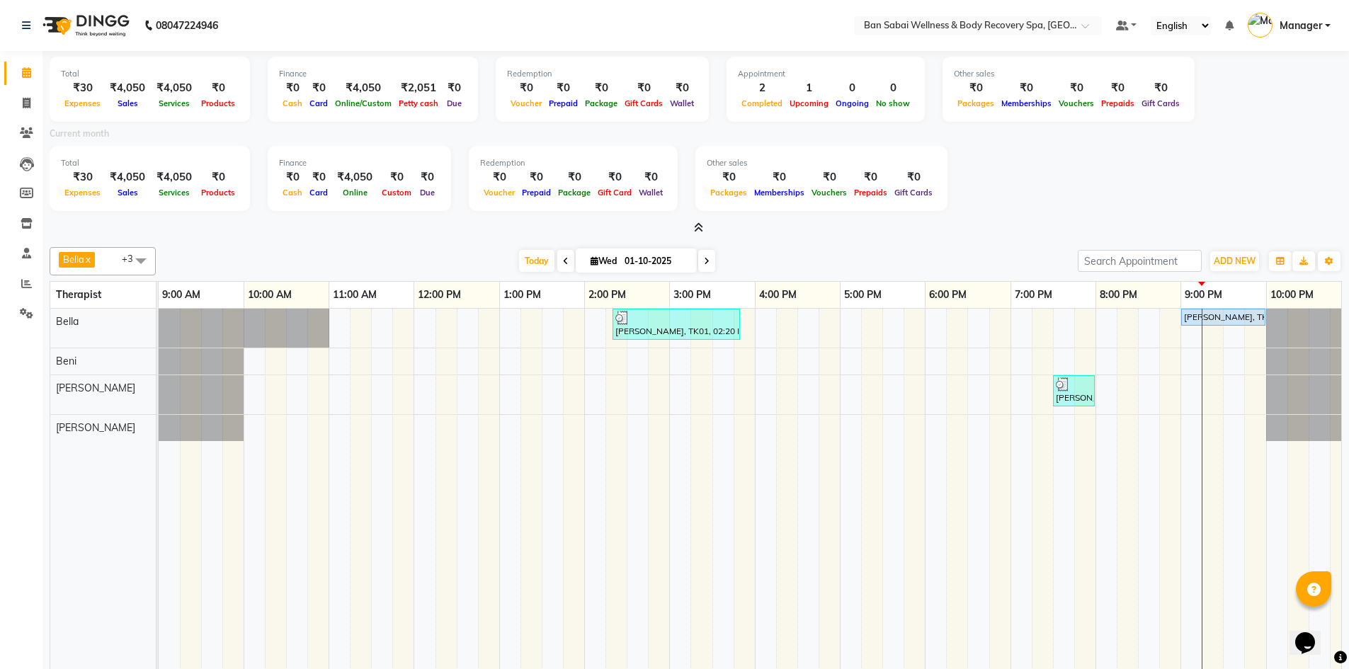
click at [699, 222] on icon at bounding box center [698, 227] width 9 height 11
